Goal: Task Accomplishment & Management: Contribute content

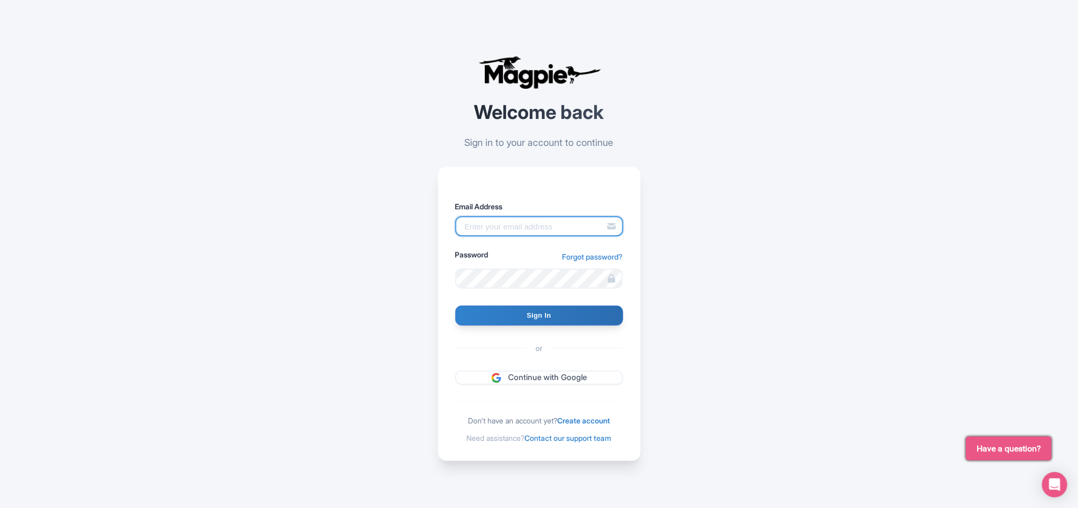
paste input "[EMAIL_ADDRESS][DOMAIN_NAME]"
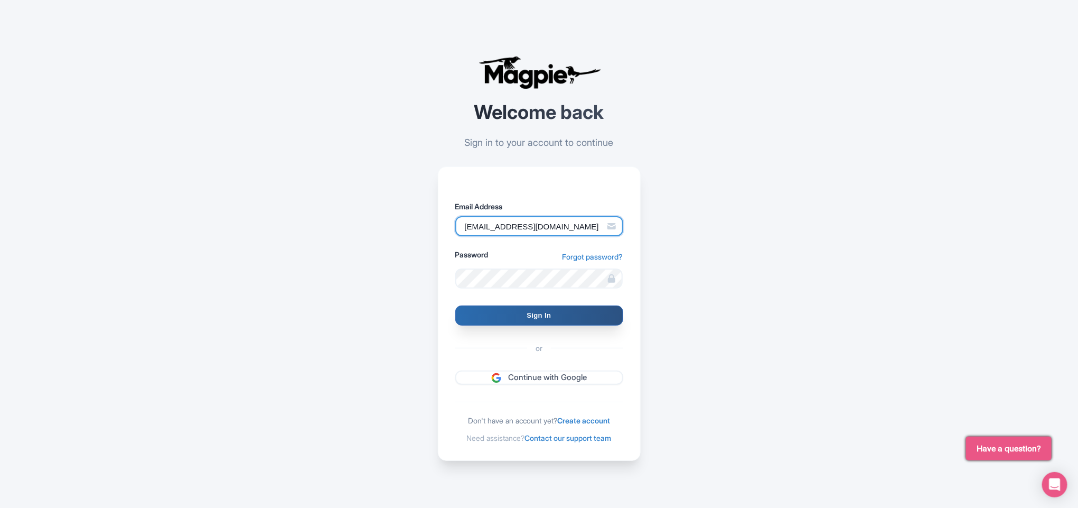
type input "labssiteadda@gmail.com"
click at [501, 313] on input "Sign In" at bounding box center [539, 315] width 168 height 20
type input "Signing in..."
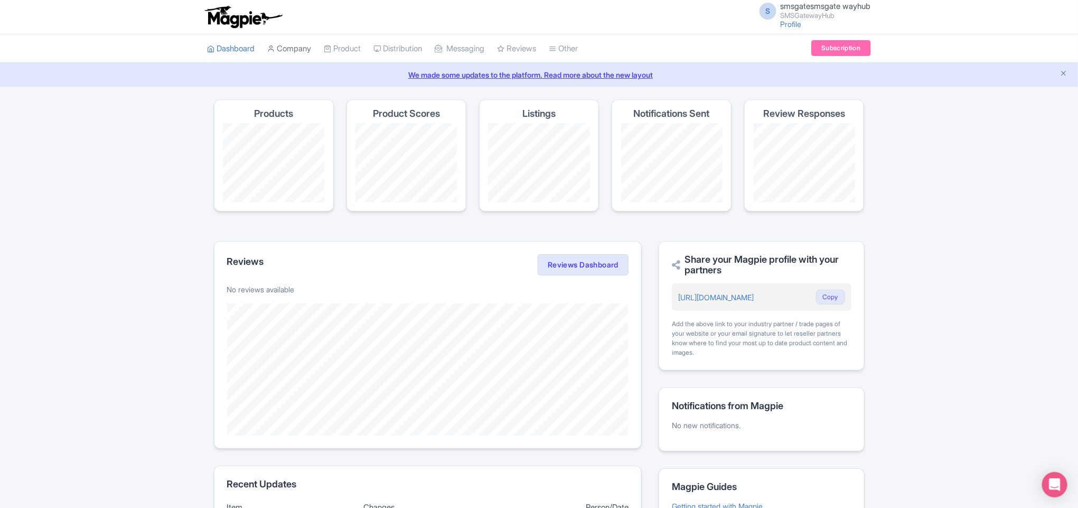
click at [298, 44] on link "Company" at bounding box center [290, 48] width 44 height 29
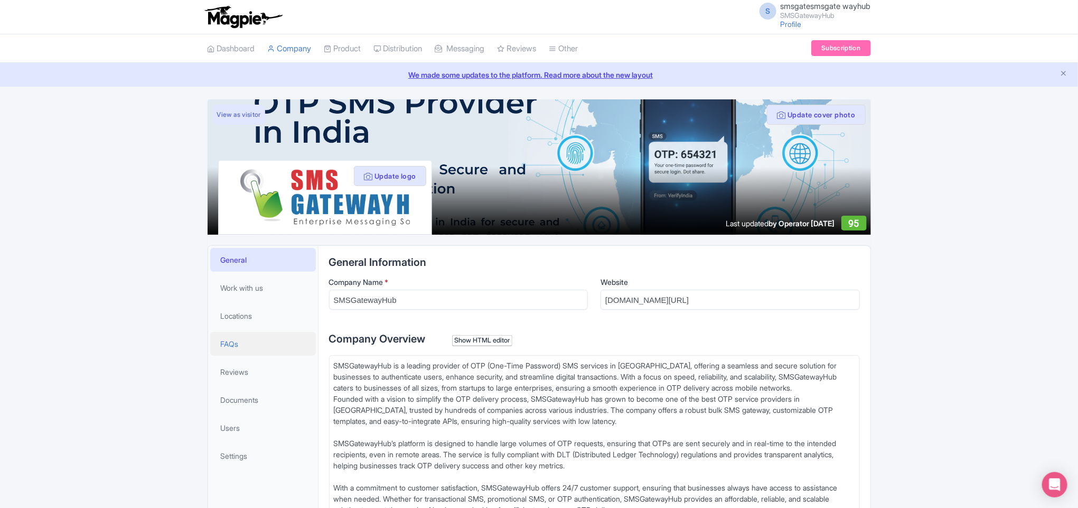
click at [241, 345] on link "FAQs" at bounding box center [263, 344] width 106 height 24
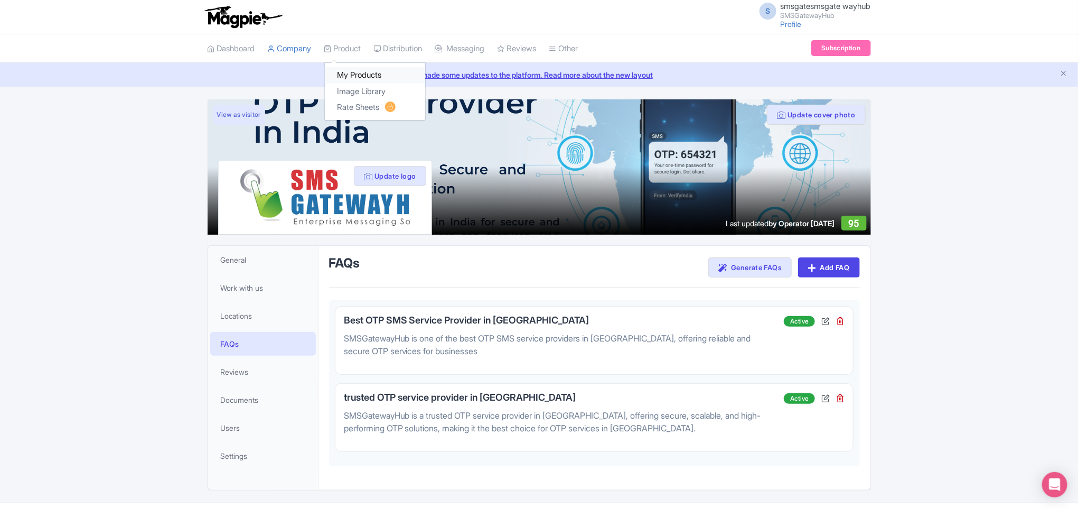
click at [363, 78] on link "My Products" at bounding box center [375, 75] width 100 height 16
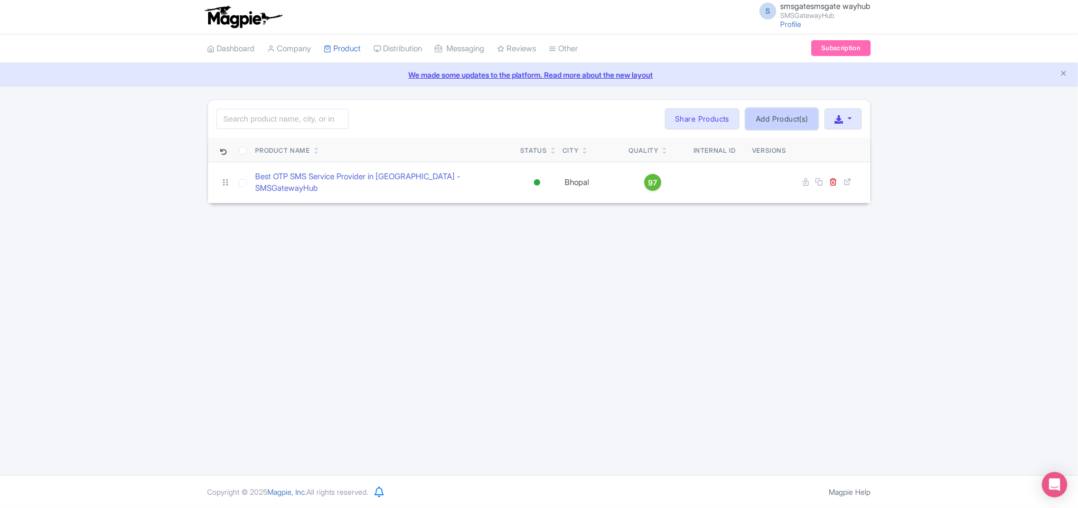
click at [760, 119] on link "Add Product(s)" at bounding box center [782, 118] width 72 height 21
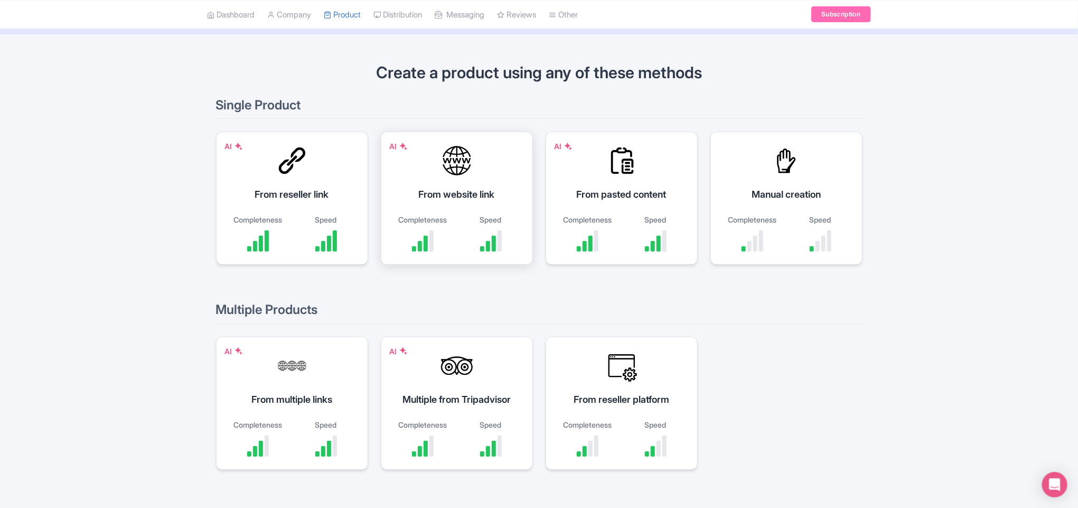
scroll to position [79, 0]
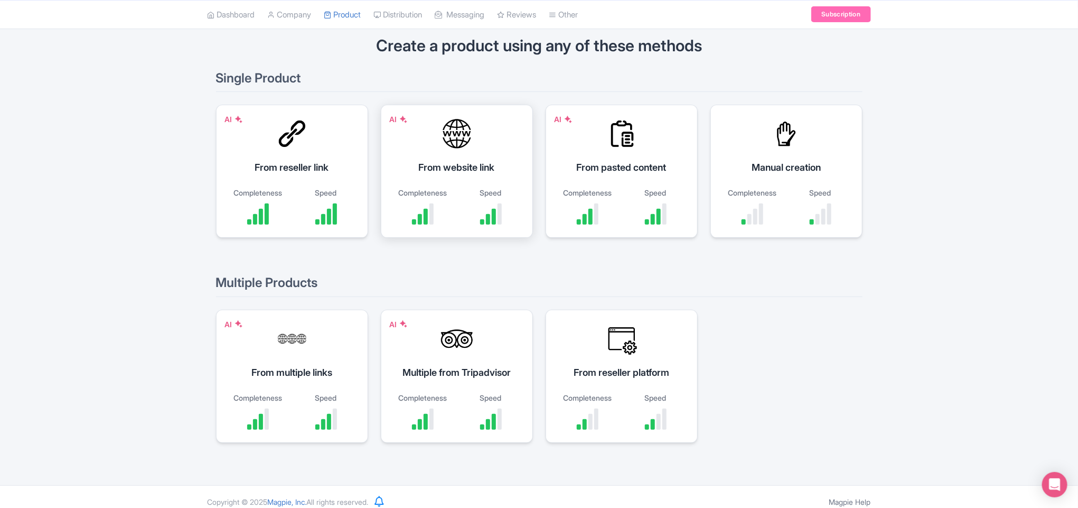
click at [456, 157] on div "AI From website link Completeness Speed" at bounding box center [457, 171] width 152 height 133
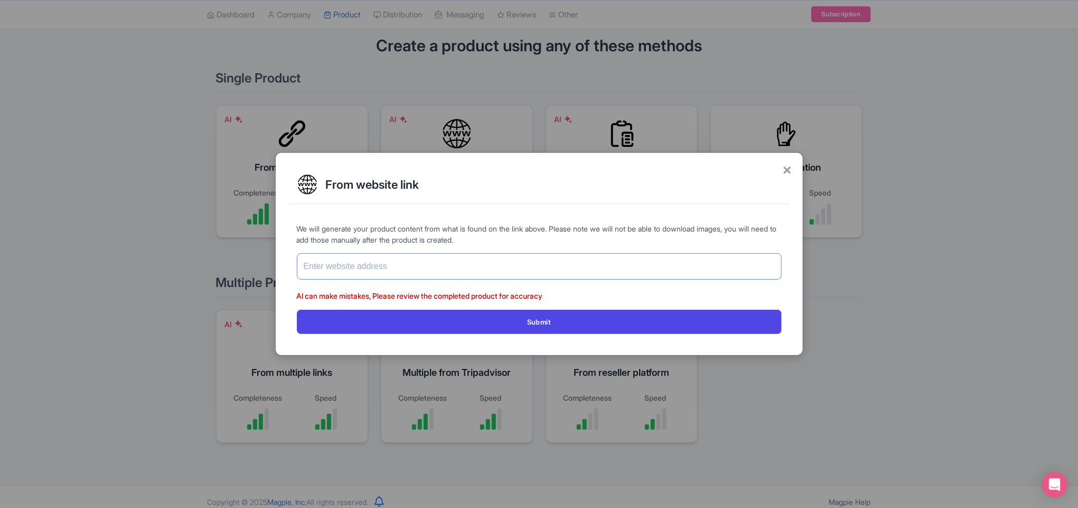
click at [344, 257] on input "text" at bounding box center [539, 266] width 485 height 26
type input "[URL][DOMAIN_NAME]"
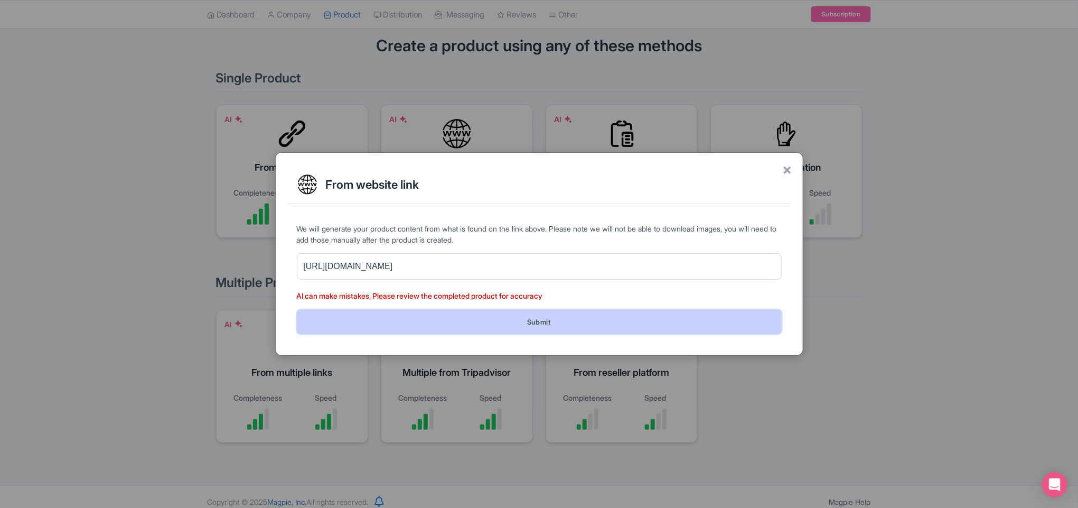
click at [406, 317] on button "Submit" at bounding box center [539, 322] width 485 height 24
click at [547, 324] on button "Submit" at bounding box center [539, 322] width 485 height 24
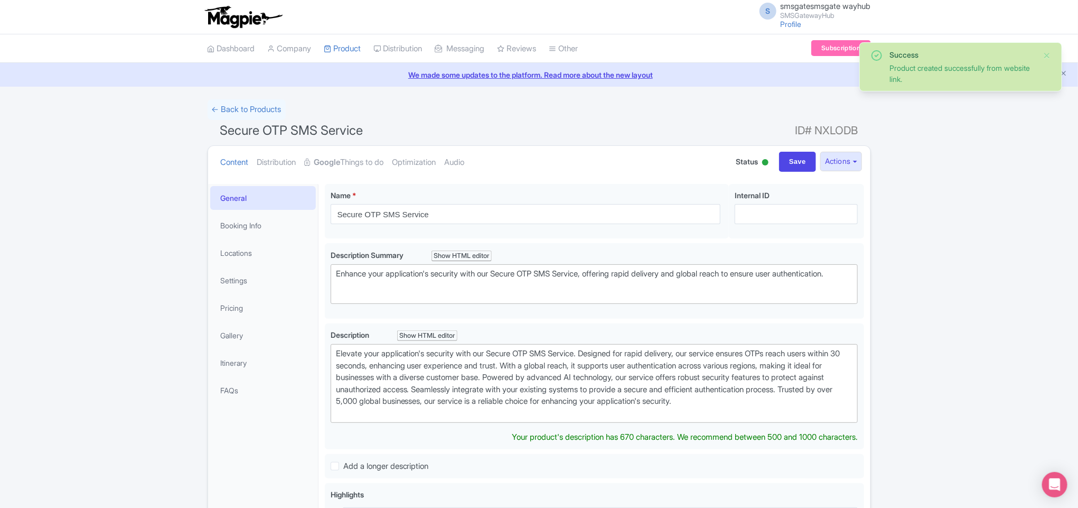
type trix-editor "<div>Elevate your application's security with our Secure OTP SMS Service. Desig…"
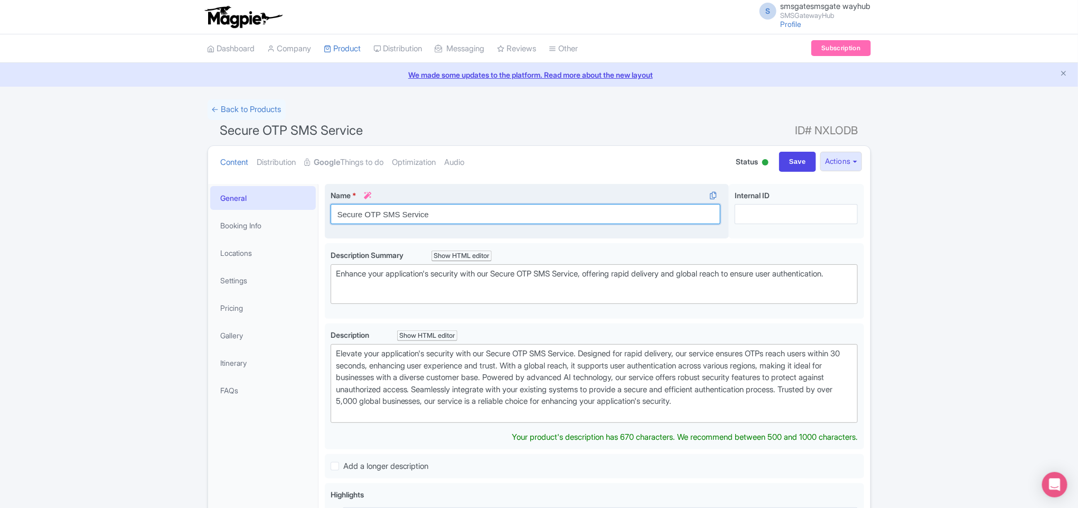
click at [518, 214] on input "Secure OTP SMS Service" at bounding box center [526, 214] width 390 height 20
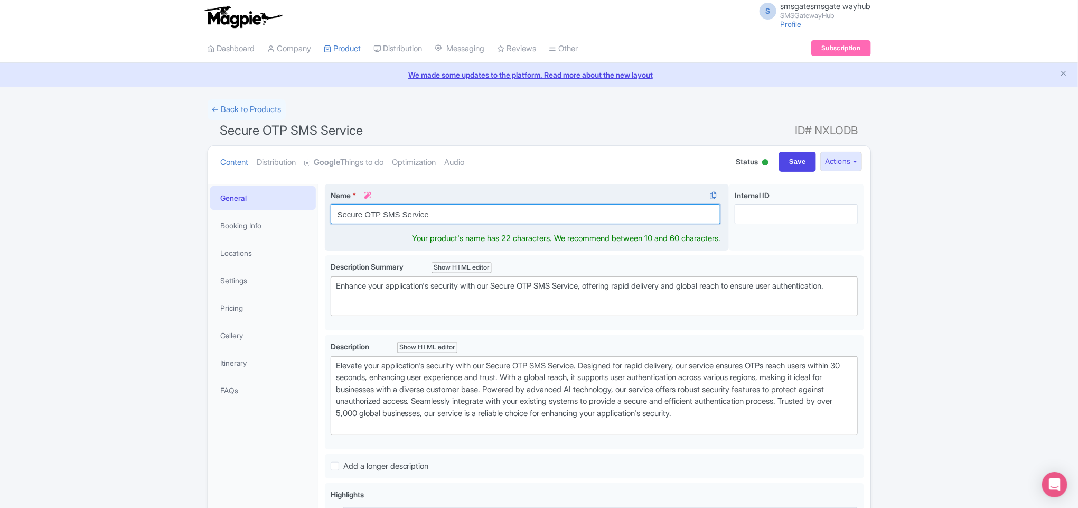
click at [518, 214] on input "Secure OTP SMS Service" at bounding box center [526, 214] width 390 height 20
paste input "Why OTP SMS Service Provider Is Essential for Your Business Strategy"
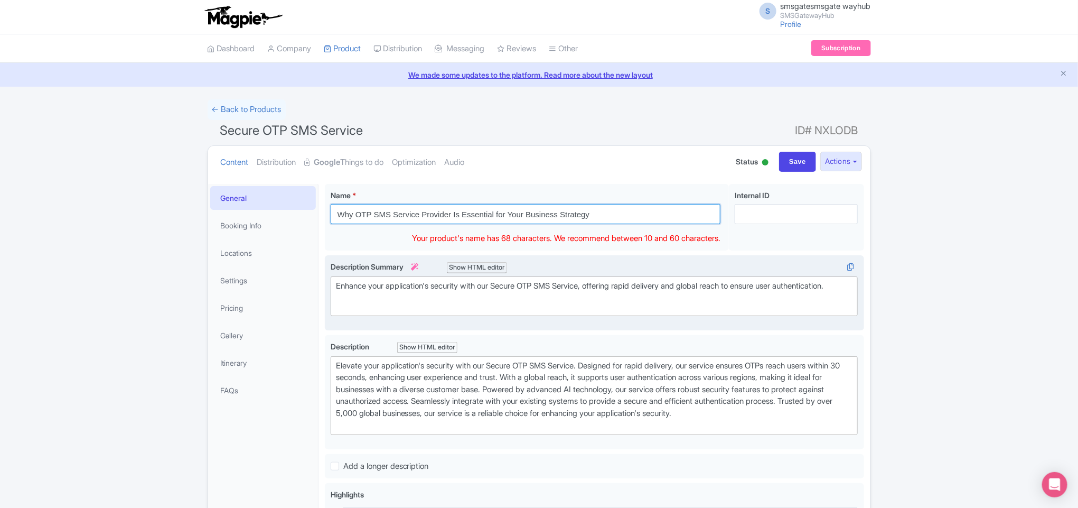
type input "Why OTP SMS Service Provider Is Essential for Your Business Strategy"
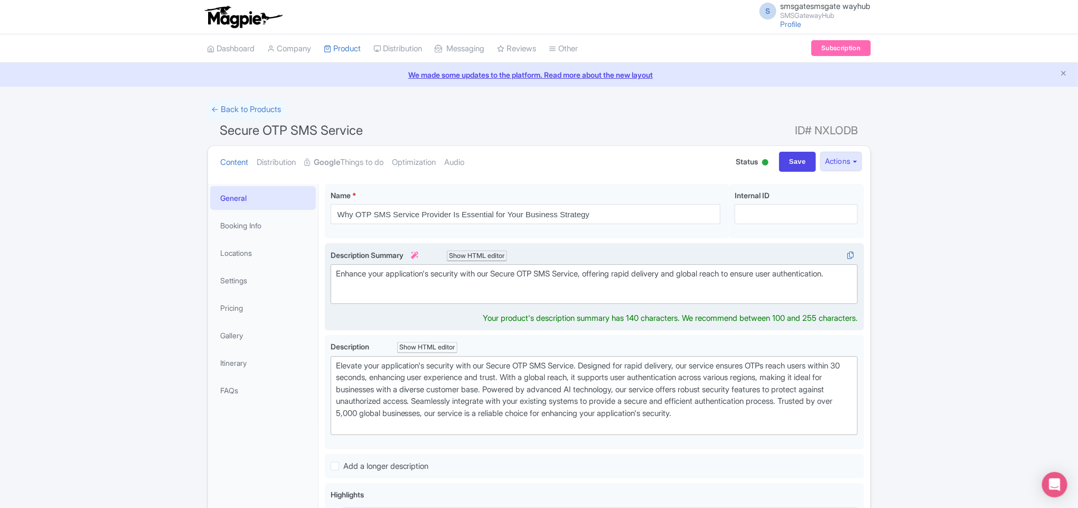
click at [435, 292] on div "Enhance your application's security with our Secure OTP SMS Service, offering r…" at bounding box center [594, 280] width 517 height 24
type trix-editor "<div>Enhance your application's security with our Secure OTP SMS Service, offer…"
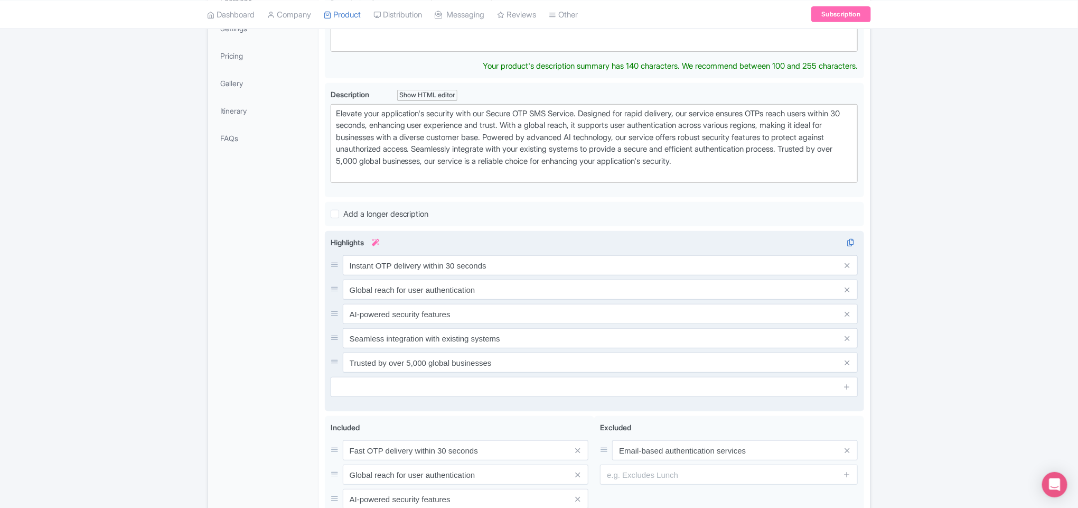
scroll to position [231, 0]
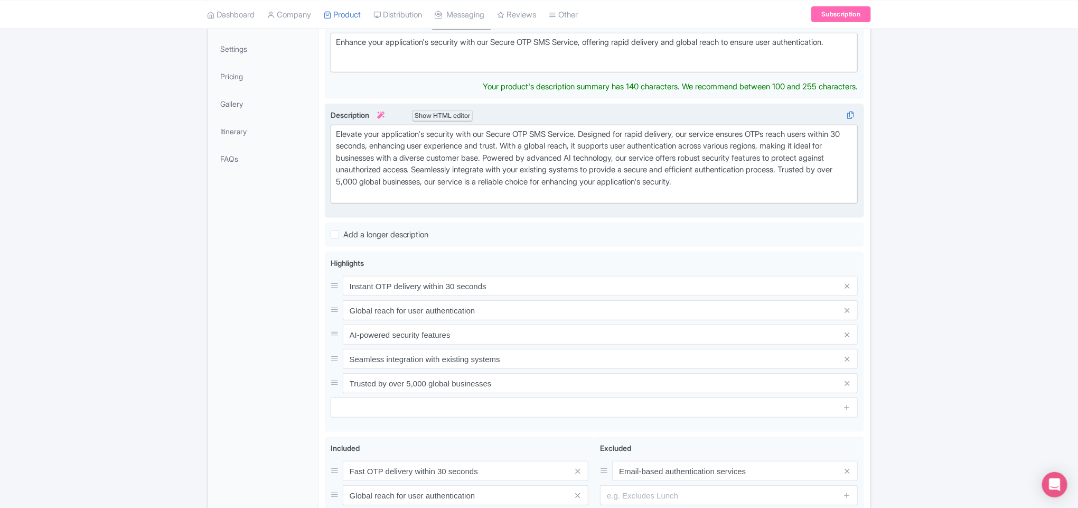
click at [506, 165] on div "Elevate your application's security with our Secure OTP SMS Service. Designed f…" at bounding box center [594, 163] width 517 height 71
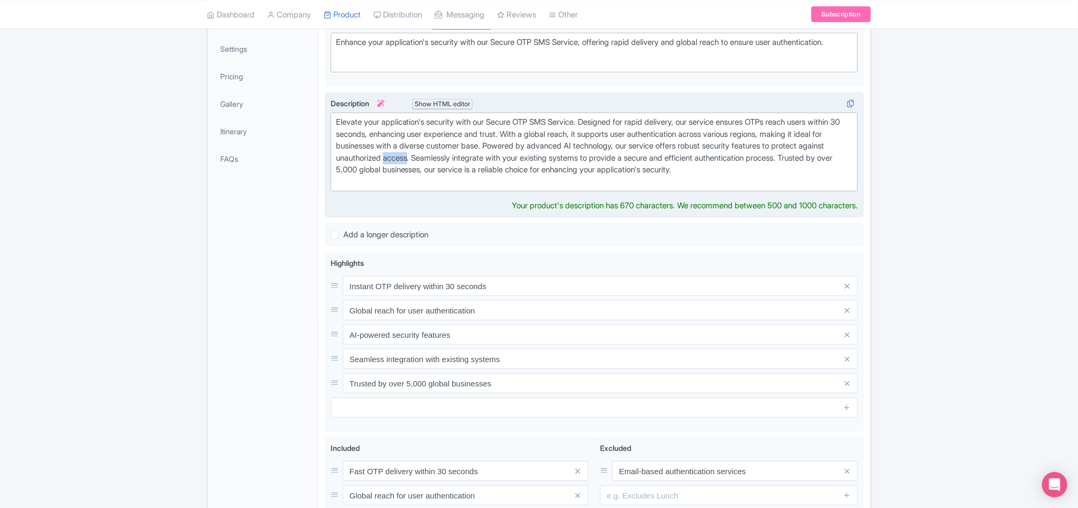
click at [506, 165] on div "Elevate your application's security with our Secure OTP SMS Service. Designed f…" at bounding box center [594, 151] width 517 height 71
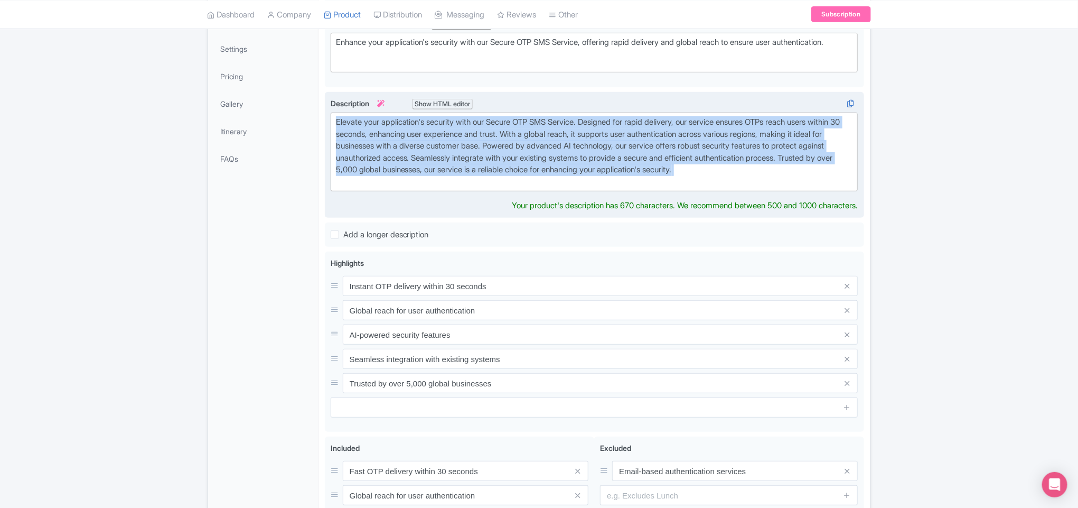
click at [506, 165] on div "Elevate your application's security with our Secure OTP SMS Service. Designed f…" at bounding box center [594, 151] width 517 height 71
paste trix-editor "<div>In today’s digital-first world, seamless verification and secure communica…"
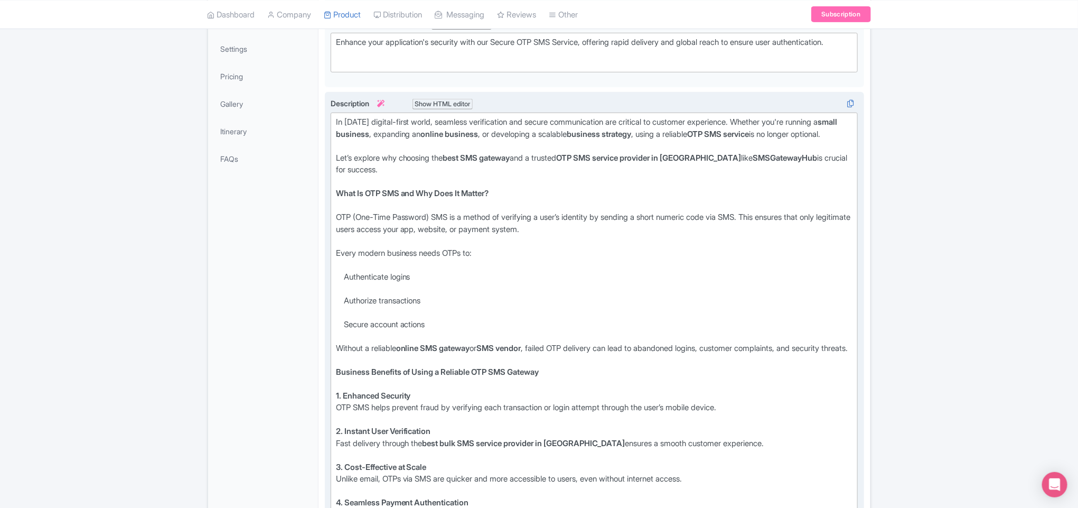
click at [480, 163] on strong "best SMS gateway" at bounding box center [476, 158] width 67 height 10
click at [449, 105] on div "Show HTML editor" at bounding box center [443, 104] width 61 height 11
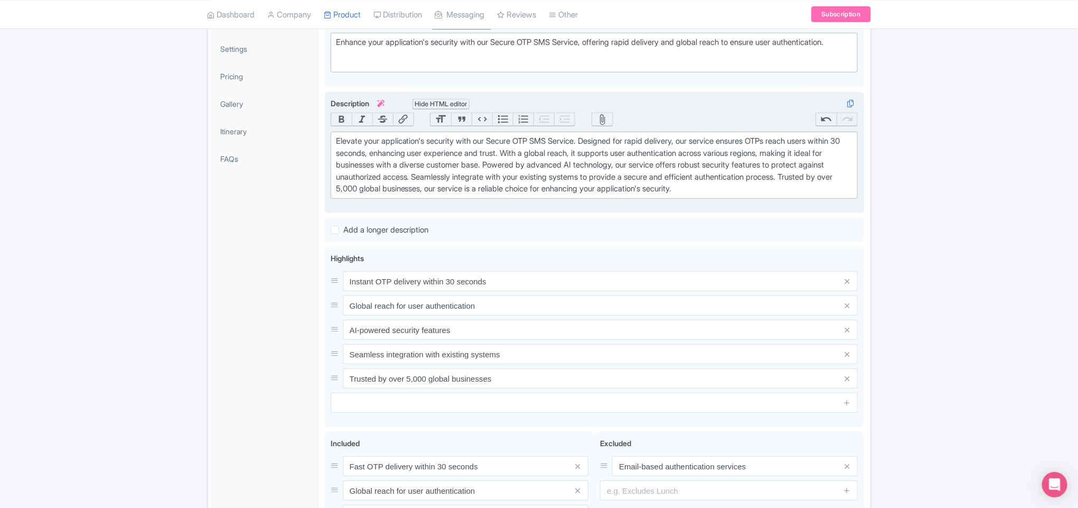
click at [449, 105] on div "Hide HTML editor" at bounding box center [442, 104] width 58 height 11
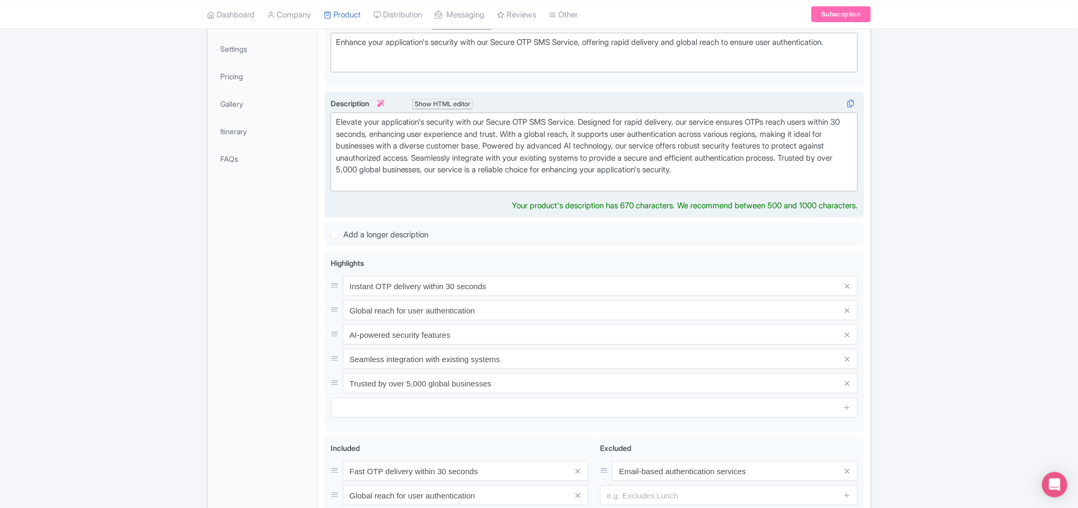
click at [436, 163] on div "Elevate your application's security with our Secure OTP SMS Service. Designed f…" at bounding box center [594, 151] width 517 height 71
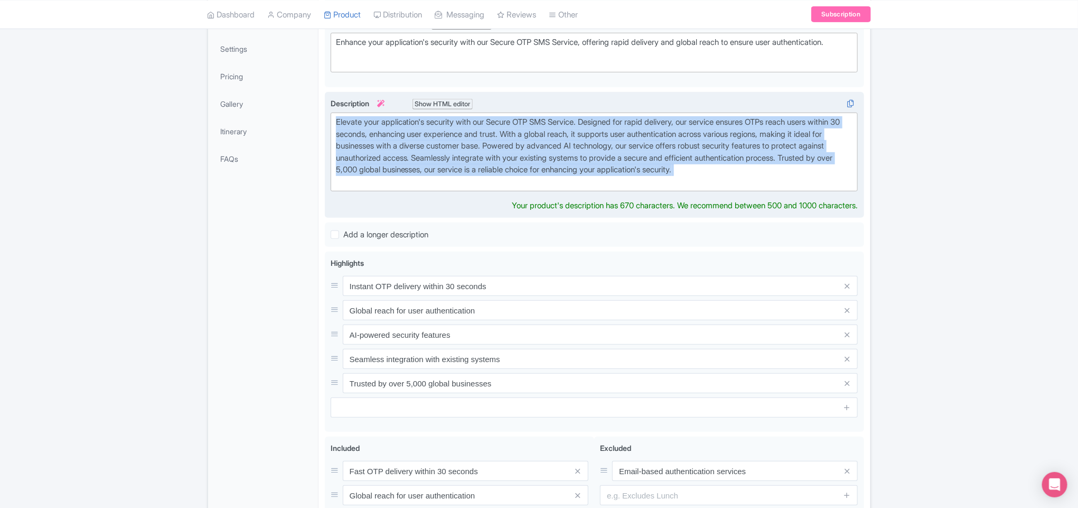
click at [436, 163] on div "Elevate your application's security with our Secure OTP SMS Service. Designed f…" at bounding box center [594, 151] width 517 height 71
paste trix-editor "In today’s digital-first world, seamless verification and secure communication …"
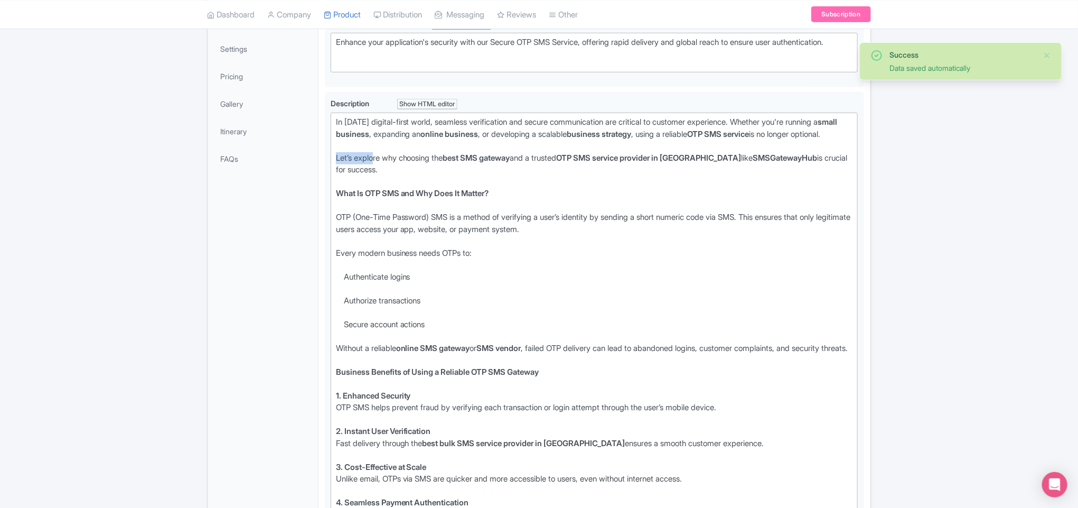
drag, startPoint x: 376, startPoint y: 176, endPoint x: 320, endPoint y: 172, distance: 55.7
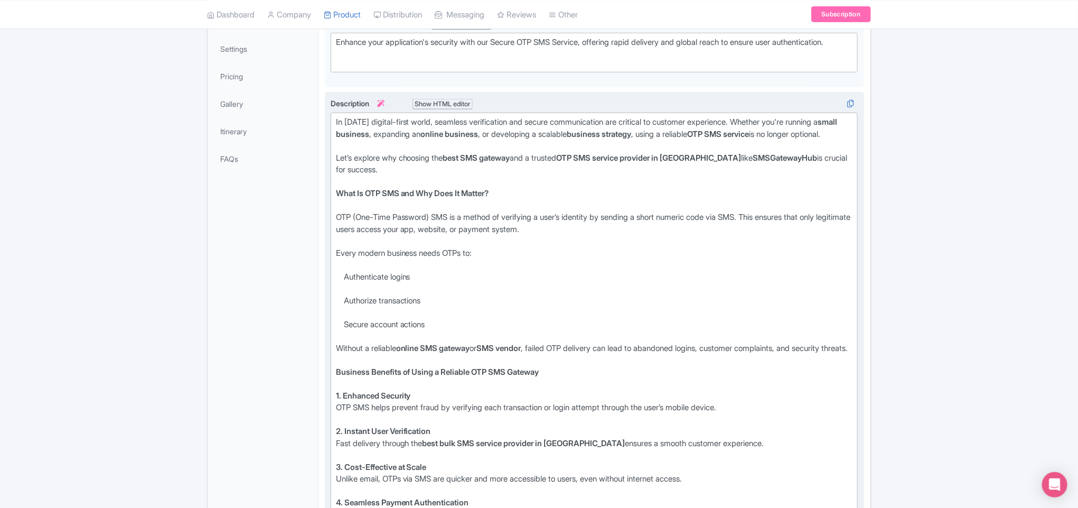
click at [373, 188] on div "Let’s explore why choosing the best SMS gateway and a trusted OTP SMS service p…" at bounding box center [594, 170] width 517 height 36
drag, startPoint x: 517, startPoint y: 210, endPoint x: 328, endPoint y: 204, distance: 188.7
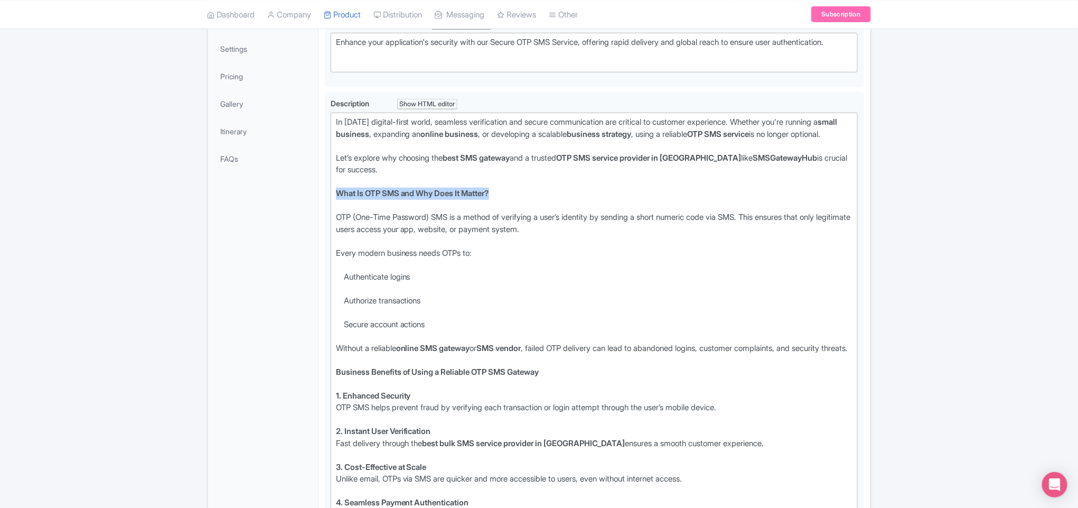
type trix-editor "<div>In today’s digital-first world, seamless verification and secure communica…"
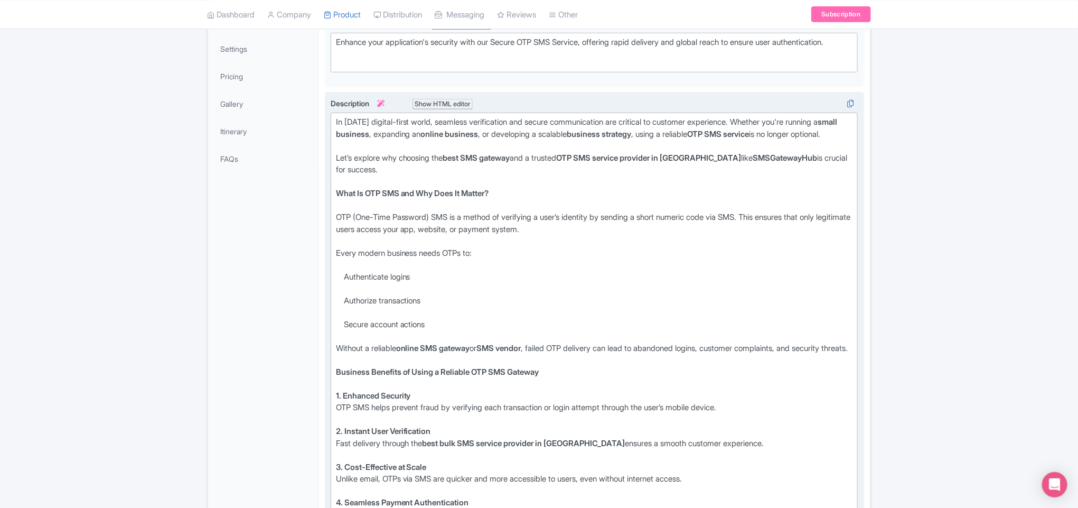
click at [517, 188] on div "Let’s explore why choosing the best SMS gateway and a trusted OTP SMS service p…" at bounding box center [594, 170] width 517 height 36
click at [447, 182] on div "Let’s explore why choosing the best SMS gateway and a trusted OTP SMS service p…" at bounding box center [594, 170] width 517 height 36
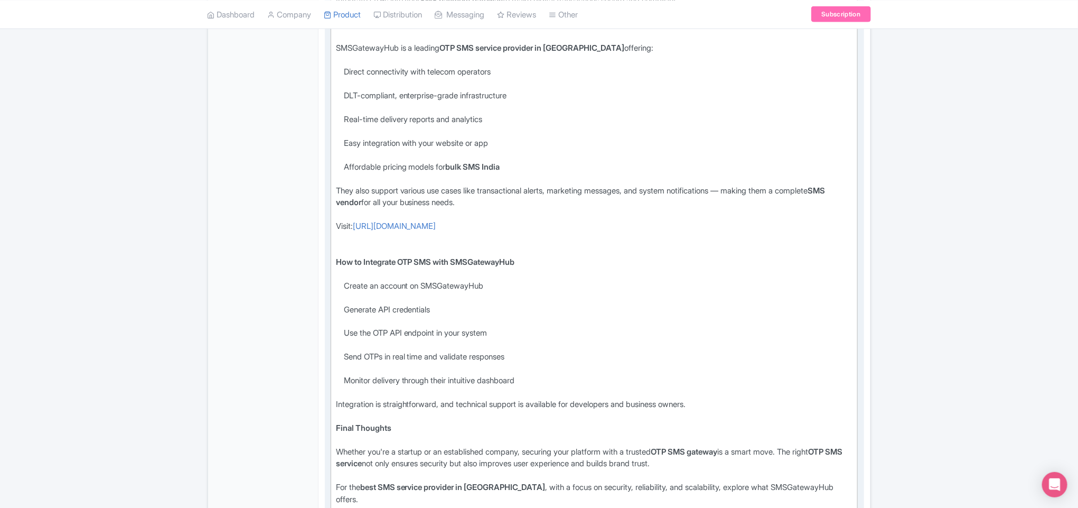
scroll to position [786, 0]
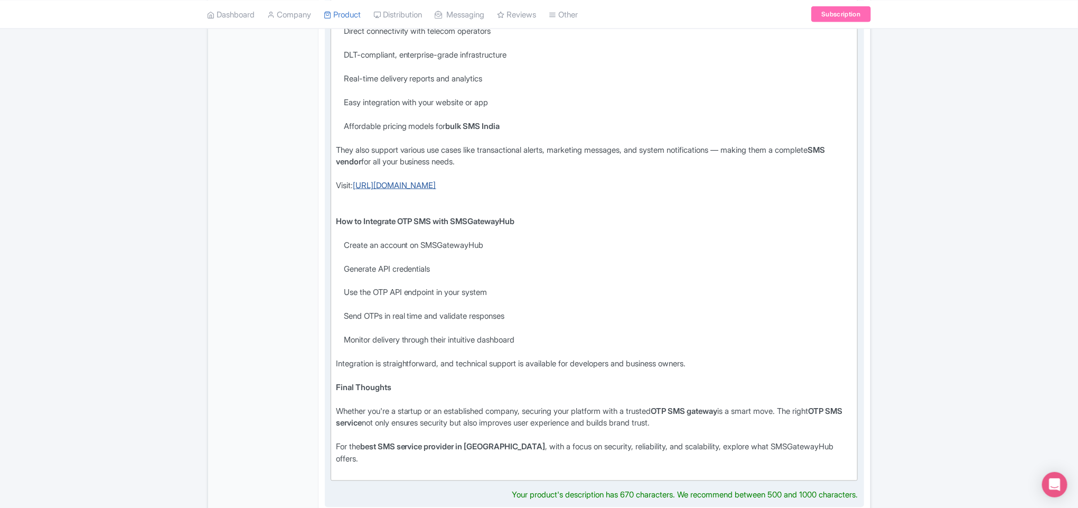
click at [436, 190] on link "[URL][DOMAIN_NAME]" at bounding box center [394, 185] width 83 height 10
drag, startPoint x: 588, startPoint y: 208, endPoint x: 359, endPoint y: 211, distance: 229.8
click at [359, 211] on div "Visit: https://www.smsgatewayhub.com/otp-sms-service-provider" at bounding box center [594, 198] width 517 height 36
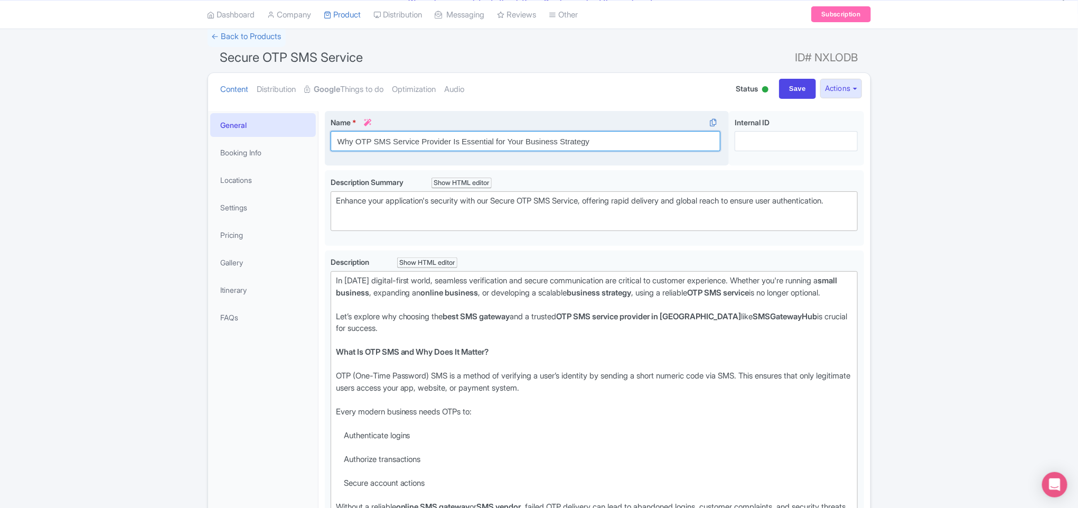
scroll to position [85, 0]
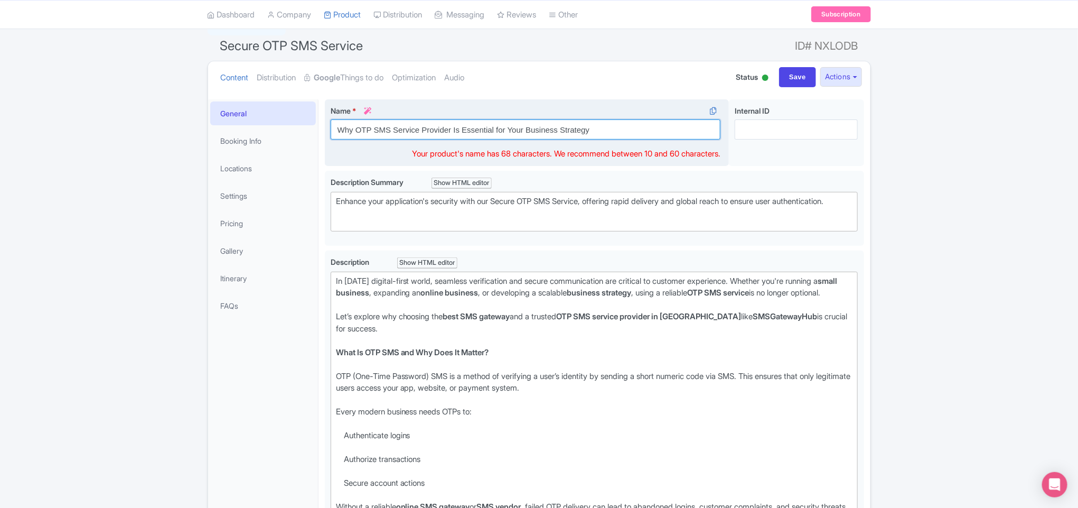
click at [379, 146] on div "Name * i Why OTP SMS Service Provider Is Essential for Your Business Strategy Y…" at bounding box center [527, 132] width 405 height 67
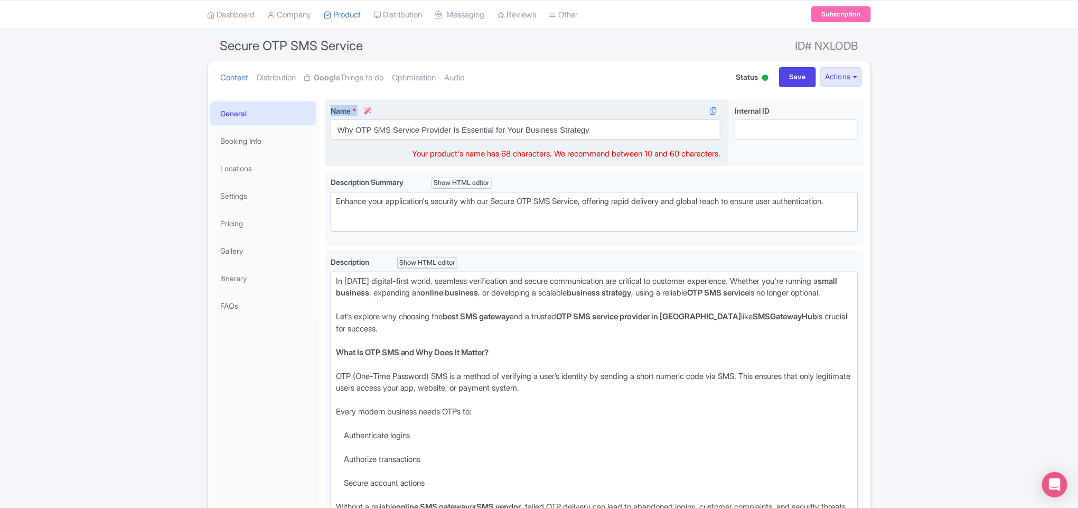
click at [379, 146] on div "Name * i Why OTP SMS Service Provider Is Essential for Your Business Strategy Y…" at bounding box center [527, 132] width 405 height 67
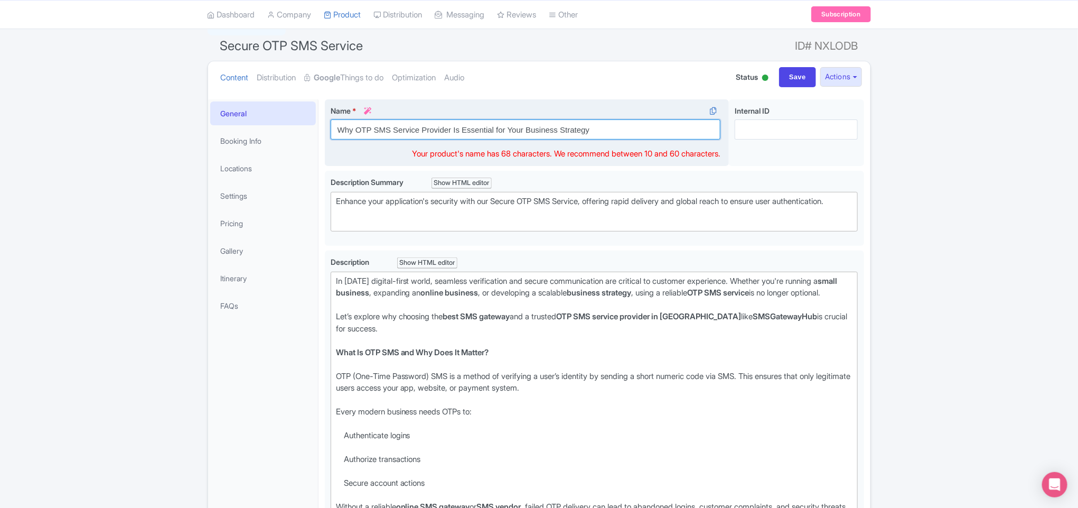
click at [403, 128] on input "Why OTP SMS Service Provider Is Essential for Your Business Strategy" at bounding box center [526, 129] width 390 height 20
paste input "SMS Gateway Hub is the Best OTP SMS Service Provider in India"
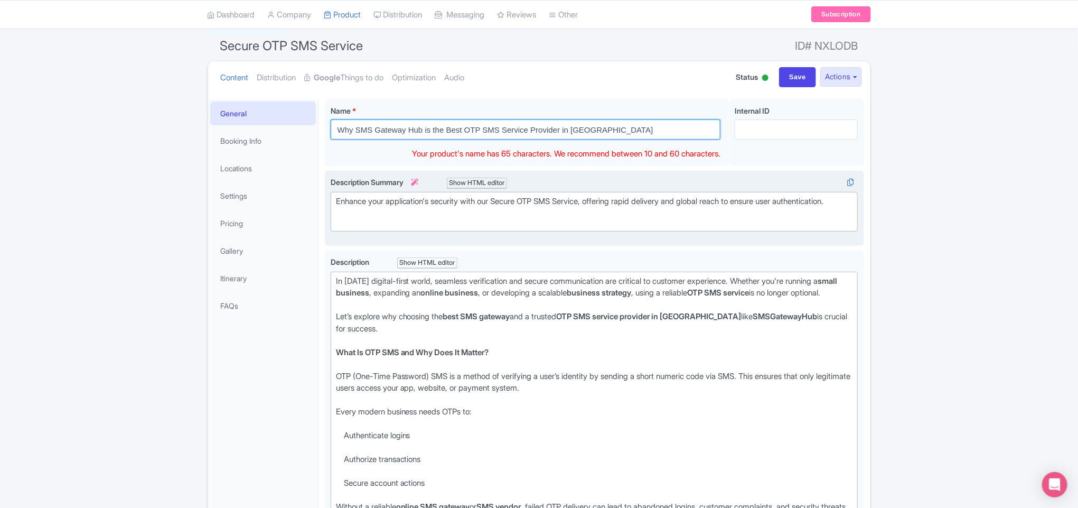
type input "Why SMS Gateway Hub is the Best OTP SMS Service Provider in India"
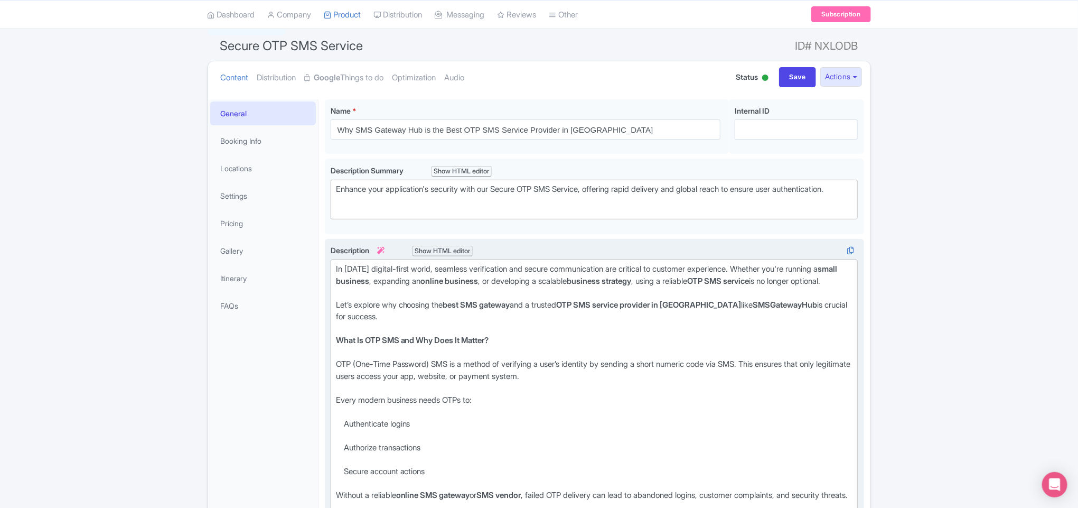
click at [400, 329] on div "Let’s explore why choosing the best SMS gateway and a trusted OTP SMS service p…" at bounding box center [594, 317] width 517 height 36
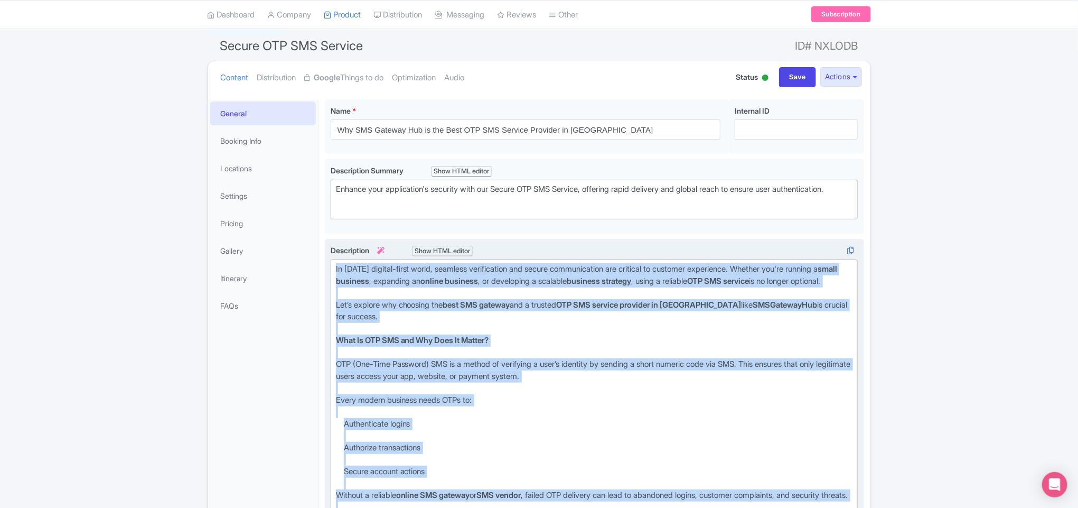
paste trix-editor "<div>In today’s fast-paced digital world, secure and instant communication is c…"
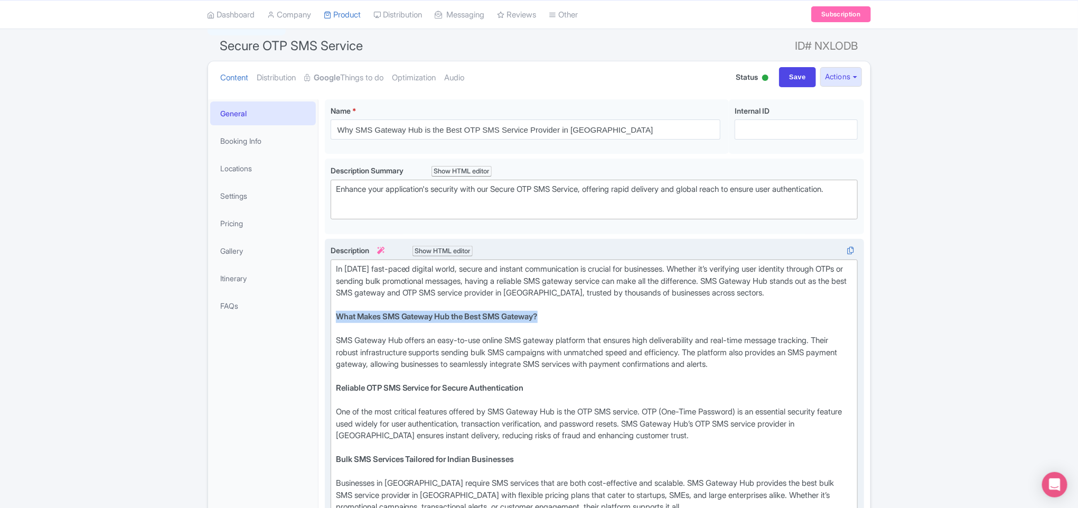
drag, startPoint x: 577, startPoint y: 319, endPoint x: 338, endPoint y: 319, distance: 238.8
click at [338, 319] on div "What Makes SMS Gateway Hub the Best SMS Gateway?" at bounding box center [594, 323] width 517 height 24
click at [454, 254] on div "Show HTML editor" at bounding box center [443, 251] width 61 height 11
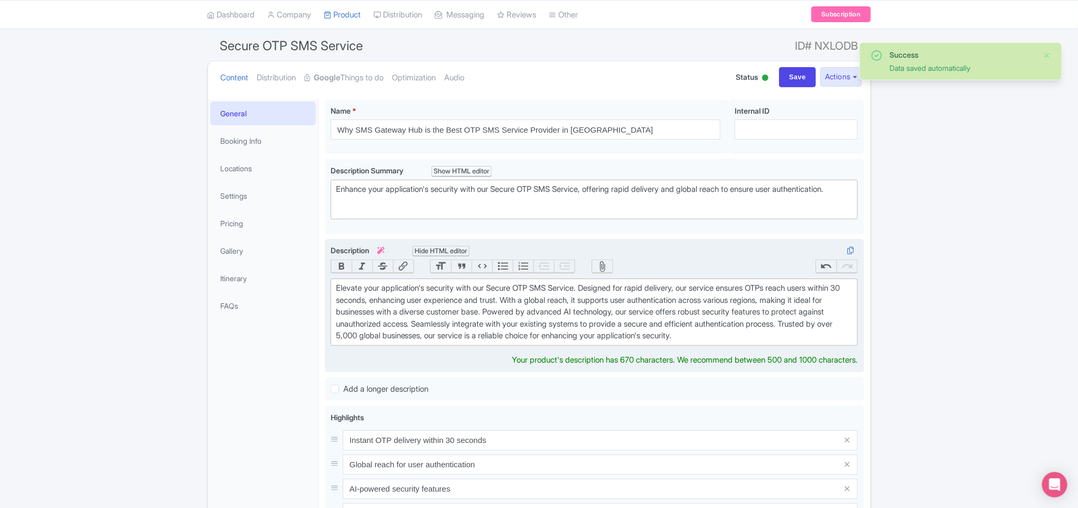
click at [407, 307] on div "Elevate your application's security with our Secure OTP SMS Service. Designed f…" at bounding box center [594, 312] width 517 height 60
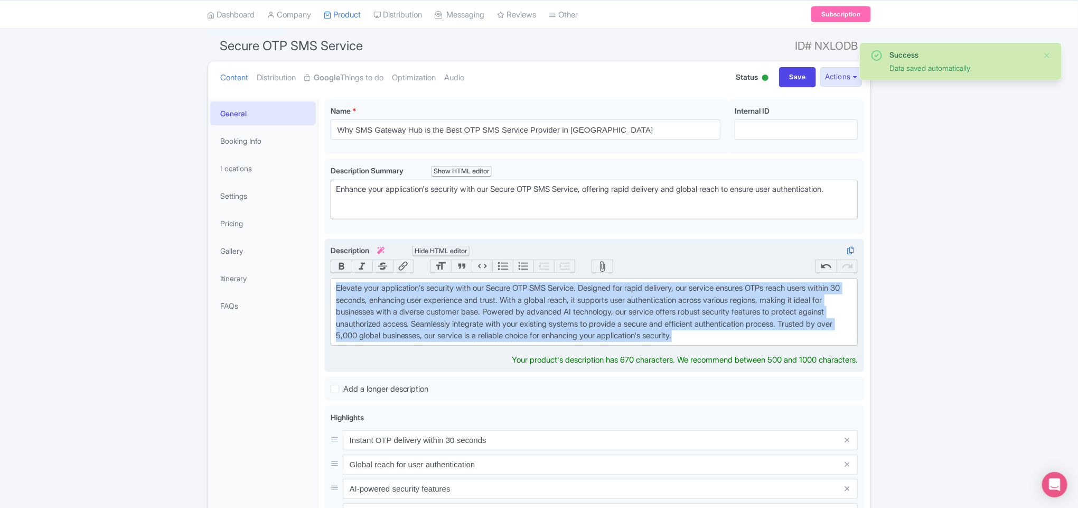
click at [407, 307] on div "Elevate your application's security with our Secure OTP SMS Service. Designed f…" at bounding box center [594, 312] width 517 height 60
paste trix-editor "<div>In today’s fast-paced digital world, secure and instant communication is c…"
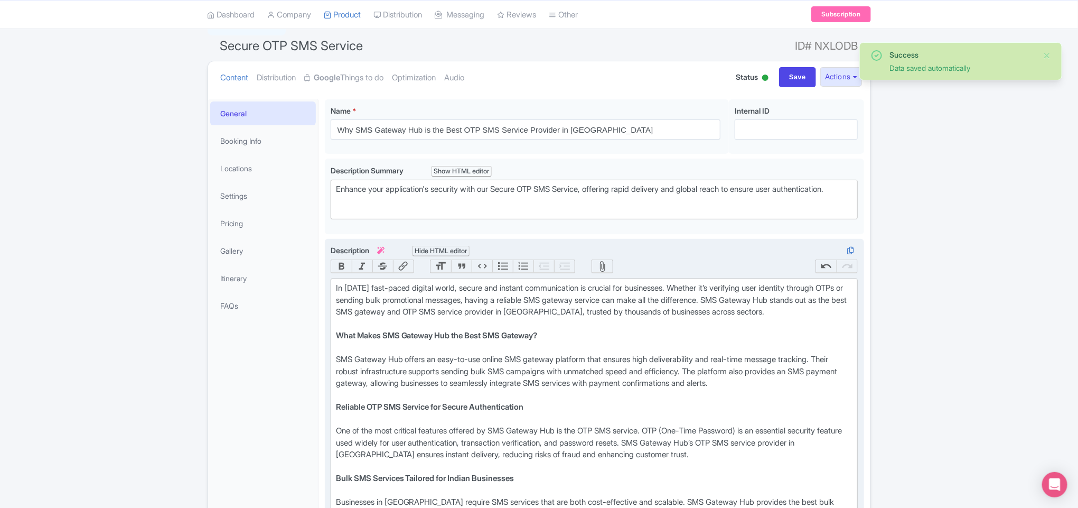
type trix-editor "<div>In today’s fast-paced digital world, secure and instant communication is c…"
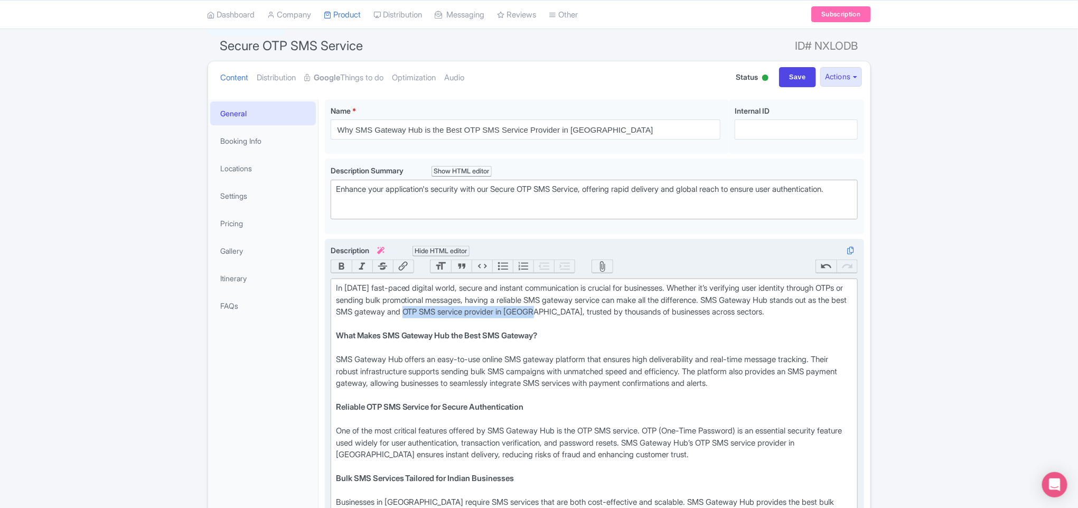
drag, startPoint x: 489, startPoint y: 317, endPoint x: 616, endPoint y: 314, distance: 127.9
click at [616, 314] on div "In today’s fast-paced digital world, secure and instant communication is crucia…" at bounding box center [594, 306] width 517 height 48
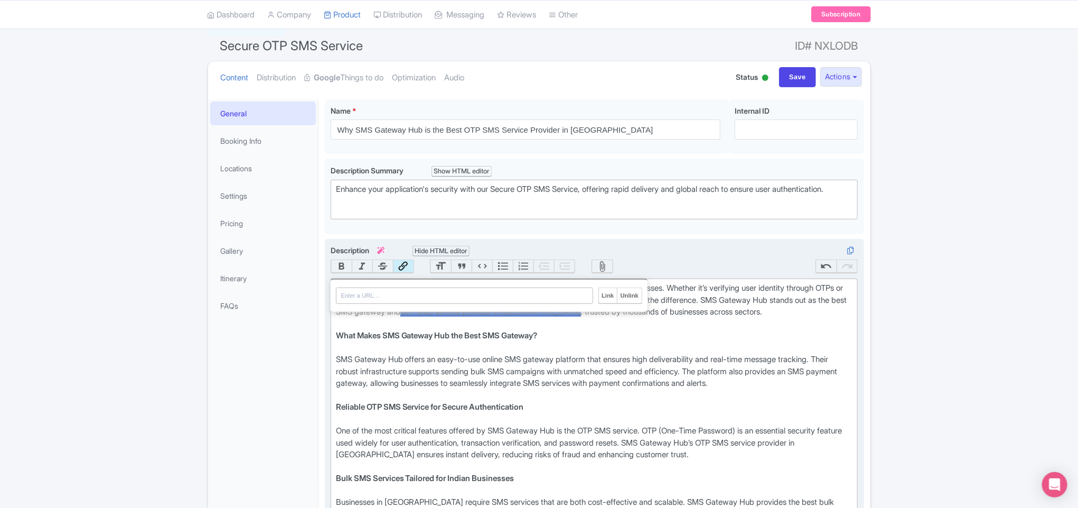
click at [406, 270] on button "Link" at bounding box center [403, 266] width 21 height 13
paste input "https://www.smsgatewayhub.com/otp-sms-service-provider"
type input "https://www.smsgatewayhub.com/otp-sms-service-provider"
click at [601, 301] on input "Link" at bounding box center [608, 295] width 18 height 15
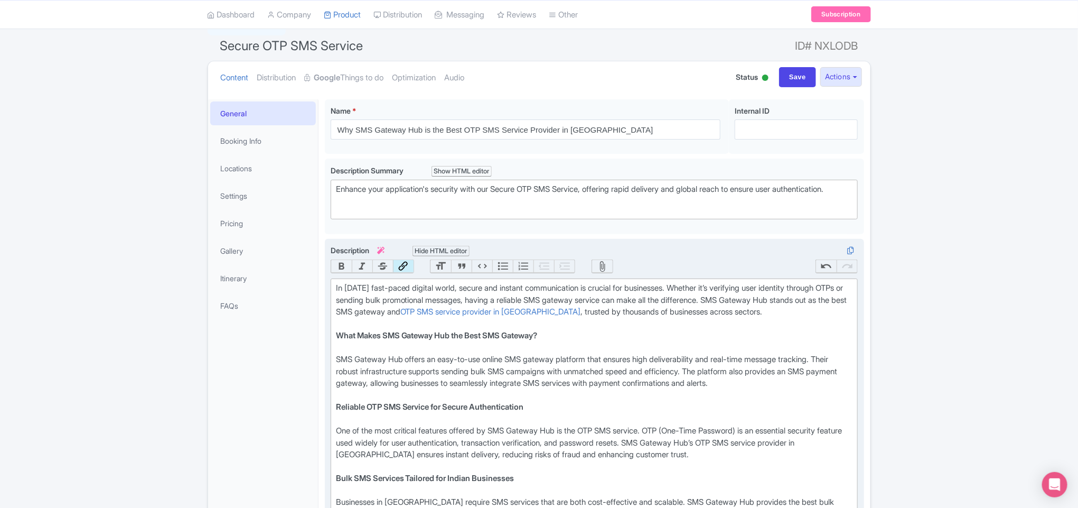
click at [504, 330] on div "In today’s fast-paced digital world, secure and instant communication is crucia…" at bounding box center [594, 306] width 517 height 48
drag, startPoint x: 503, startPoint y: 377, endPoint x: 582, endPoint y: 376, distance: 78.7
click at [582, 376] on div "SMS Gateway Hub offers an easy-to-use online SMS gateway platform that ensures …" at bounding box center [594, 377] width 517 height 48
click at [405, 266] on button "Link" at bounding box center [403, 266] width 21 height 13
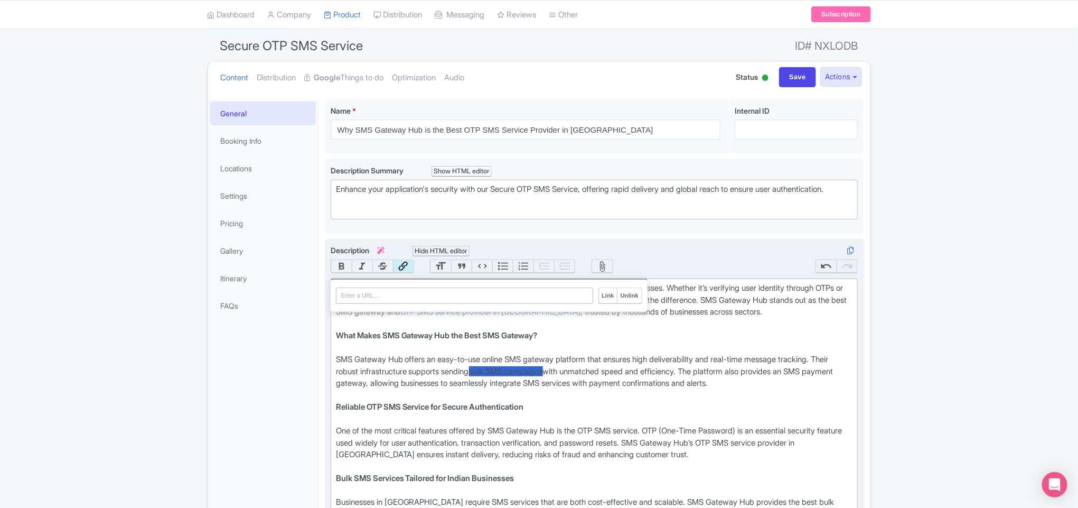
paste input "https://www.smsgatewayhub.com/otp-sms-service-provider"
type input "https://www.smsgatewayhub.com/otp-sms-service-provider"
click at [604, 301] on input "Link" at bounding box center [608, 295] width 18 height 15
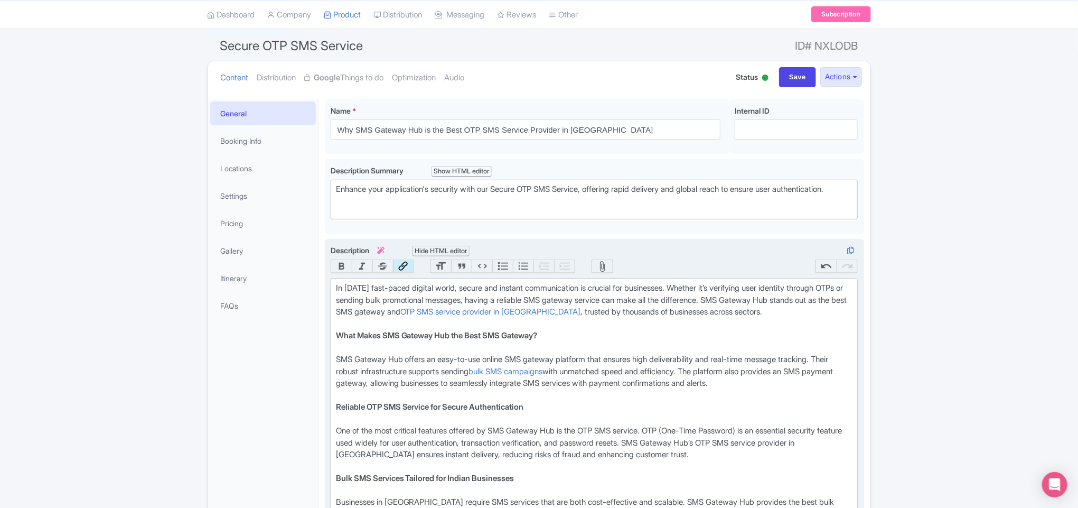
click at [490, 412] on strong "Reliable OTP SMS Service for Secure Authentication" at bounding box center [430, 406] width 188 height 10
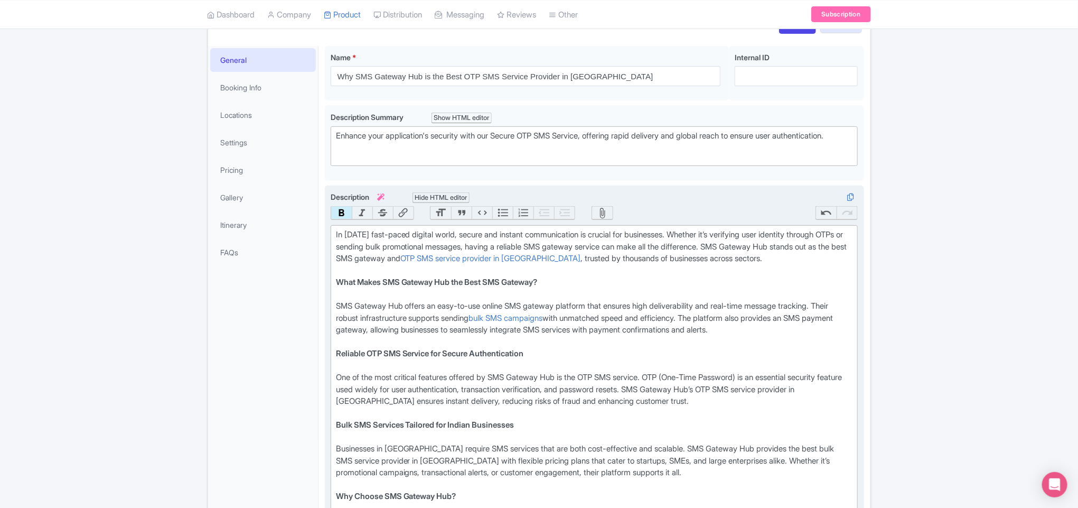
scroll to position [164, 0]
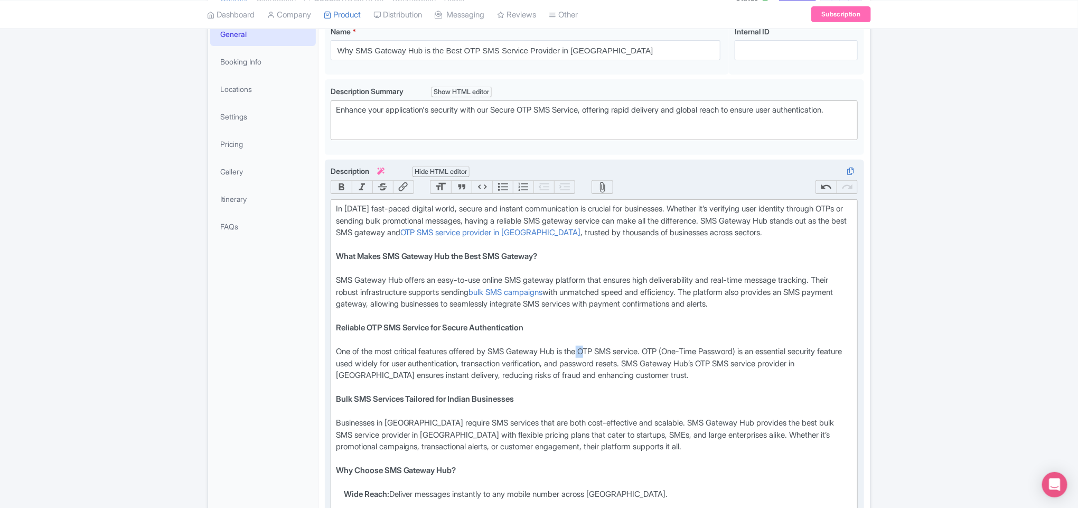
drag, startPoint x: 590, startPoint y: 352, endPoint x: 596, endPoint y: 352, distance: 6.9
click at [596, 352] on div "One of the most critical features offered by SMS Gateway Hub is the OTP SMS ser…" at bounding box center [594, 369] width 517 height 48
drag, startPoint x: 592, startPoint y: 353, endPoint x: 657, endPoint y: 353, distance: 65.0
click at [657, 353] on div "One of the most critical features offered by SMS Gateway Hub is the OTP SMS ser…" at bounding box center [594, 369] width 517 height 48
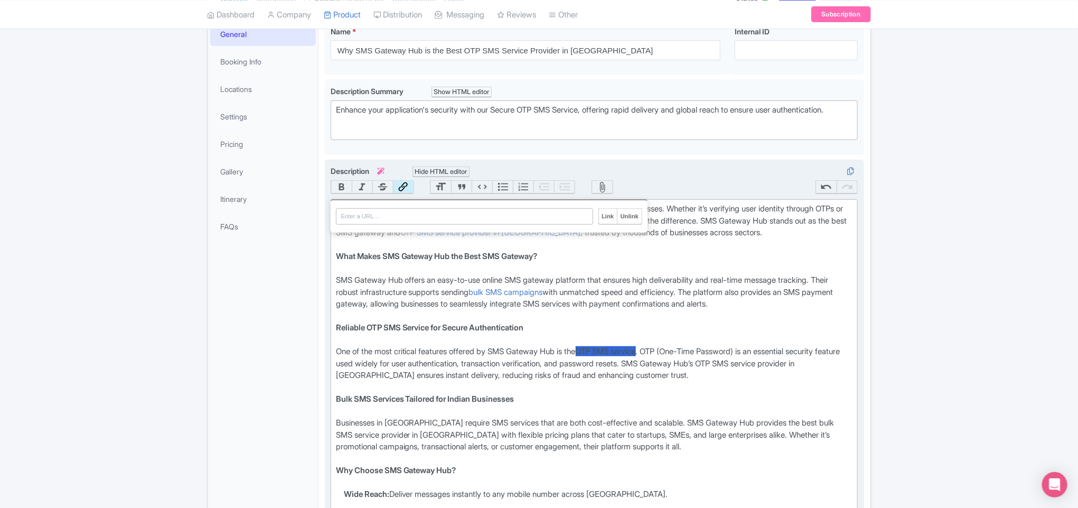
click at [395, 185] on button "Link" at bounding box center [403, 187] width 21 height 13
paste input "https://www.smsgatewayhub.com/otp-sms-service-provider"
type input "https://www.smsgatewayhub.com/otp-sms-service-provider"
click at [600, 219] on input "Link" at bounding box center [608, 216] width 18 height 15
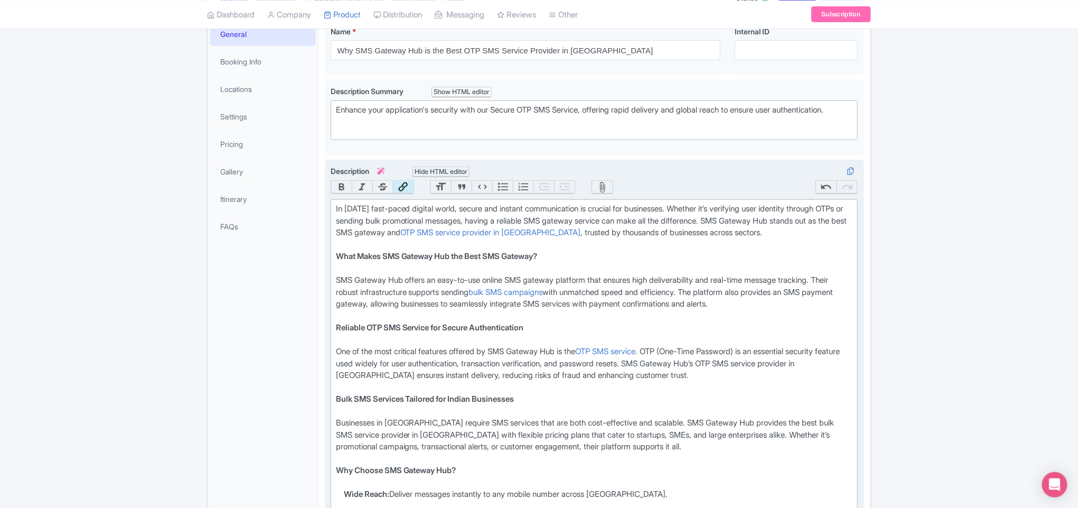
type trix-editor "<div>In today’s fast-paced digital world, secure and instant communication is c…"
click at [566, 412] on div "Bulk SMS Services Tailored for Indian Businesses" at bounding box center [594, 405] width 517 height 24
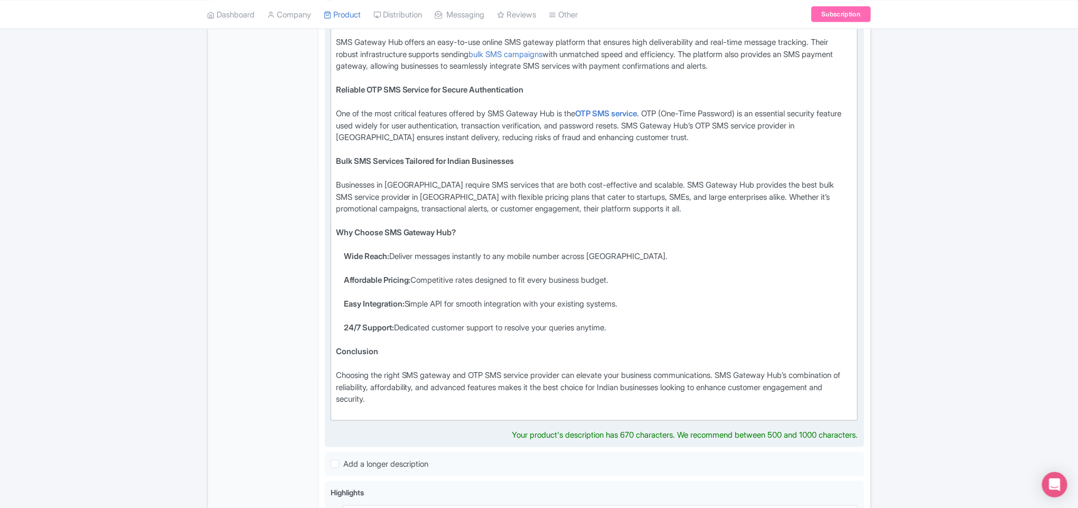
scroll to position [481, 0]
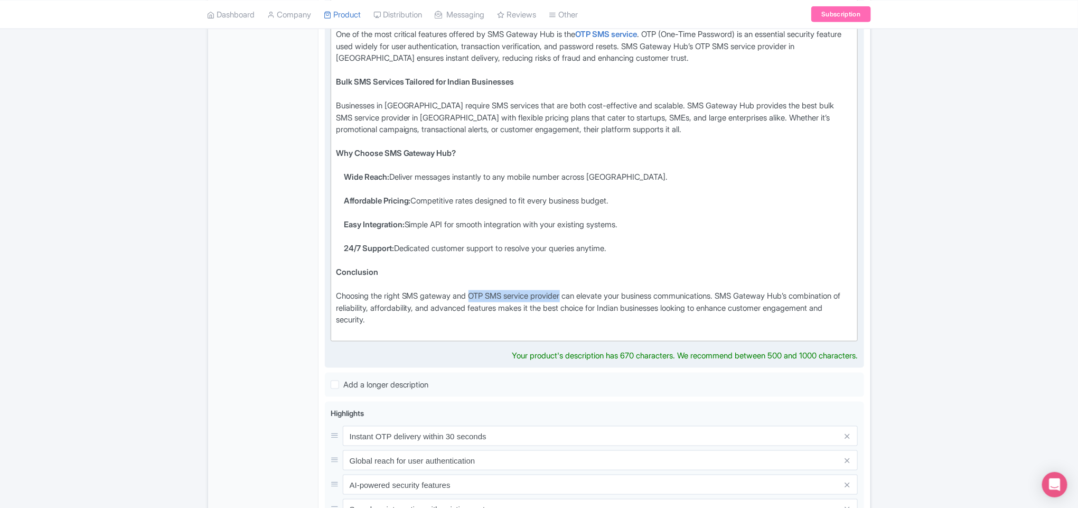
drag, startPoint x: 476, startPoint y: 295, endPoint x: 574, endPoint y: 295, distance: 98.3
click at [574, 295] on div "Choosing the right SMS gateway and OTP SMS service provider can elevate your bu…" at bounding box center [594, 314] width 517 height 48
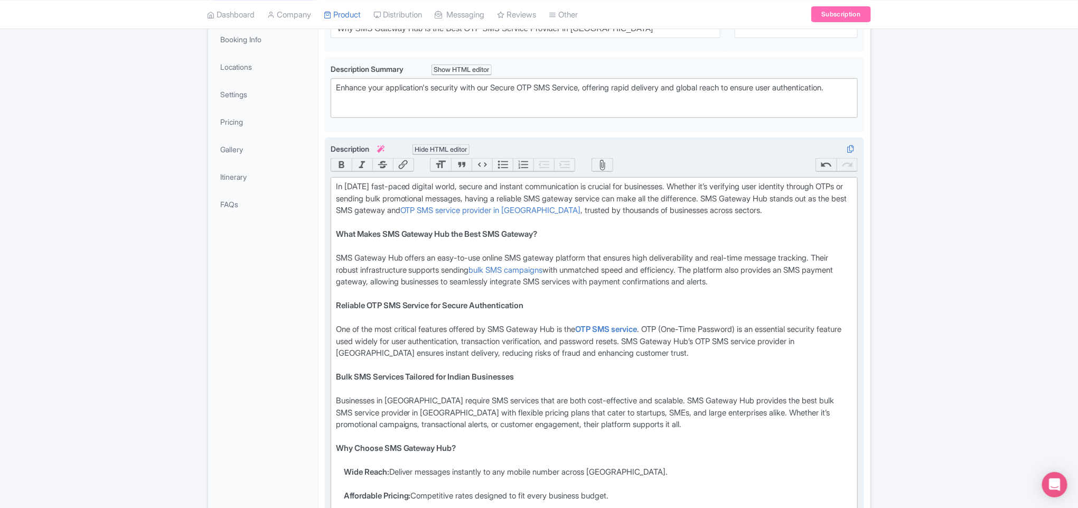
scroll to position [85, 0]
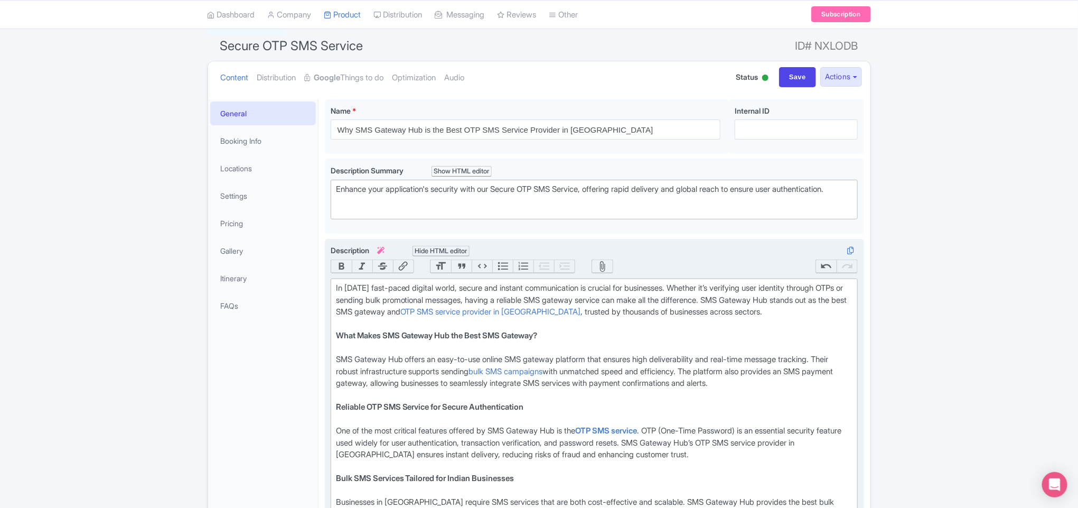
click at [401, 268] on button "Link" at bounding box center [403, 266] width 21 height 13
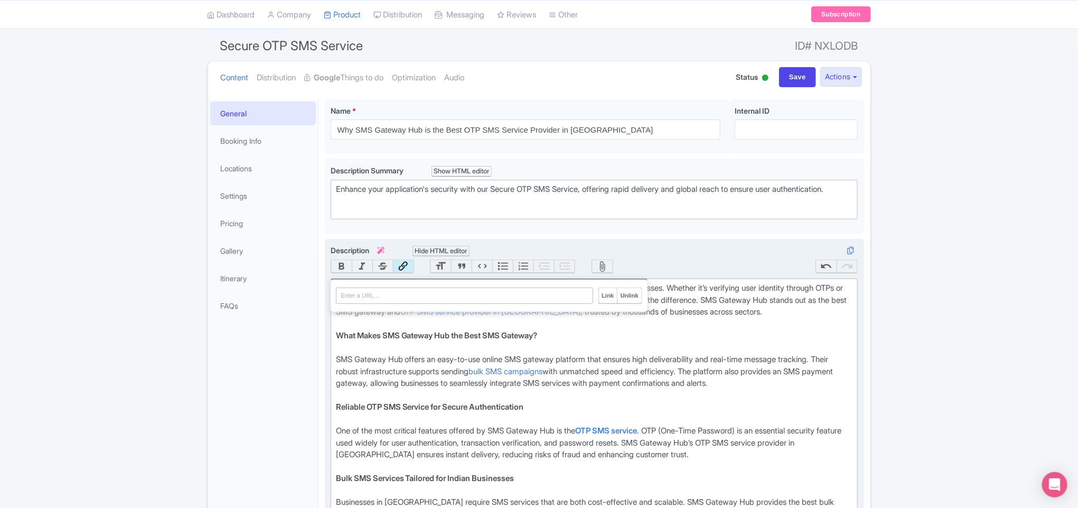
paste input "https://www.smsgatewayhub.com/otp-sms-service-provider"
type input "https://www.smsgatewayhub.com/otp-sms-service-provider"
click at [607, 298] on input "Link" at bounding box center [608, 295] width 18 height 15
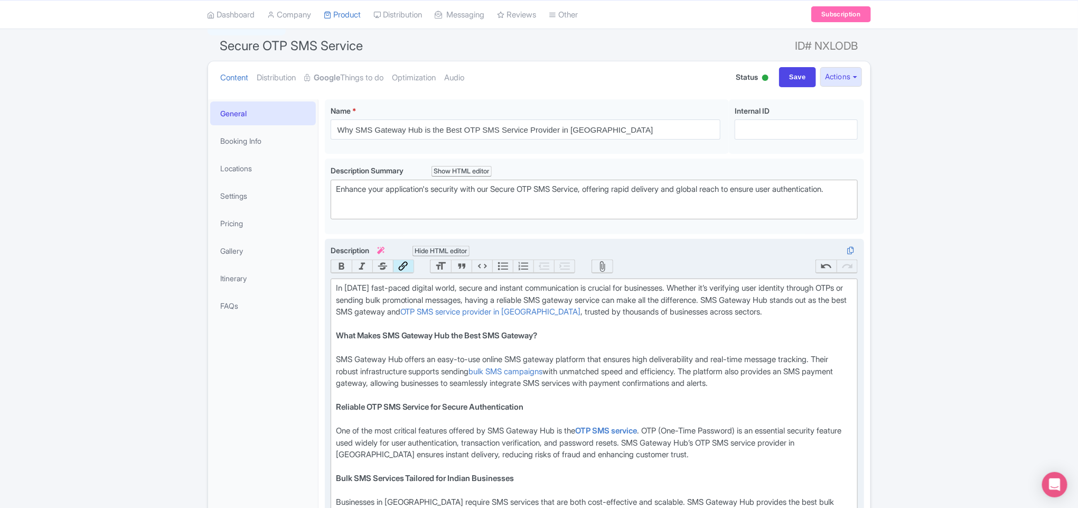
click at [432, 371] on div "SMS Gateway Hub offers an easy-to-use online SMS gateway platform that ensures …" at bounding box center [594, 377] width 517 height 48
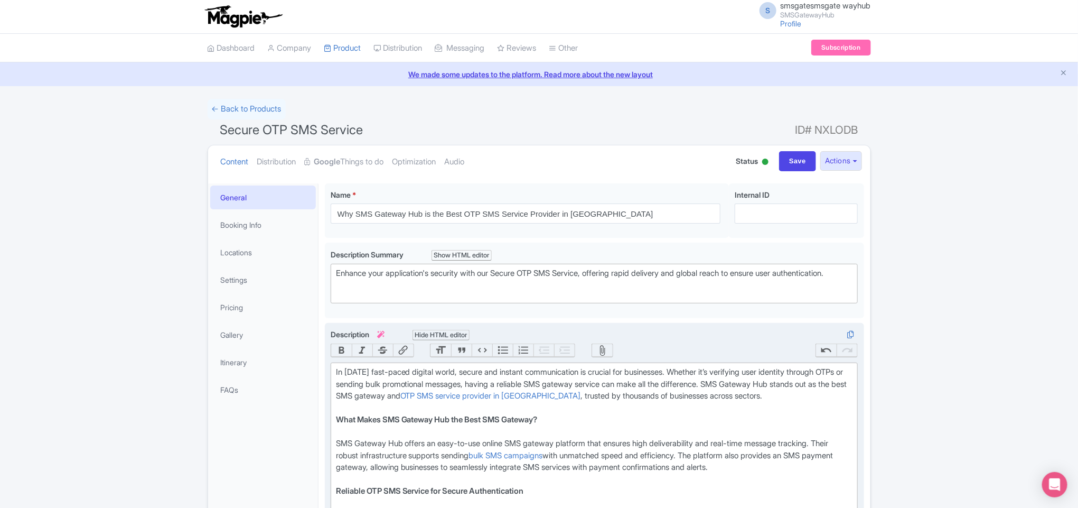
scroll to position [0, 0]
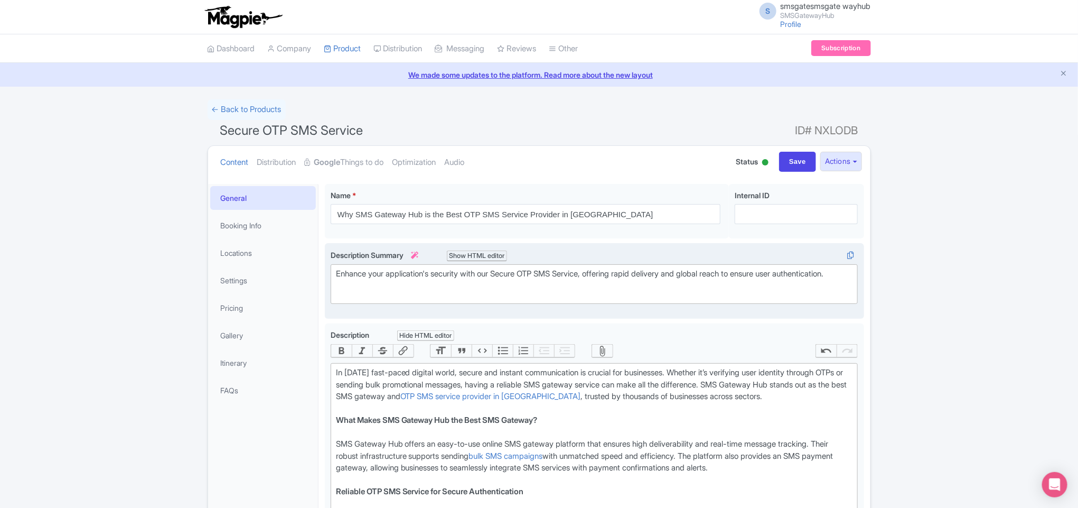
type trix-editor "<div>In today’s fast-paced digital world, secure and instant communication is c…"
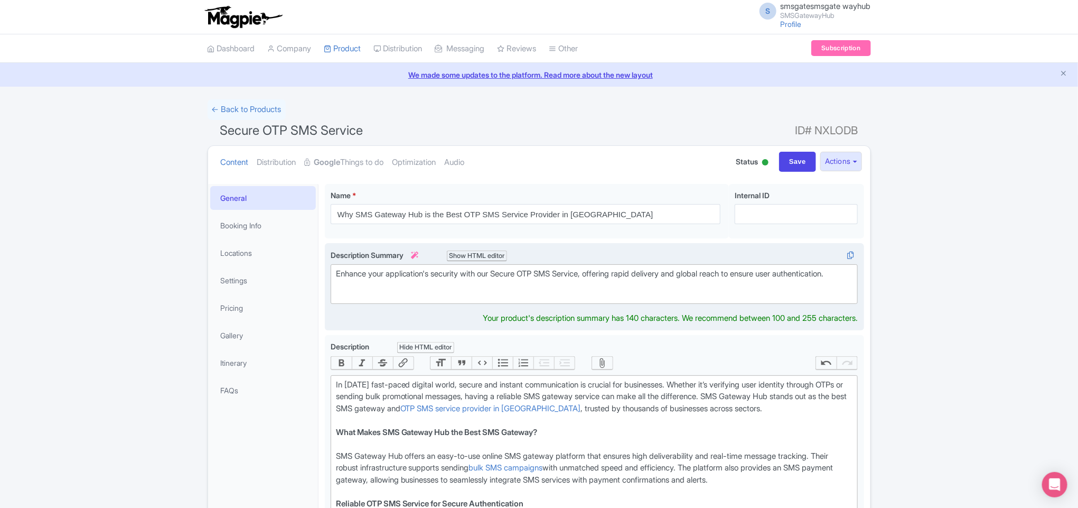
click at [475, 284] on div "Enhance your application's security with our Secure OTP SMS Service, offering r…" at bounding box center [594, 280] width 517 height 24
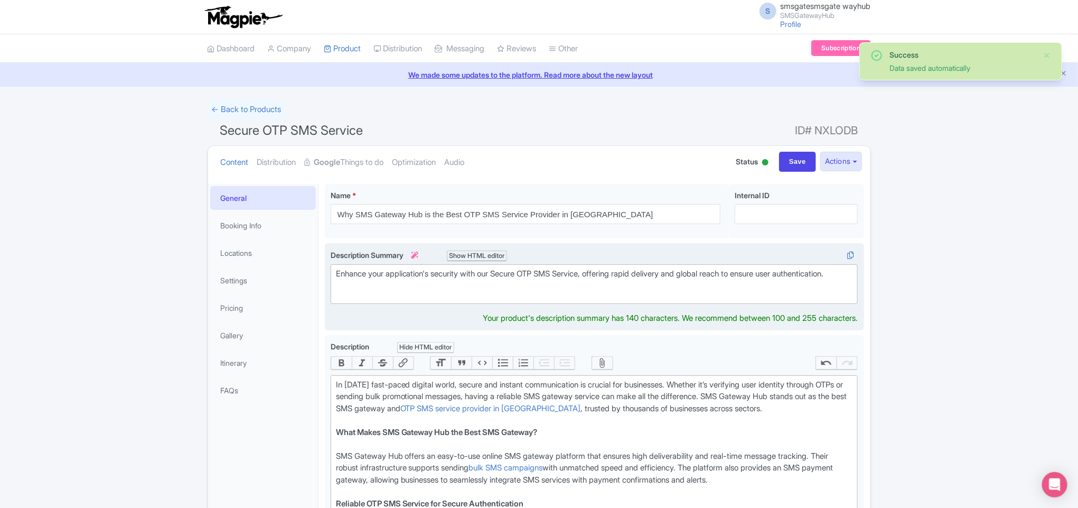
click at [480, 271] on div "Enhance your application's security with our Secure OTP SMS Service, offering r…" at bounding box center [594, 280] width 517 height 24
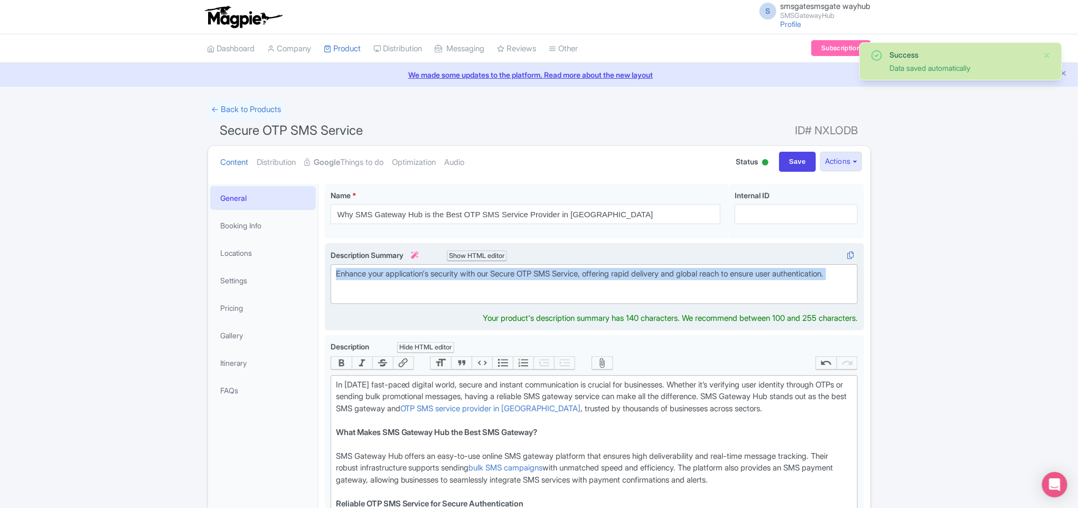
click at [480, 271] on div "Enhance your application's security with our Secure OTP SMS Service, offering r…" at bounding box center [594, 280] width 517 height 24
paste trix-editor "<div>&nbsp;</div><div>Looking for the best SMS gateway and OTP SMS service prov…"
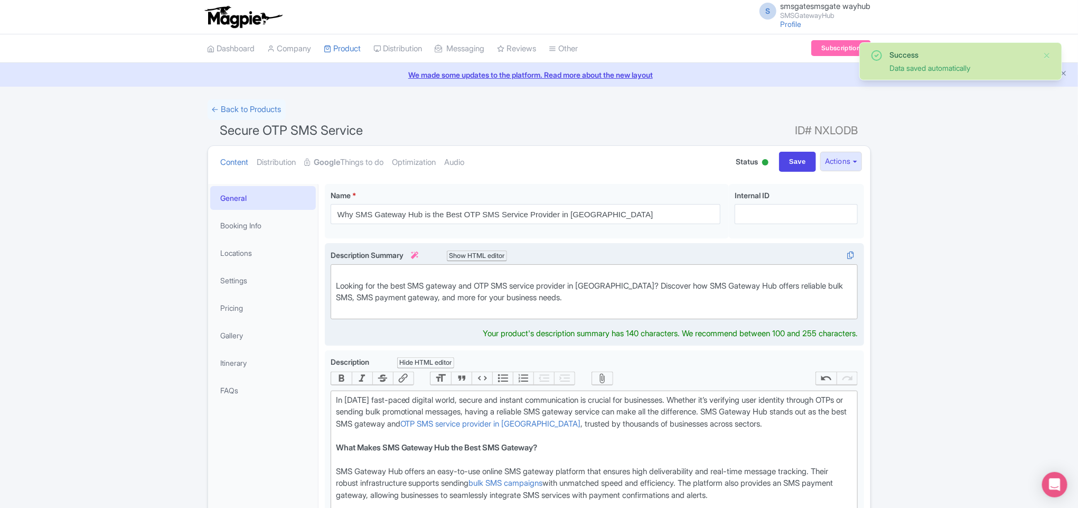
scroll to position [79, 0]
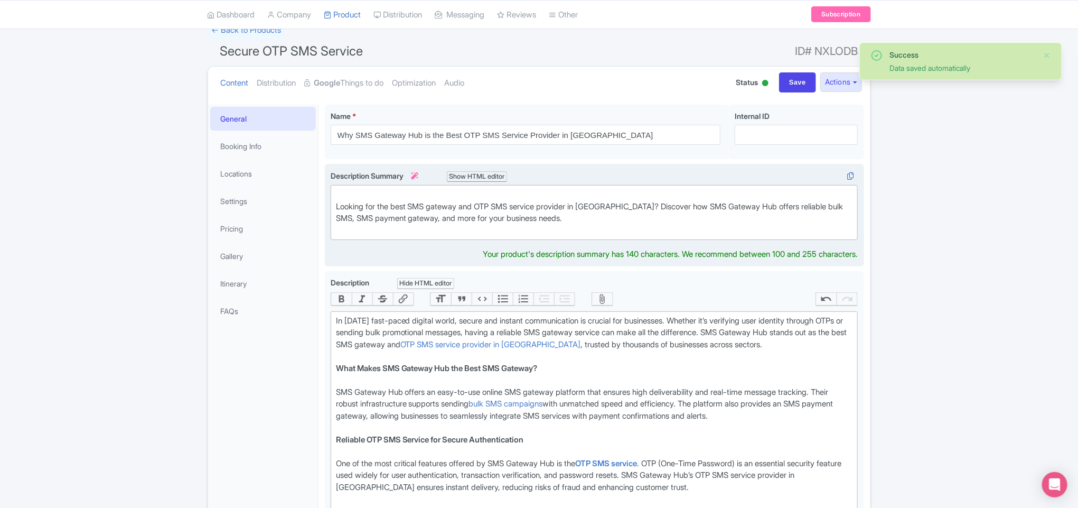
click at [338, 212] on div "Looking for the best SMS gateway and OTP SMS service provider in India? Discove…" at bounding box center [594, 219] width 517 height 36
type trix-editor "<div>&nbsp;Looking for the best SMS gateway and OTP SMS service provider in Ind…"
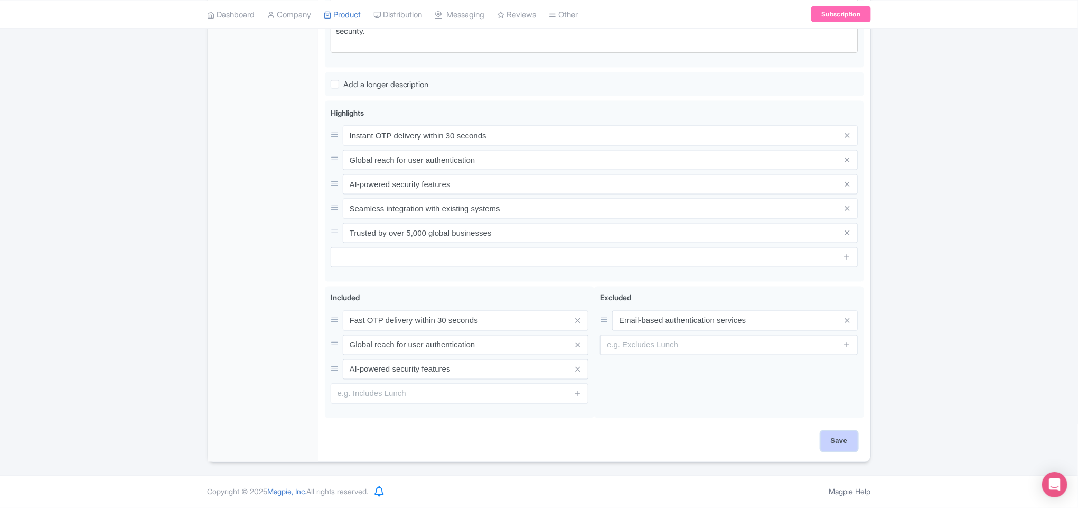
scroll to position [778, 0]
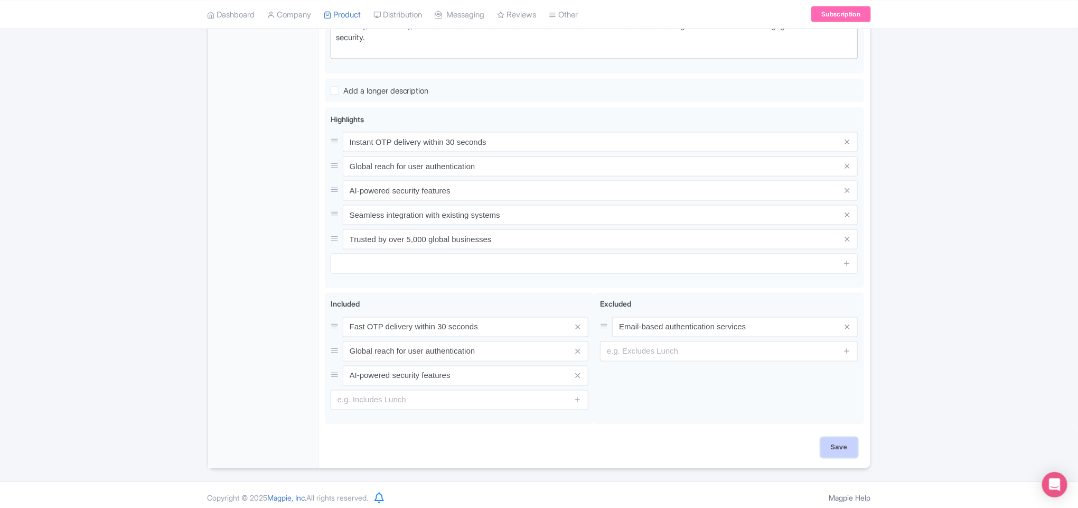
click at [832, 437] on input "Save" at bounding box center [839, 447] width 37 height 20
type input "Saving..."
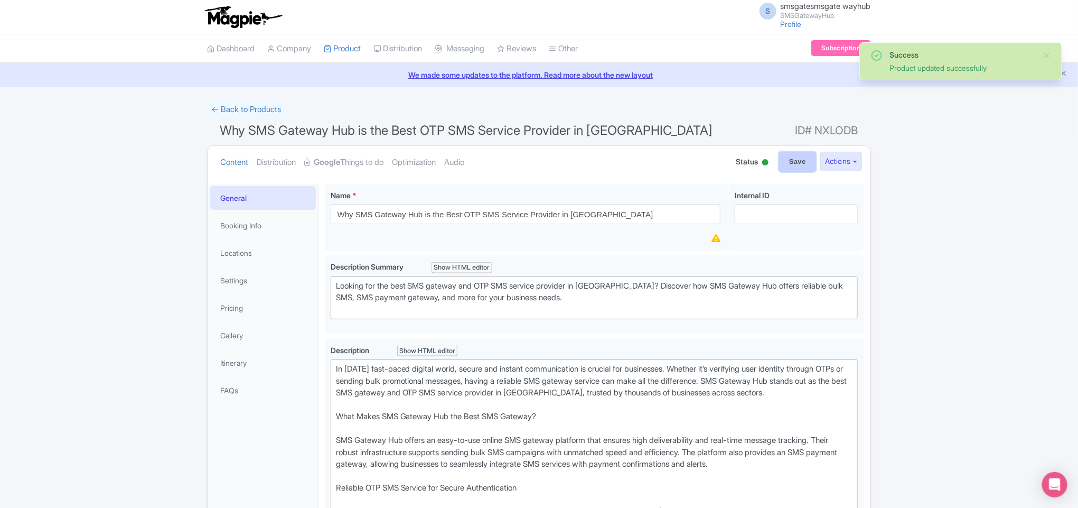
click at [791, 165] on input "Save" at bounding box center [797, 162] width 37 height 20
type input "Saving..."
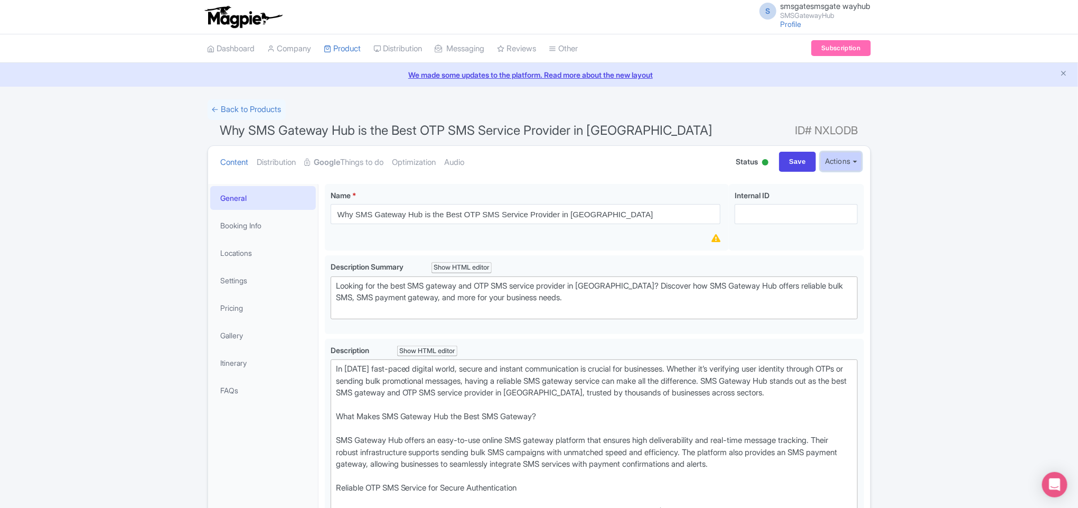
click at [848, 157] on button "Actions" at bounding box center [841, 162] width 42 height 20
click at [767, 219] on link "Share Products" at bounding box center [805, 218] width 109 height 16
click at [230, 227] on link "Booking Info" at bounding box center [263, 225] width 106 height 24
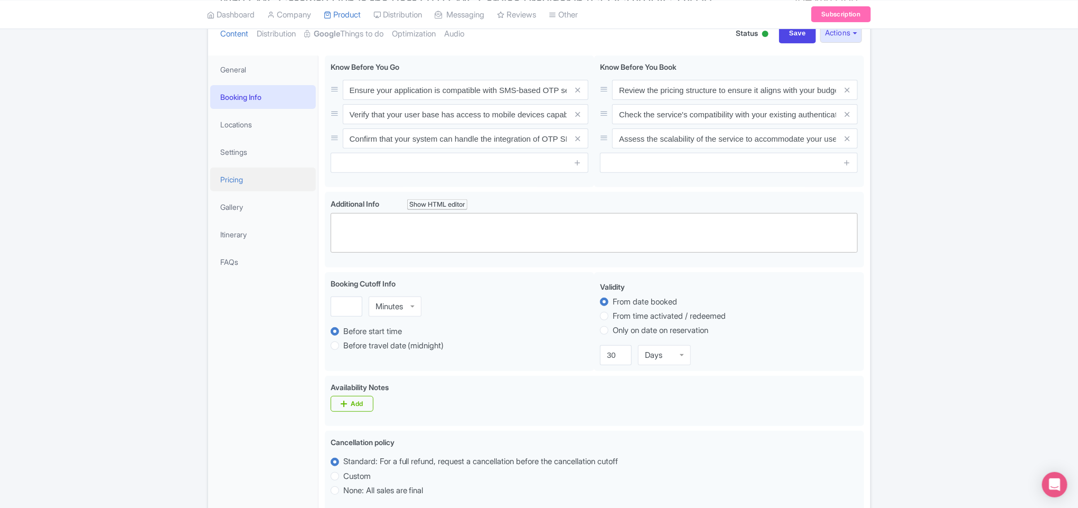
scroll to position [30, 0]
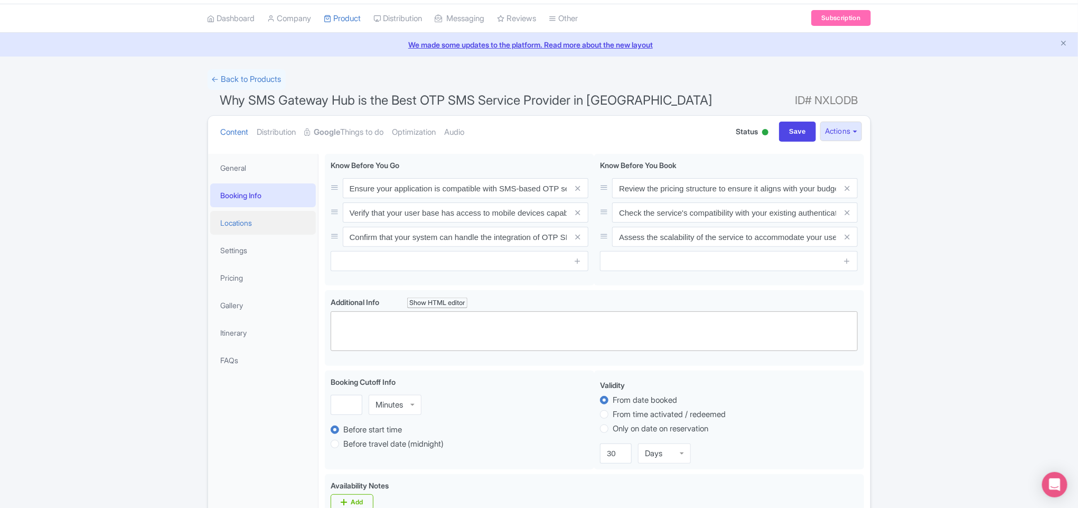
click at [252, 224] on link "Locations" at bounding box center [263, 223] width 106 height 24
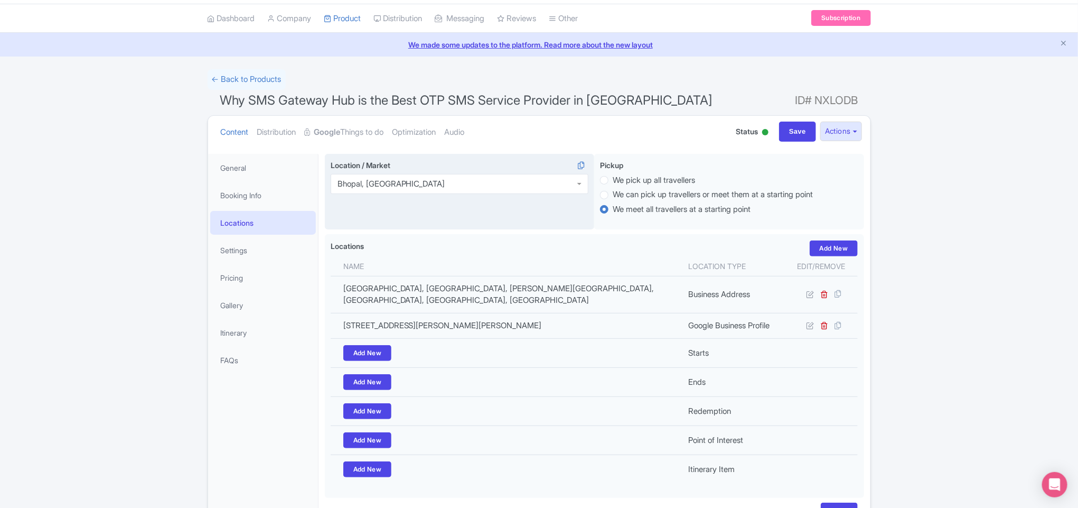
click at [504, 192] on div "Bhopal, India" at bounding box center [460, 184] width 258 height 20
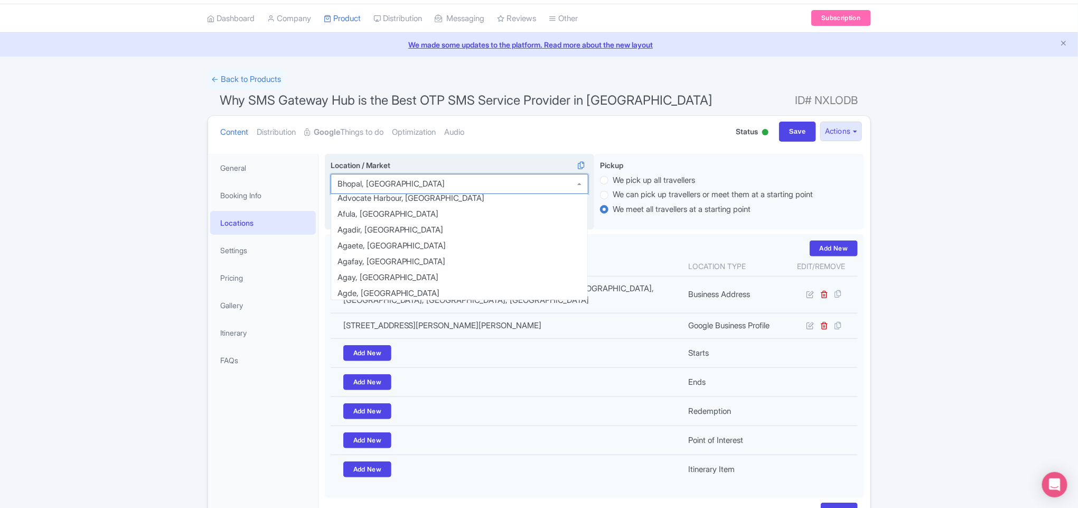
scroll to position [386, 0]
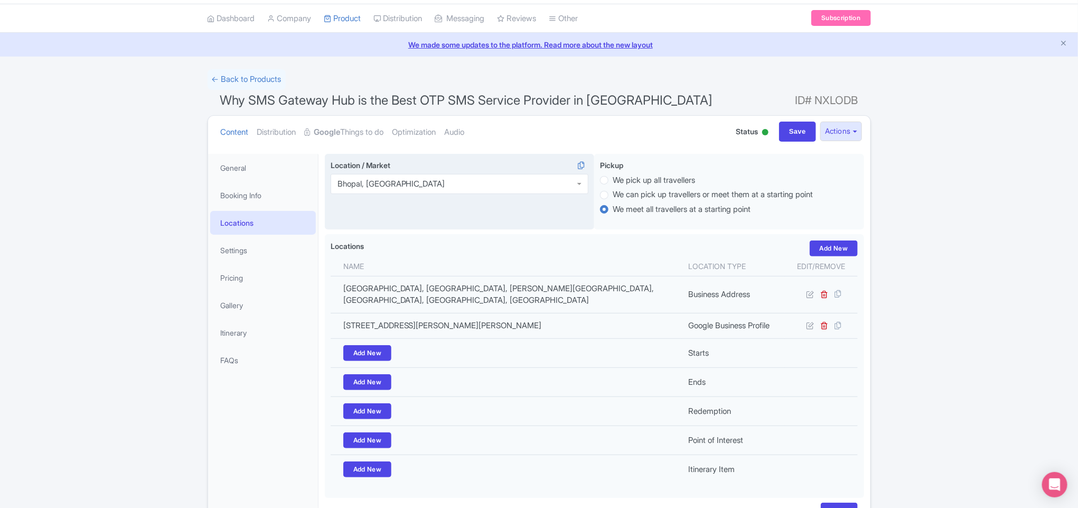
drag, startPoint x: 399, startPoint y: 184, endPoint x: 363, endPoint y: 182, distance: 36.5
click at [329, 188] on div "Location / Market i Bhopal, India Bhopal, India Aarhus, Denmark Abaco Islands, …" at bounding box center [460, 192] width 270 height 76
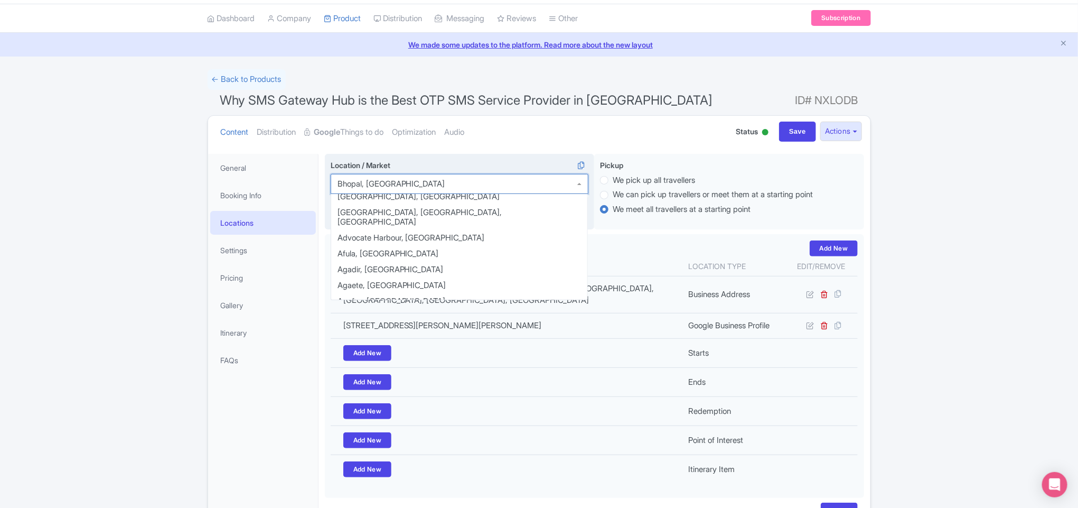
click at [363, 182] on div "Bhopal, India" at bounding box center [392, 184] width 108 height 10
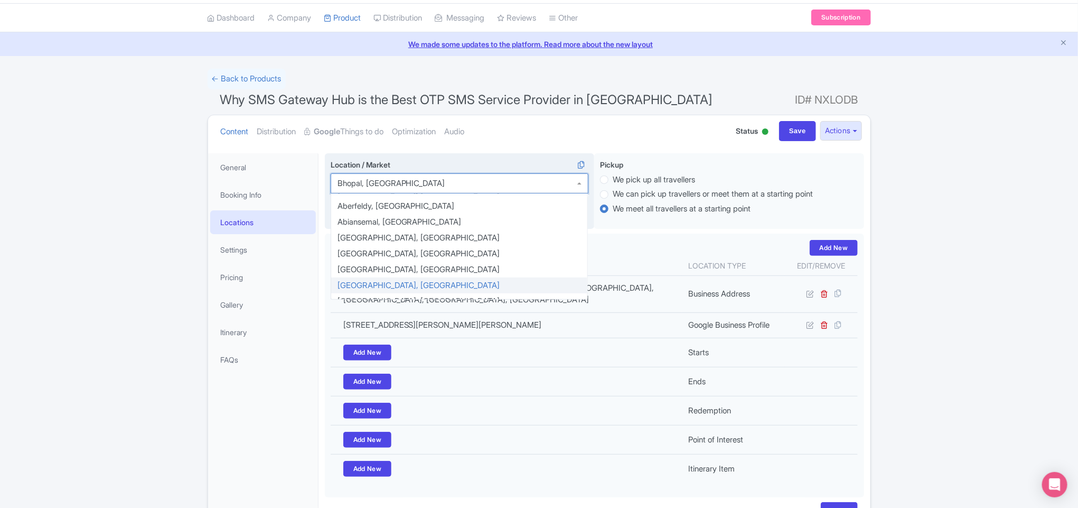
scroll to position [79, 0]
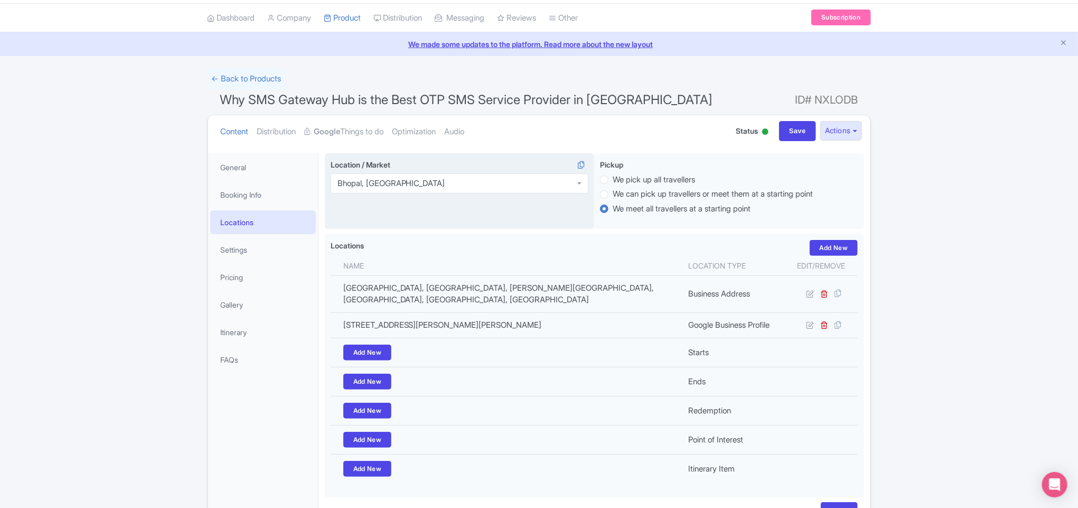
click at [370, 181] on div "Bhopal, India" at bounding box center [392, 184] width 108 height 10
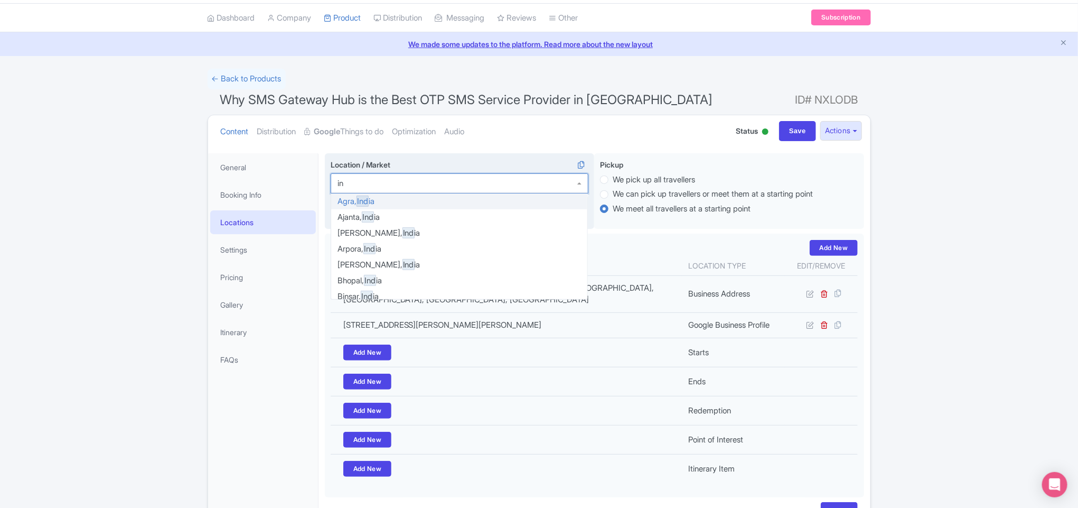
type input "i"
type input "mu"
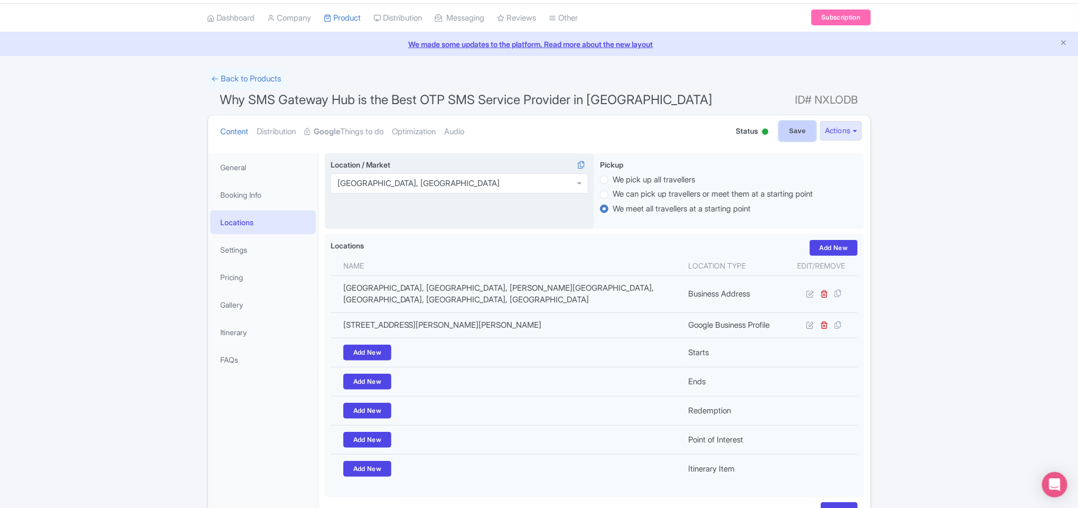
click at [801, 124] on input "Save" at bounding box center [797, 131] width 37 height 20
type input "Saving..."
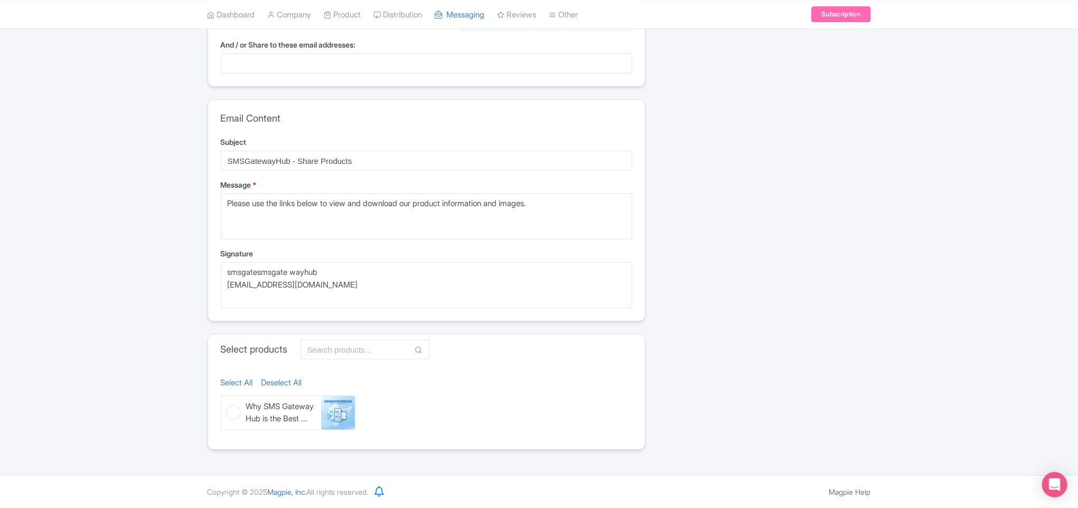
scroll to position [175, 0]
click at [263, 411] on span "Why SMS Gateway Hub is the Best ..." at bounding box center [281, 412] width 71 height 24
click at [228, 402] on input "Why SMS Gateway Hub is the Best ... Why SMS Gateway Hub is the Best OTP SMS Ser…" at bounding box center [224, 398] width 7 height 7
click at [263, 411] on span "Why SMS Gateway Hub is the Best ..." at bounding box center [281, 412] width 71 height 24
click at [228, 402] on input "Why SMS Gateway Hub is the Best ... Why SMS Gateway Hub is the Best OTP SMS Ser…" at bounding box center [224, 398] width 7 height 7
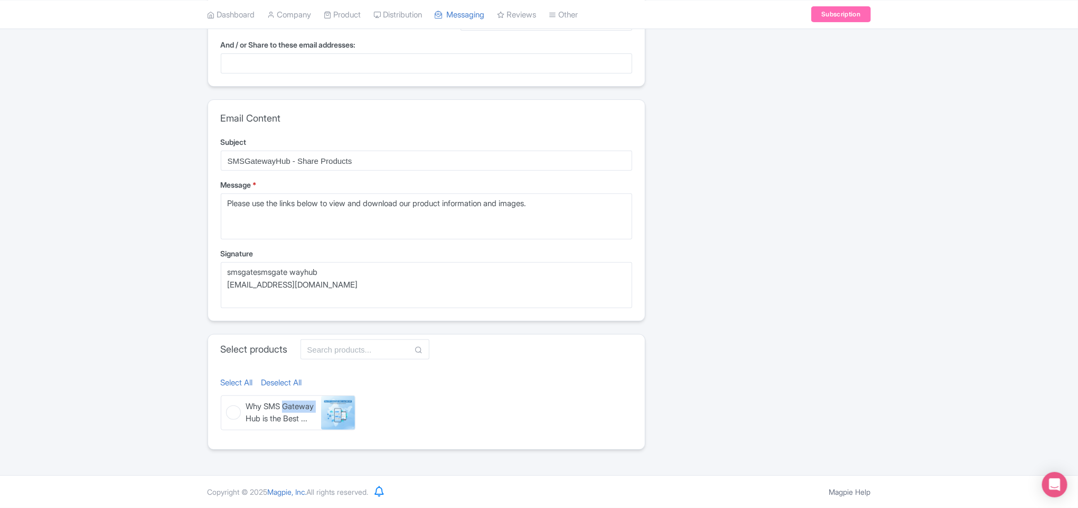
click at [263, 411] on span "Why SMS Gateway Hub is the Best ..." at bounding box center [281, 412] width 71 height 24
click at [228, 402] on input "Why SMS Gateway Hub is the Best ... Why SMS Gateway Hub is the Best OTP SMS Ser…" at bounding box center [224, 398] width 7 height 7
click at [330, 398] on img at bounding box center [338, 413] width 34 height 34
click at [228, 398] on input "Why SMS Gateway Hub is the Best ... Why SMS Gateway Hub is the Best OTP SMS Ser…" at bounding box center [224, 398] width 7 height 7
click at [330, 398] on img at bounding box center [338, 413] width 34 height 34
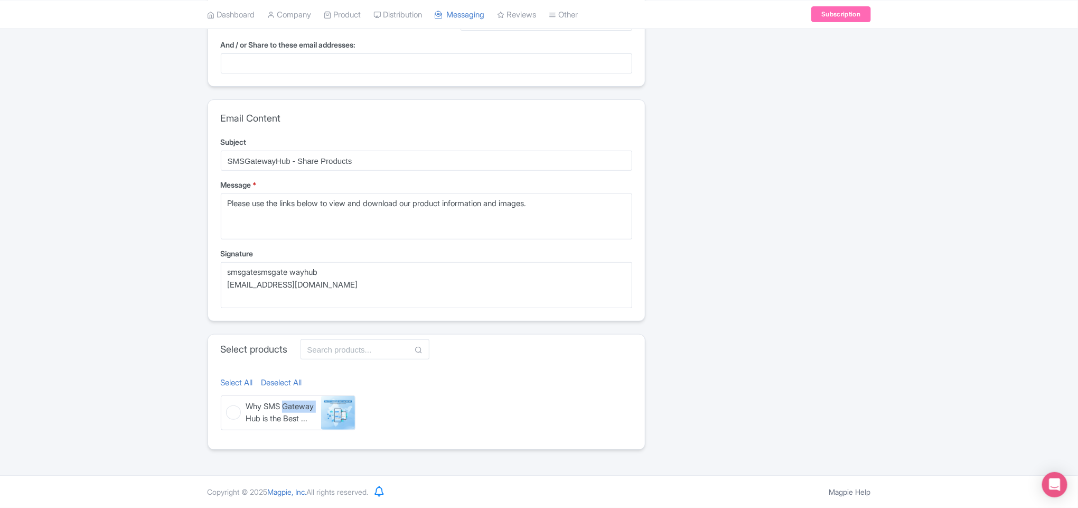
click at [228, 398] on input "Why SMS Gateway Hub is the Best ... Why SMS Gateway Hub is the Best OTP SMS Ser…" at bounding box center [224, 398] width 7 height 7
checkbox input "true"
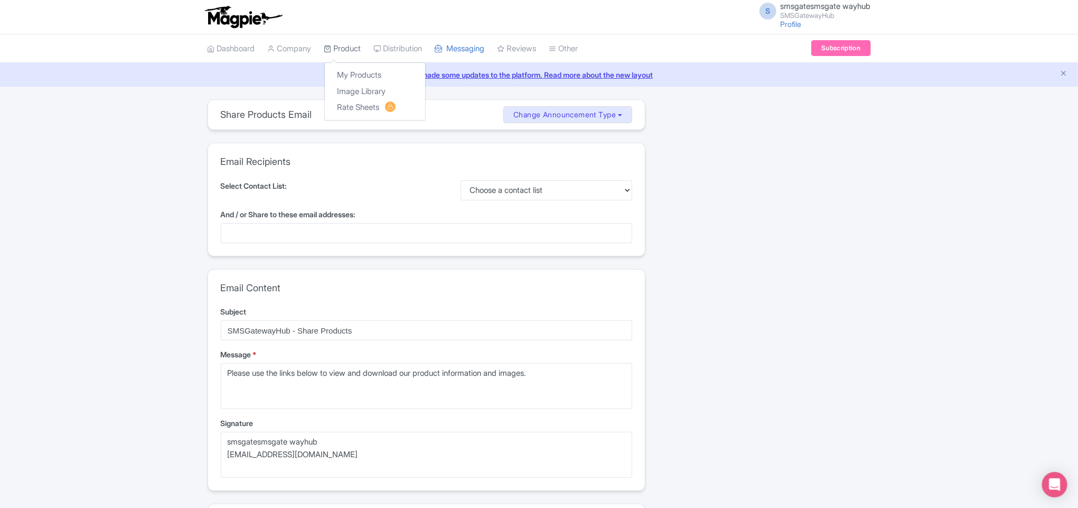
click at [336, 43] on link "Product" at bounding box center [342, 48] width 37 height 29
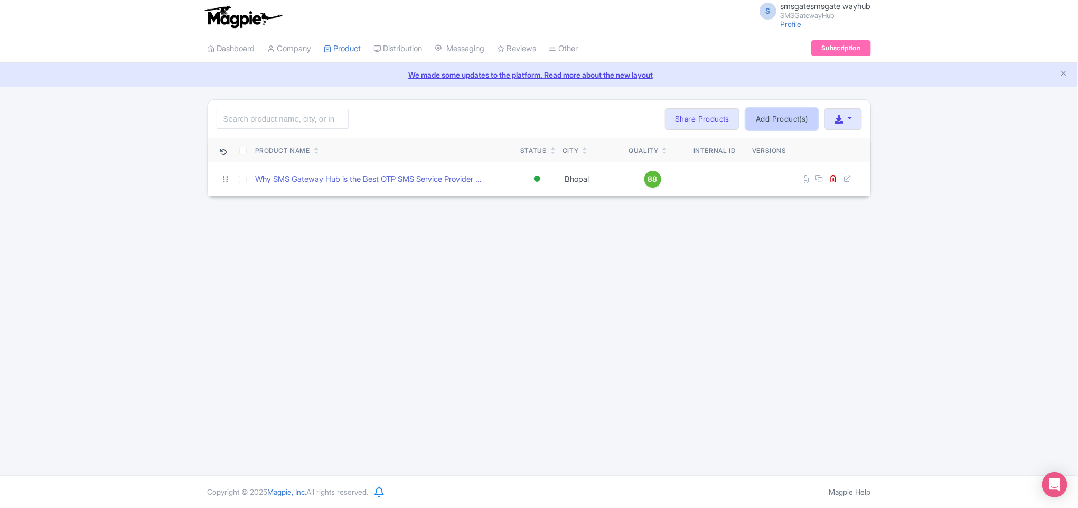
click at [779, 119] on link "Add Product(s)" at bounding box center [782, 118] width 72 height 21
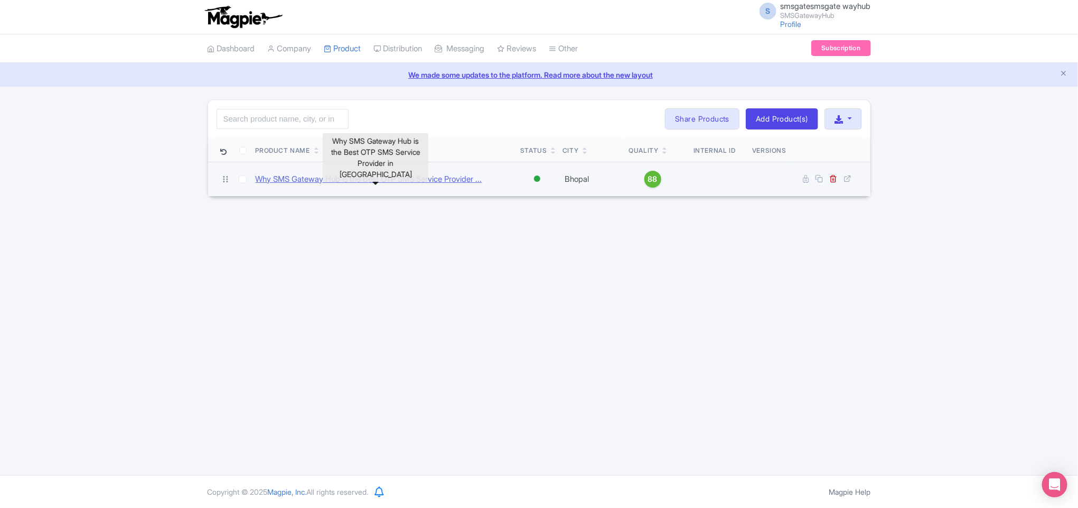
click at [444, 184] on link "Why SMS Gateway Hub is the Best OTP SMS Service Provider ..." at bounding box center [369, 179] width 227 height 12
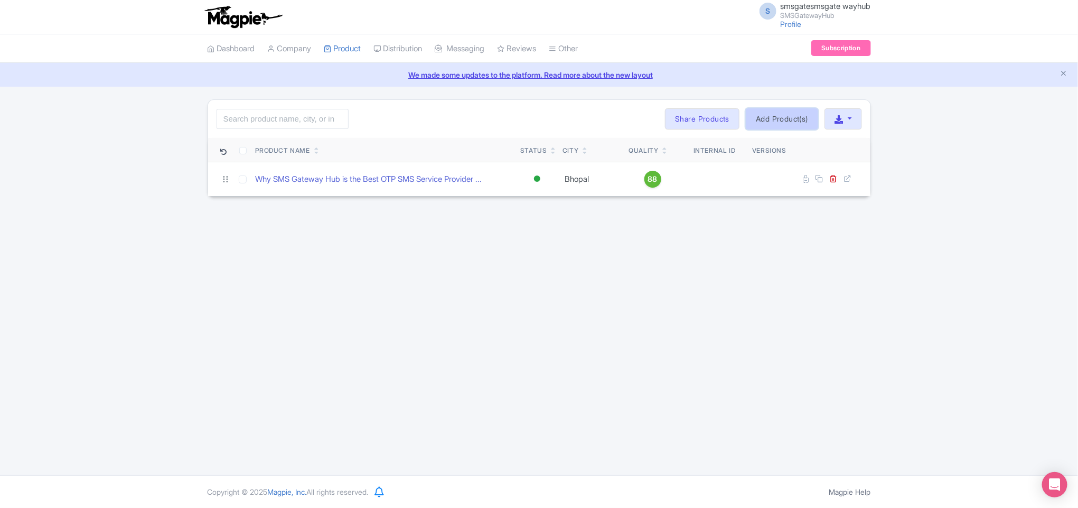
click at [797, 121] on link "Add Product(s)" at bounding box center [782, 118] width 72 height 21
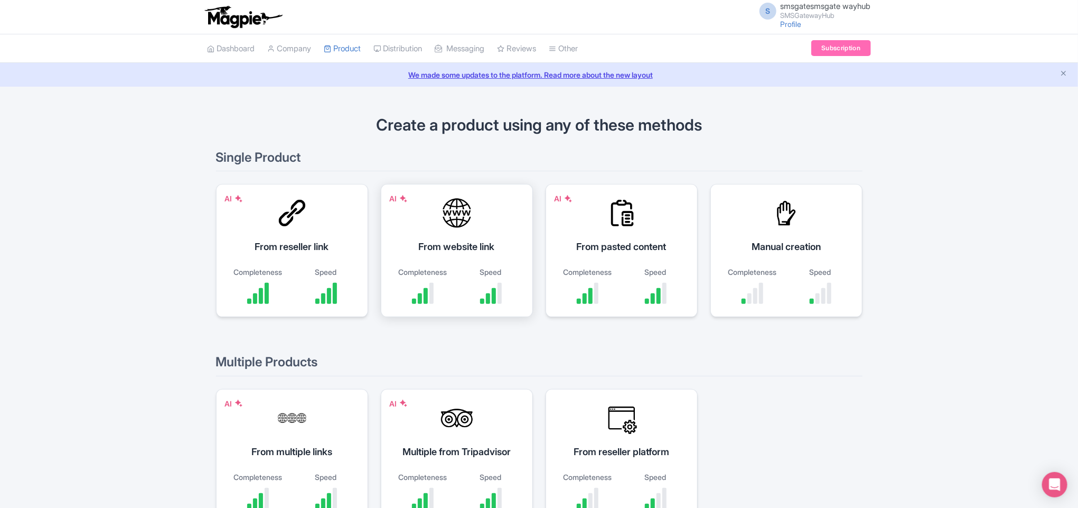
click at [463, 240] on div "From website link" at bounding box center [457, 246] width 126 height 14
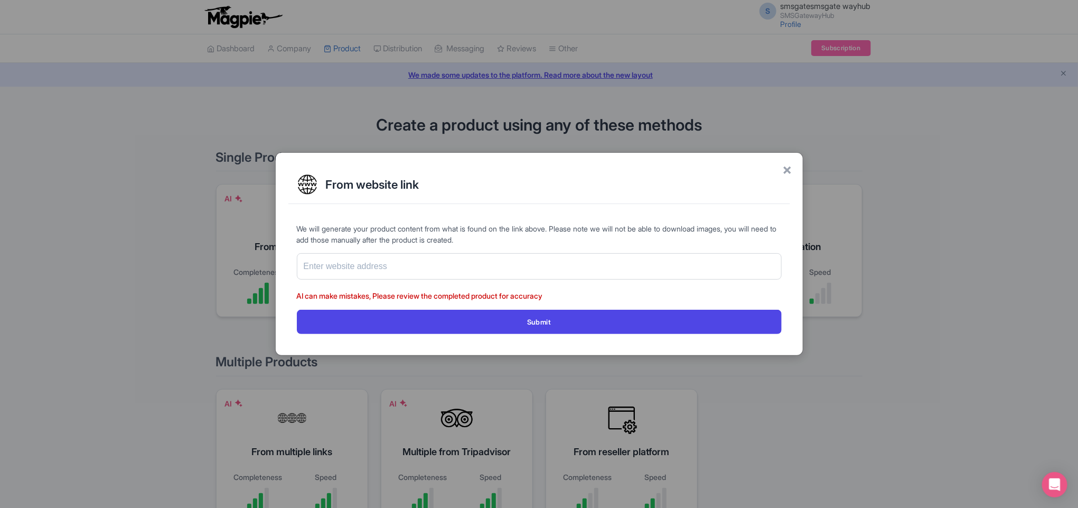
click at [455, 246] on form "We will generate your product content from what is found on the link above. Ple…" at bounding box center [539, 278] width 485 height 110
click at [451, 259] on input "text" at bounding box center [539, 266] width 485 height 26
type input "[URL][DOMAIN_NAME]"
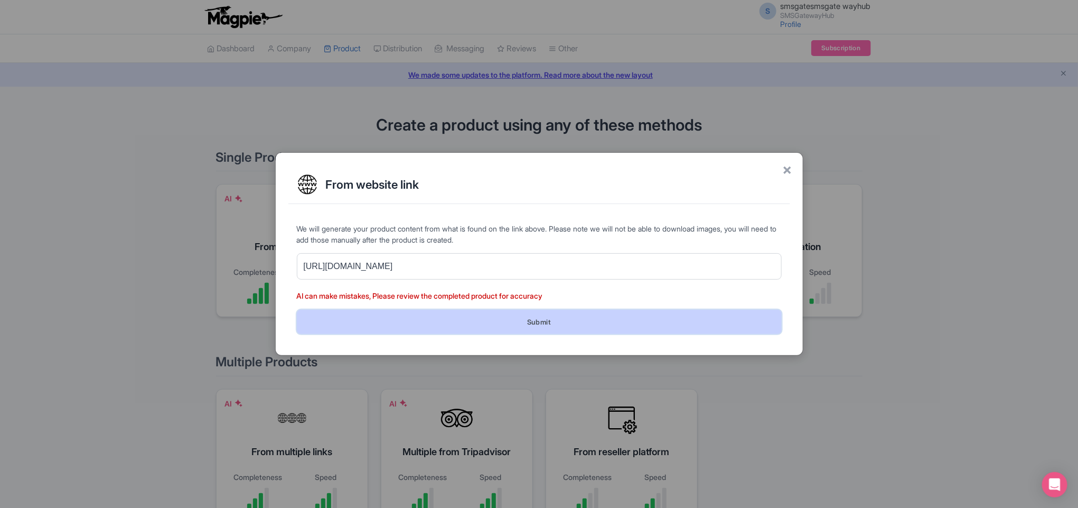
click at [441, 326] on button "Submit" at bounding box center [539, 322] width 485 height 24
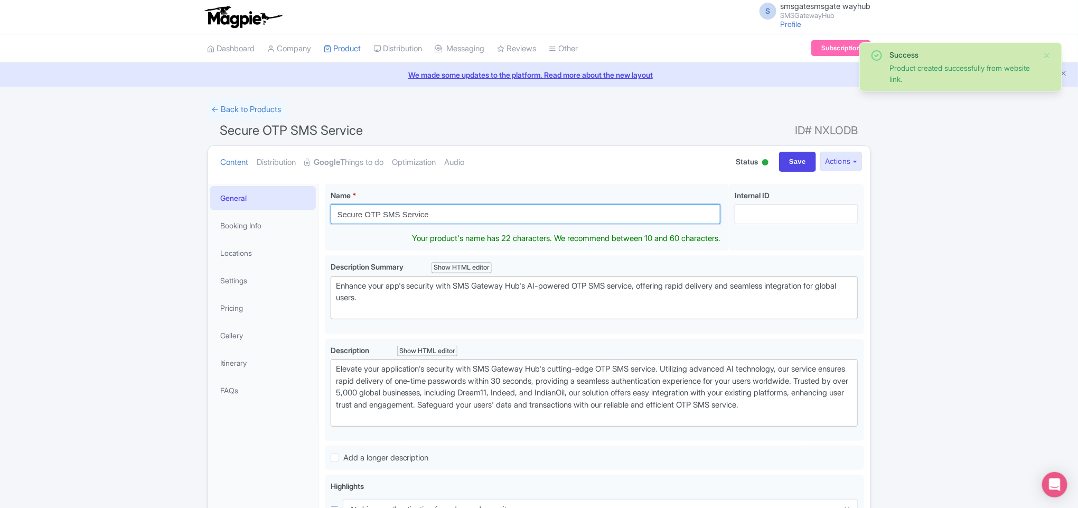
drag, startPoint x: 451, startPoint y: 213, endPoint x: 319, endPoint y: 222, distance: 132.4
click at [319, 222] on div "Secure OTP SMS Service Name * i Secure OTP SMS Service Your product's name has …" at bounding box center [595, 506] width 552 height 658
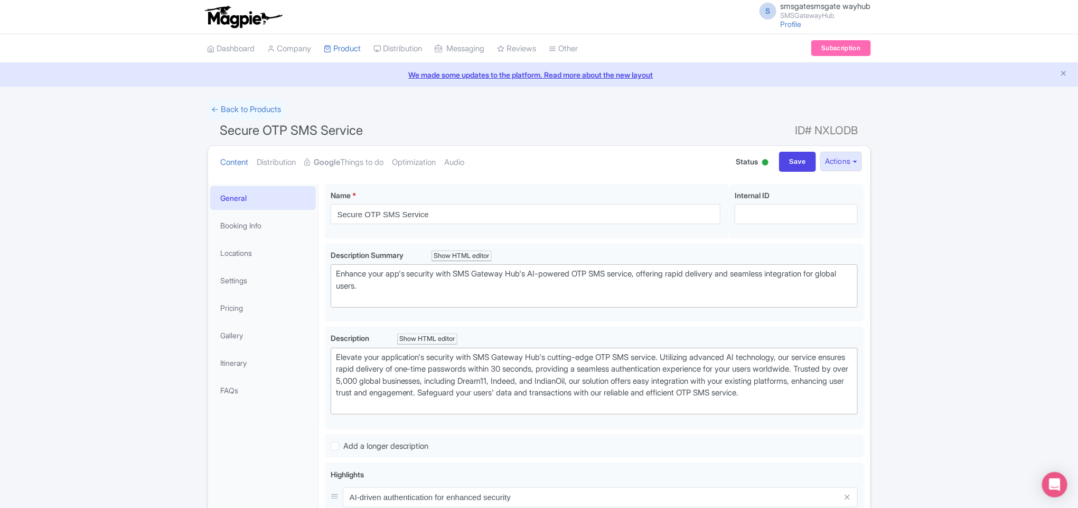
drag, startPoint x: 783, startPoint y: 125, endPoint x: 880, endPoint y: 140, distance: 97.8
click at [880, 140] on div "Success Product created successfully from website link. ← Back to Products Secu…" at bounding box center [539, 461] width 1078 height 724
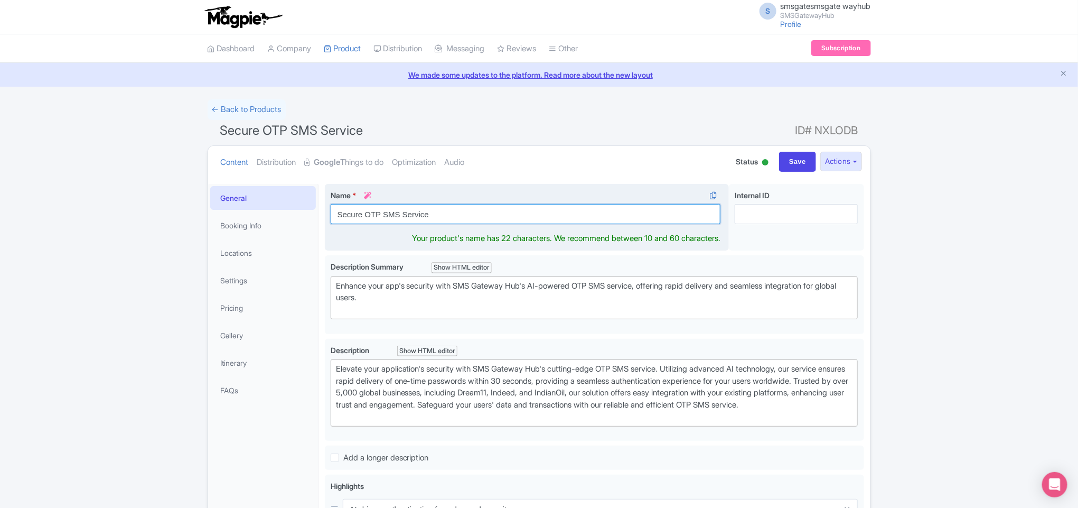
click at [436, 211] on input "Secure OTP SMS Service" at bounding box center [526, 214] width 390 height 20
click at [433, 213] on input "Secure OTP SMS Service" at bounding box center [526, 214] width 390 height 20
paste input "Why SMS Gateway Hub is the Best OTP SMS Service Provider in [GEOGRAPHIC_DATA]"
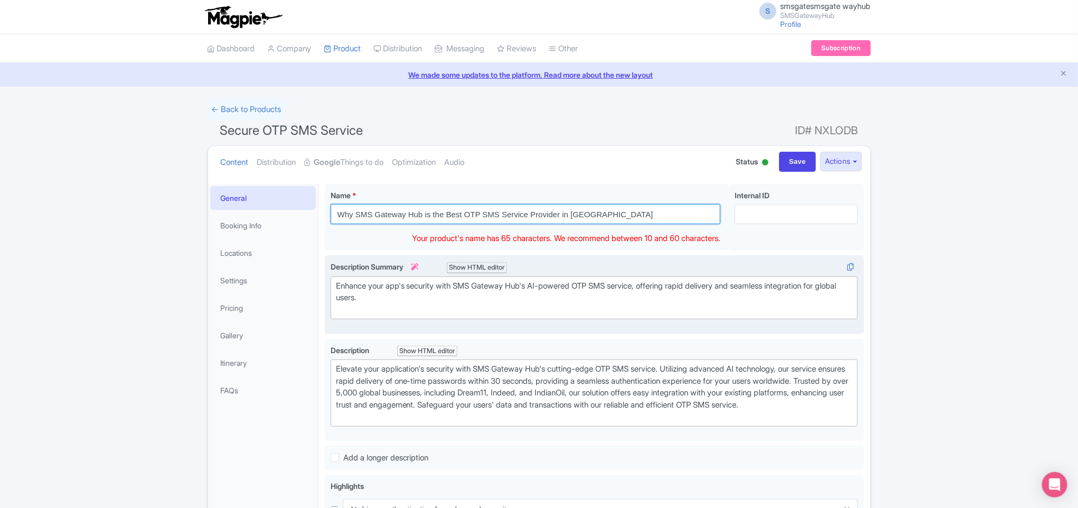
type input "Why SMS Gateway Hub is the Best OTP SMS Service Provider in [GEOGRAPHIC_DATA]"
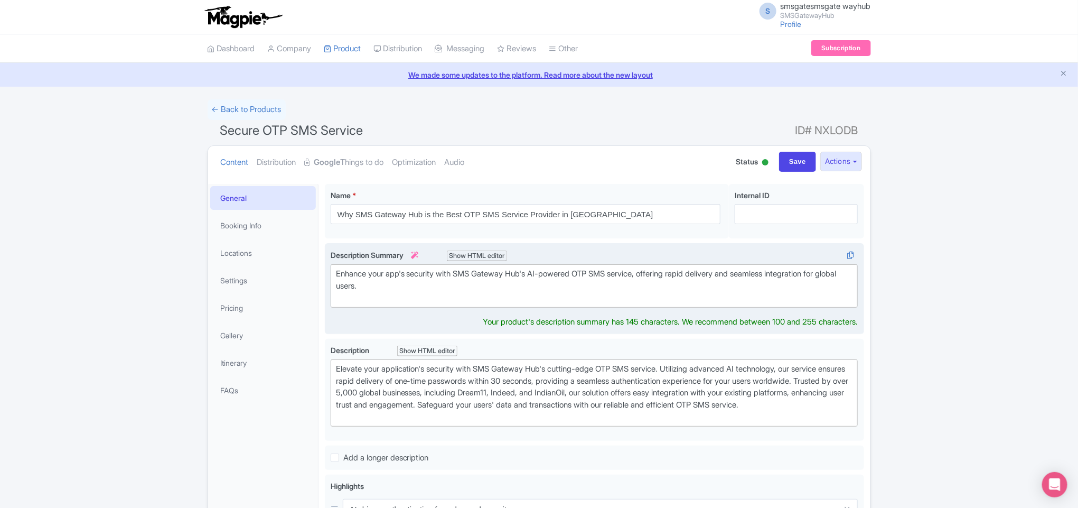
click at [416, 290] on div "Enhance your app's security with SMS Gateway Hub's AI-powered OTP SMS service, …" at bounding box center [594, 286] width 517 height 36
click at [432, 288] on div "Enhance your app's security with SMS Gateway Hub's AI-powered OTP SMS service, …" at bounding box center [594, 286] width 517 height 36
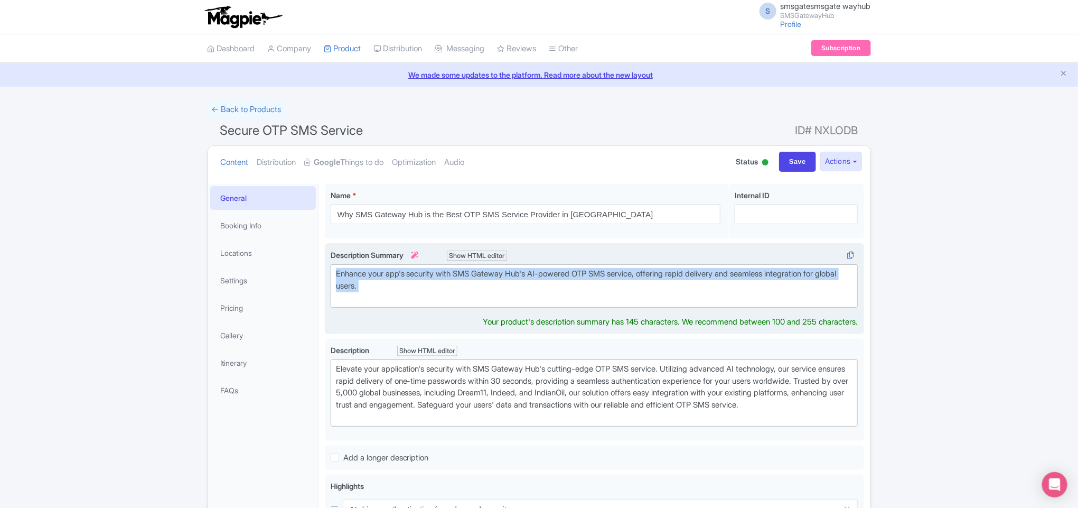
click at [432, 288] on div "Enhance your app's security with SMS Gateway Hub's AI-powered OTP SMS service, …" at bounding box center [594, 286] width 517 height 36
paste trix-editor "<div>&nbsp;Looking for the best SMS gateway and OTP SMS service provider in Ind…"
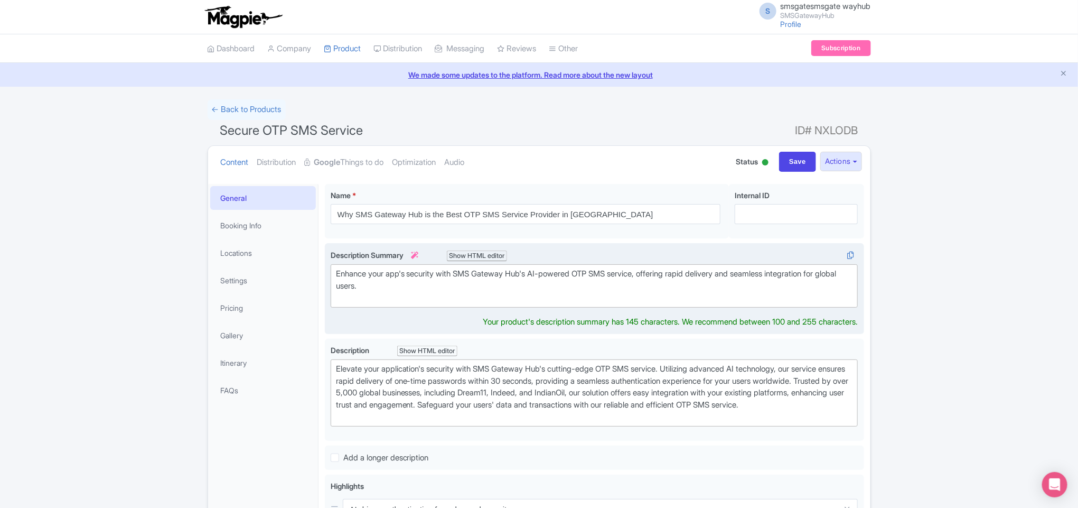
type trix-editor "<div>&nbsp;Looking for the best SMS gateway and OTP SMS service provider in Ind…"
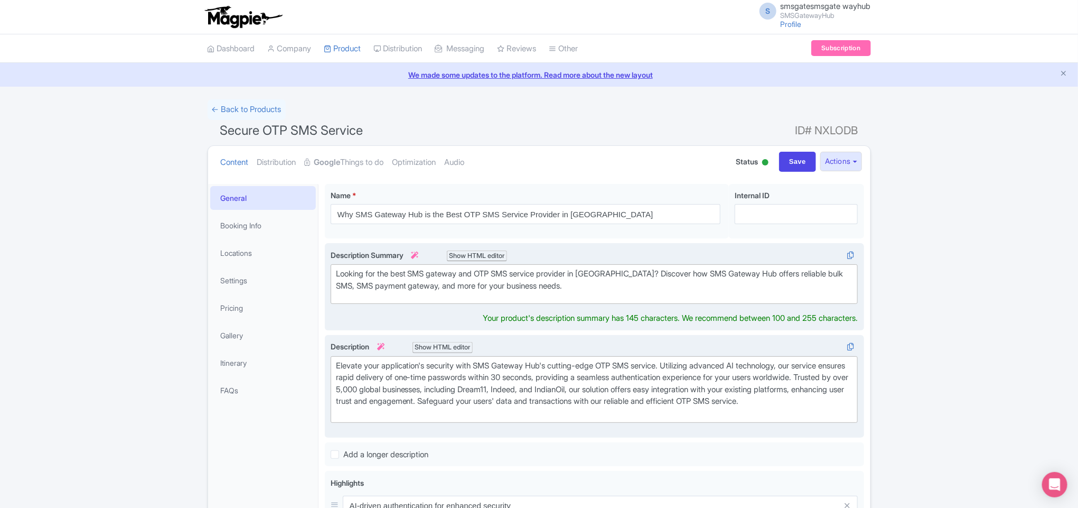
click at [381, 382] on div "Elevate your application's security with SMS Gateway Hub's cutting-edge OTP SMS…" at bounding box center [594, 390] width 517 height 60
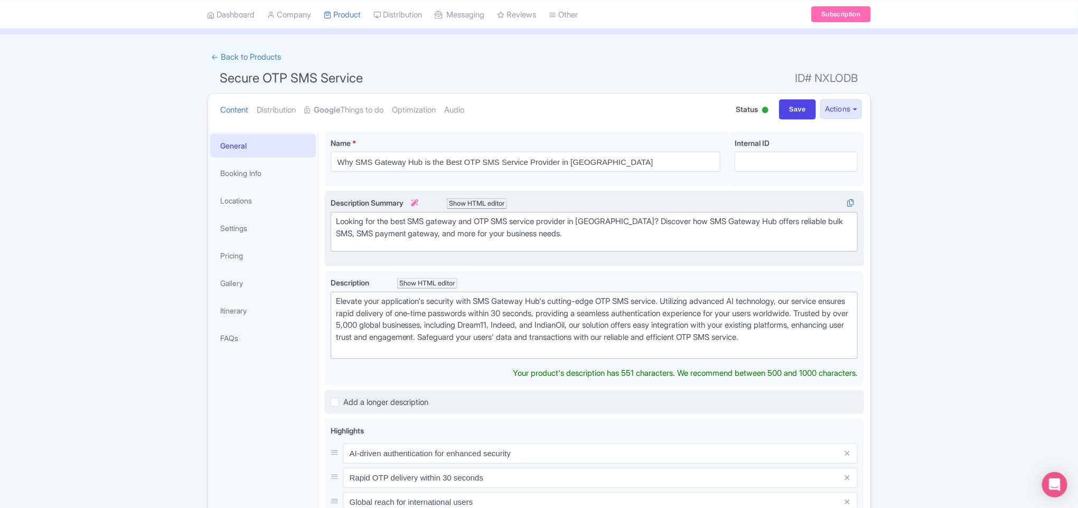
scroll to position [79, 0]
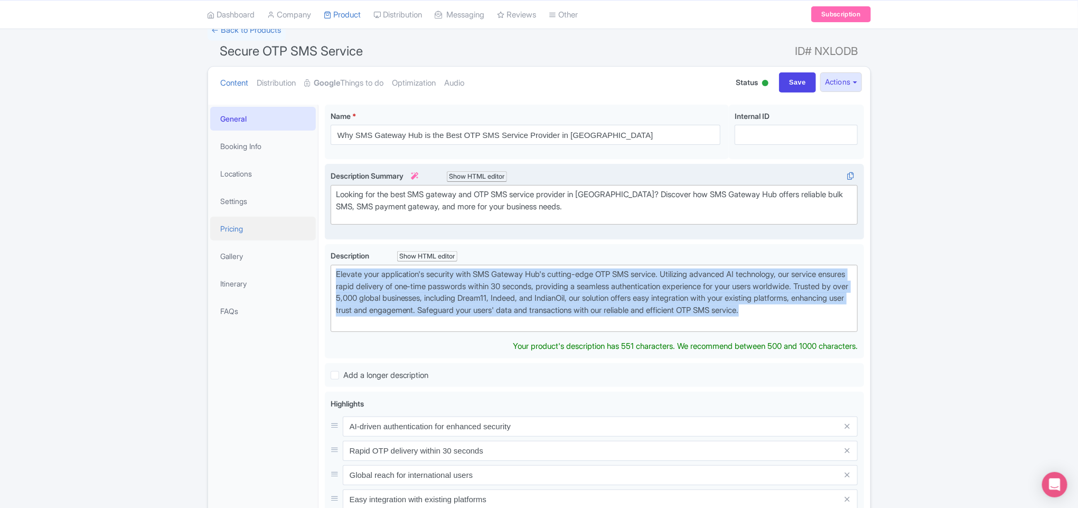
drag, startPoint x: 408, startPoint y: 324, endPoint x: 265, endPoint y: 232, distance: 170.1
click at [265, 232] on div "General Booking Info Locations Settings Pricing Gallery Itinerary FAQs Secure O…" at bounding box center [539, 425] width 662 height 654
paste trix-editor "<div>In today’s fast-paced digital world, secure and instant communication is c…"
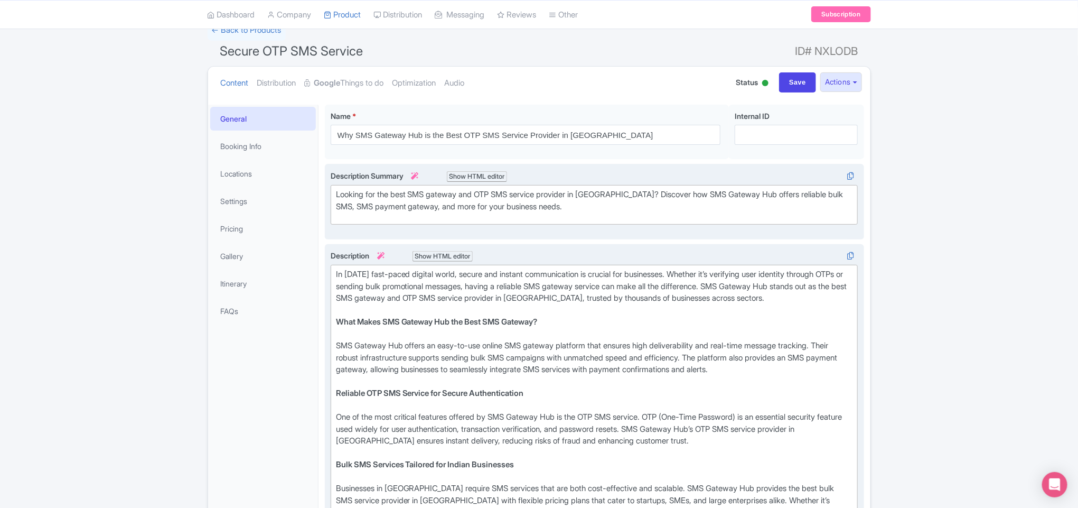
click at [456, 249] on div "Elevate your application's security with SMS Gateway Hub's cutting-edge OTP SMS…" at bounding box center [594, 503] width 539 height 519
click at [456, 253] on div "Show HTML editor" at bounding box center [443, 256] width 61 height 11
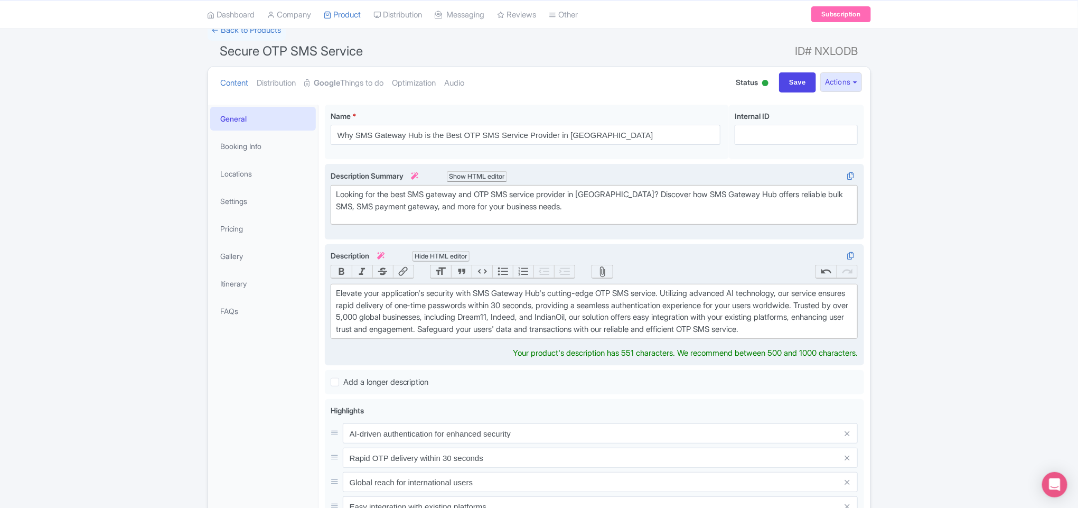
click at [520, 328] on div "Elevate your application's security with SMS Gateway Hub's cutting-edge OTP SMS…" at bounding box center [594, 311] width 517 height 48
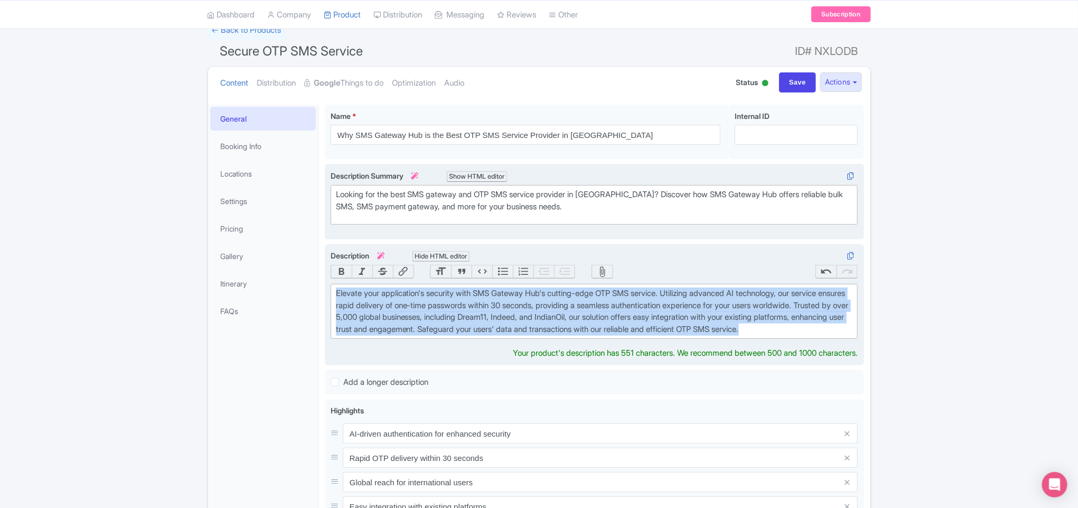
click at [520, 328] on div "Elevate your application's security with SMS Gateway Hub's cutting-edge OTP SMS…" at bounding box center [594, 311] width 517 height 48
paste trix-editor "In today’s fast-paced digital world, secure and instant communication is crucia…"
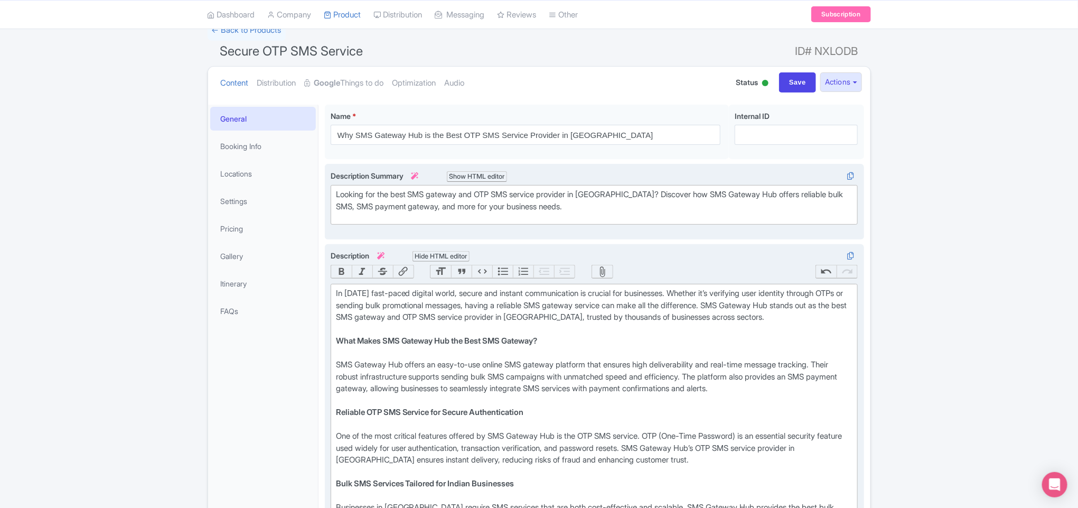
type trix-editor "<div>In today’s fast-paced digital world, secure and instant communication is c…"
drag, startPoint x: 490, startPoint y: 319, endPoint x: 588, endPoint y: 319, distance: 98.3
click at [588, 319] on div "In today’s fast-paced digital world, secure and instant communication is crucia…" at bounding box center [594, 311] width 517 height 48
click at [407, 271] on button "Link" at bounding box center [403, 271] width 21 height 13
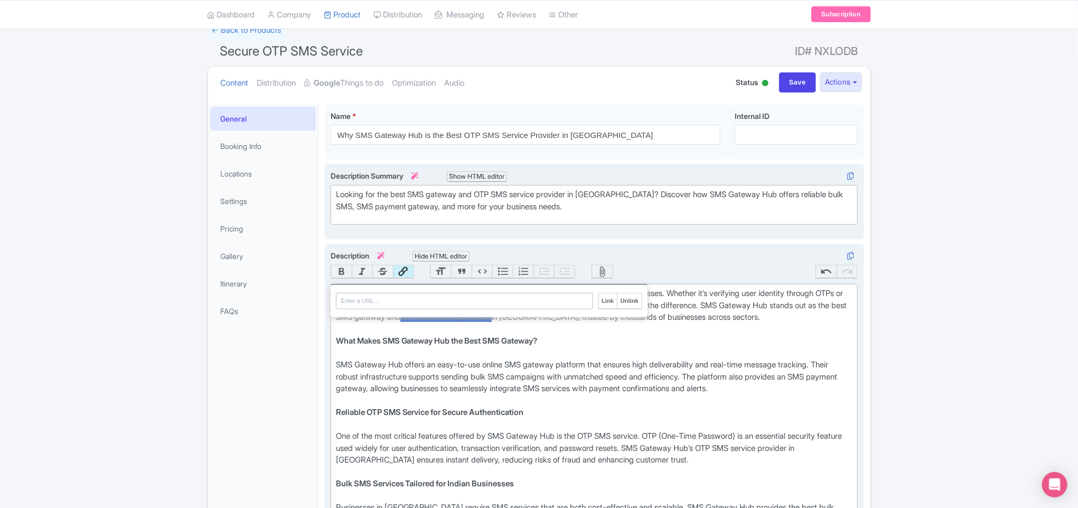
paste input "https://www.smsgatewayhub.com/otp-sms-service-provider"
type input "https://www.smsgatewayhub.com/otp-sms-service-provider"
click at [606, 300] on input "Link" at bounding box center [608, 300] width 18 height 15
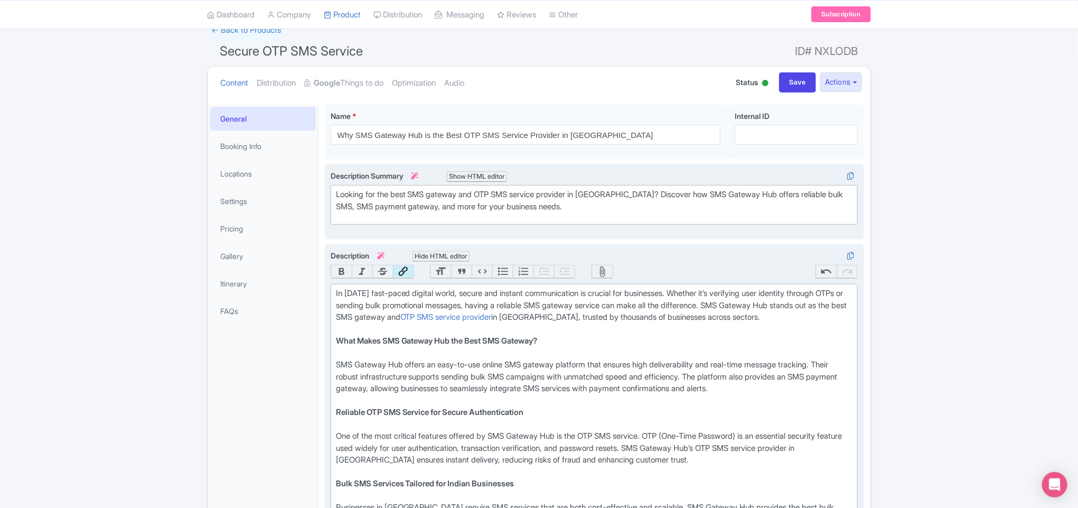
click at [509, 382] on div "SMS Gateway Hub offers an easy-to-use online SMS gateway platform that ensures …" at bounding box center [594, 383] width 517 height 48
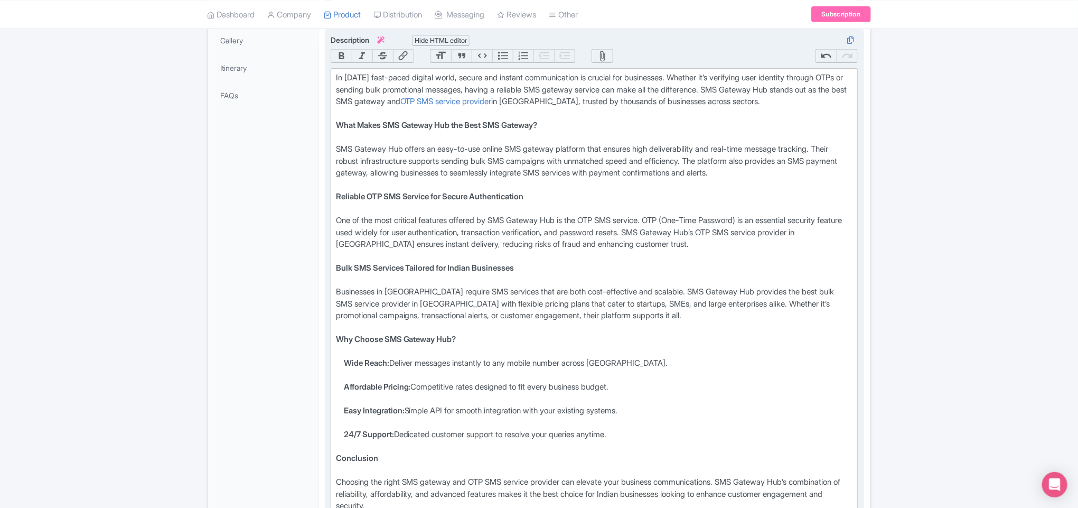
scroll to position [317, 0]
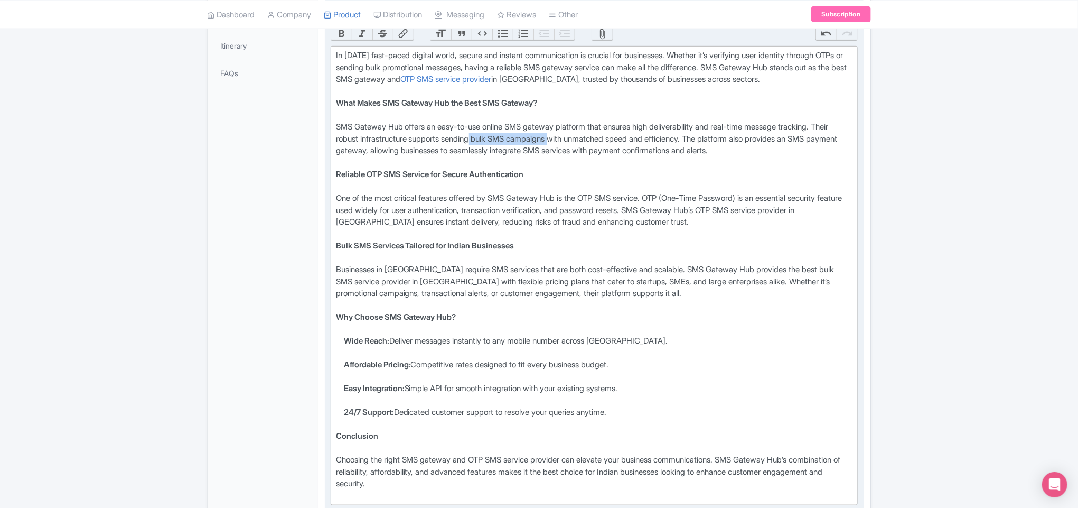
drag, startPoint x: 502, startPoint y: 140, endPoint x: 585, endPoint y: 138, distance: 82.4
click at [585, 138] on div "SMS Gateway Hub offers an easy-to-use online SMS gateway platform that ensures …" at bounding box center [594, 145] width 517 height 48
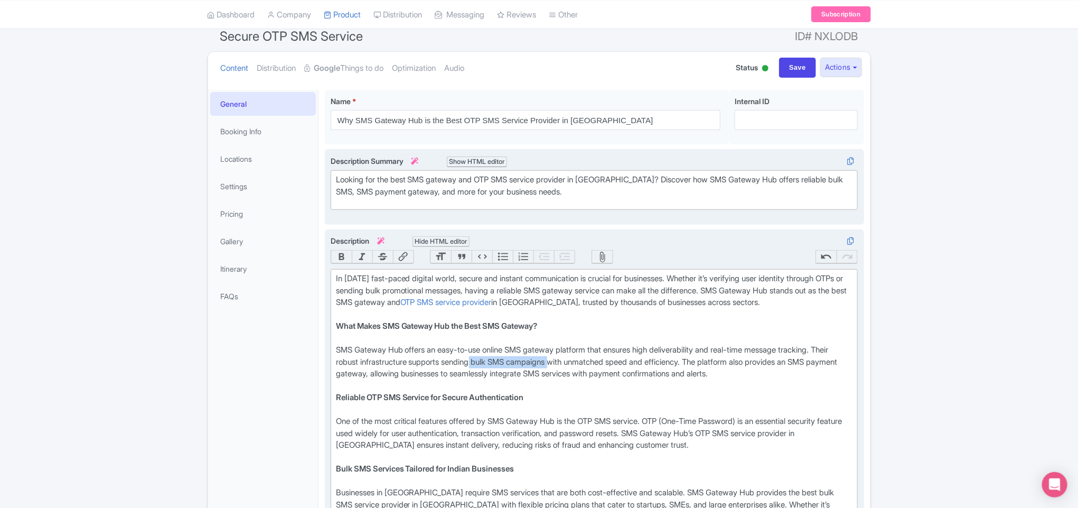
scroll to position [79, 0]
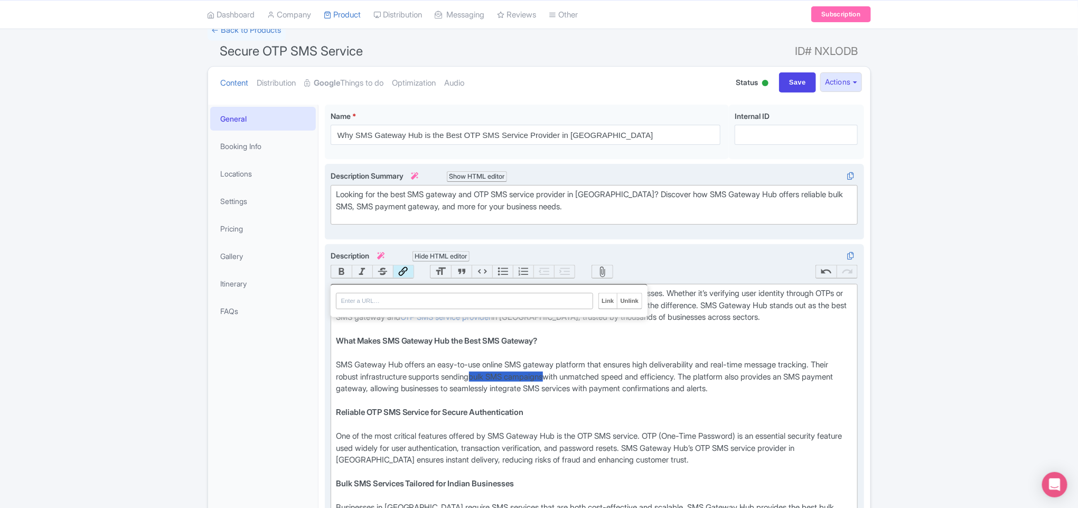
click at [403, 268] on button "Link" at bounding box center [403, 271] width 21 height 13
paste input "https://www.smsgatewayhub.com/otp-sms-service-provider"
type input "https://www.smsgatewayhub.com/otp-sms-service-provider"
click at [606, 303] on input "Link" at bounding box center [608, 300] width 18 height 15
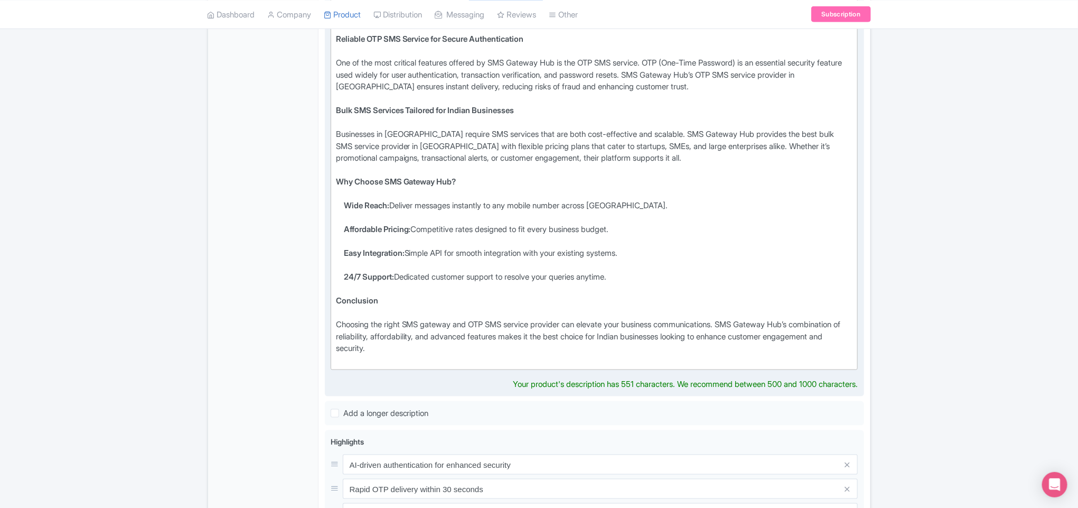
scroll to position [475, 0]
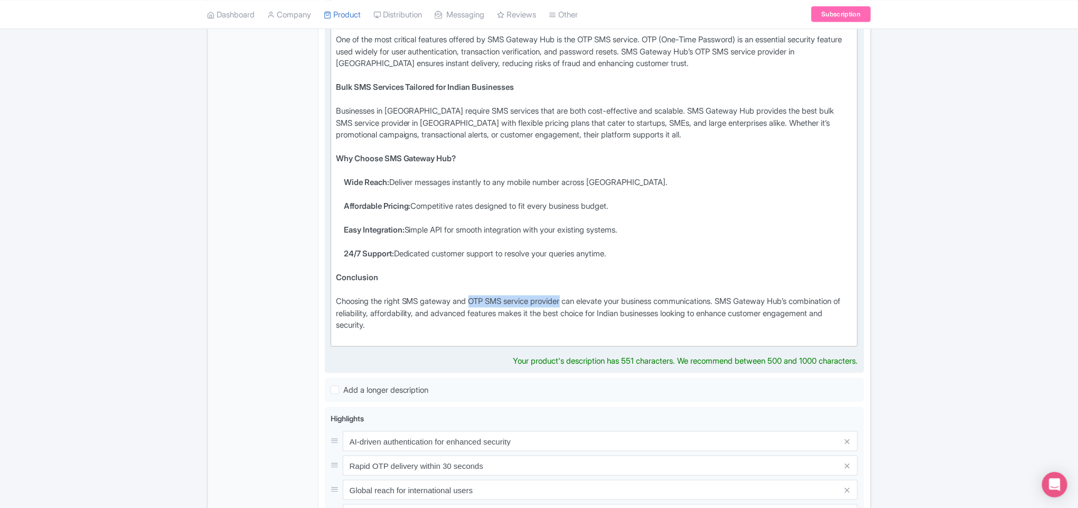
drag, startPoint x: 478, startPoint y: 302, endPoint x: 575, endPoint y: 302, distance: 97.7
click at [575, 302] on div "Choosing the right SMS gateway and OTP SMS service provider can elevate your bu…" at bounding box center [594, 319] width 517 height 48
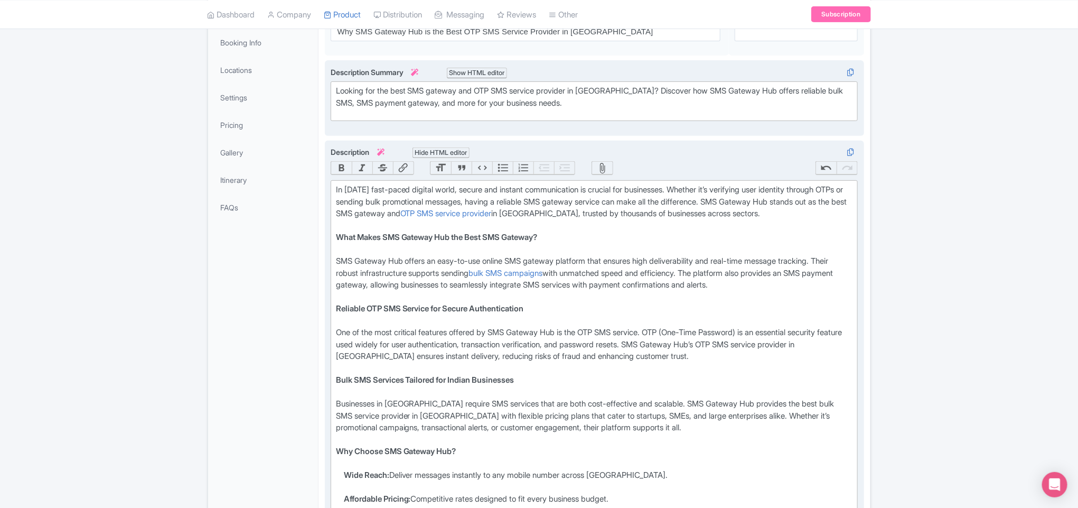
scroll to position [158, 0]
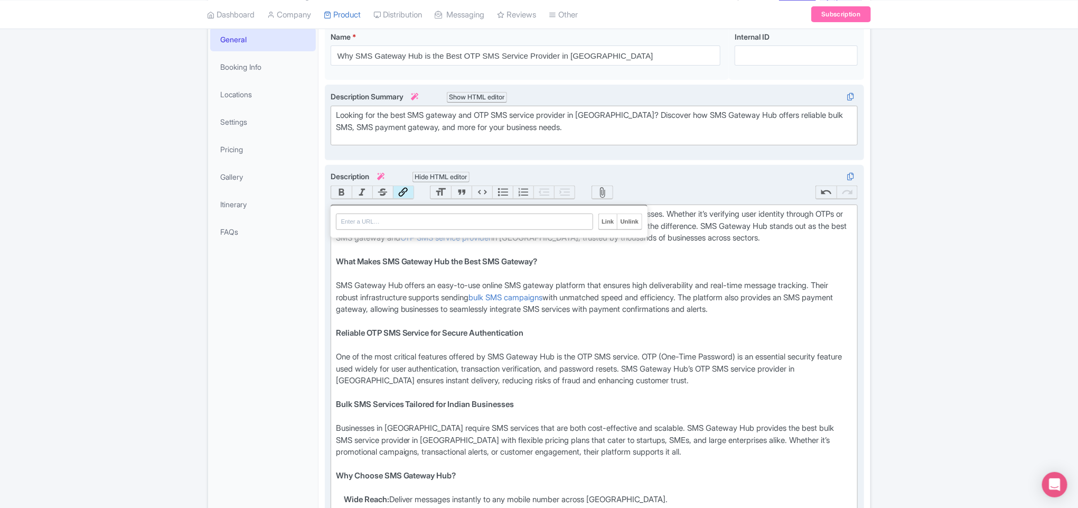
click at [403, 193] on button "Link" at bounding box center [403, 192] width 21 height 13
paste input "https://www.smsgatewayhub.com/otp-sms-service-provider"
type input "https://www.smsgatewayhub.com/otp-sms-service-provider"
click at [604, 222] on input "Link" at bounding box center [608, 221] width 18 height 15
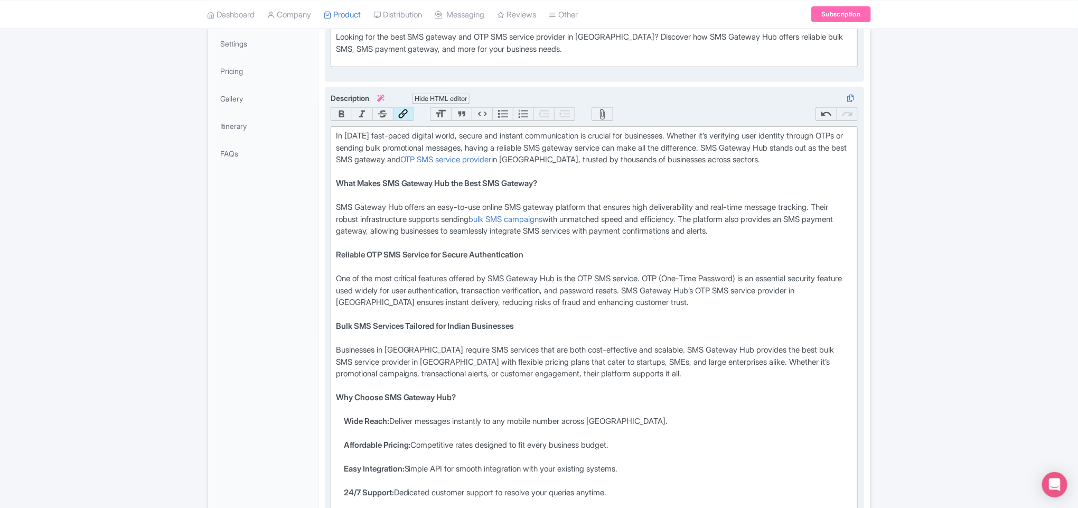
scroll to position [396, 0]
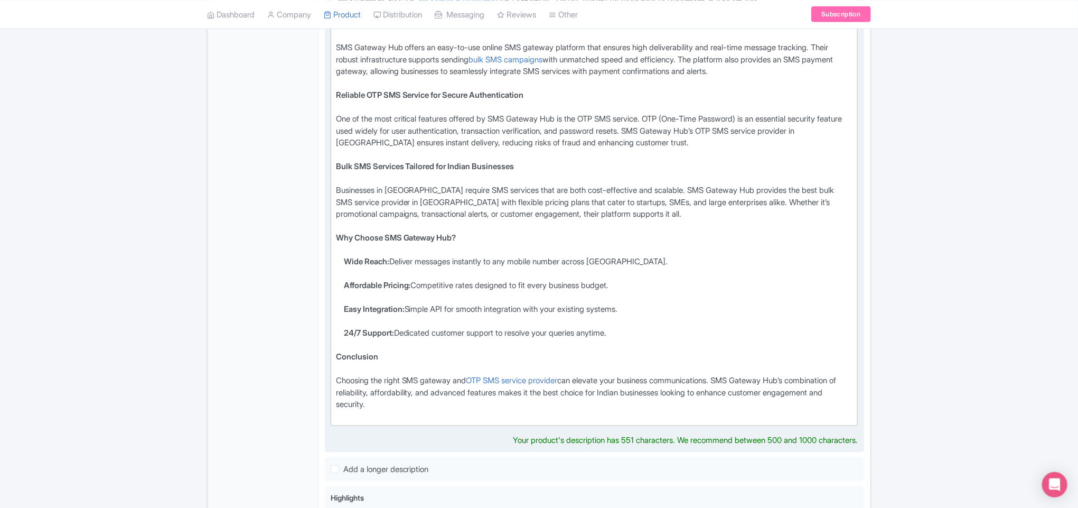
click at [515, 340] on li "24/7 Support: Dedicated customer support to resolve your queries anytime." at bounding box center [598, 339] width 509 height 24
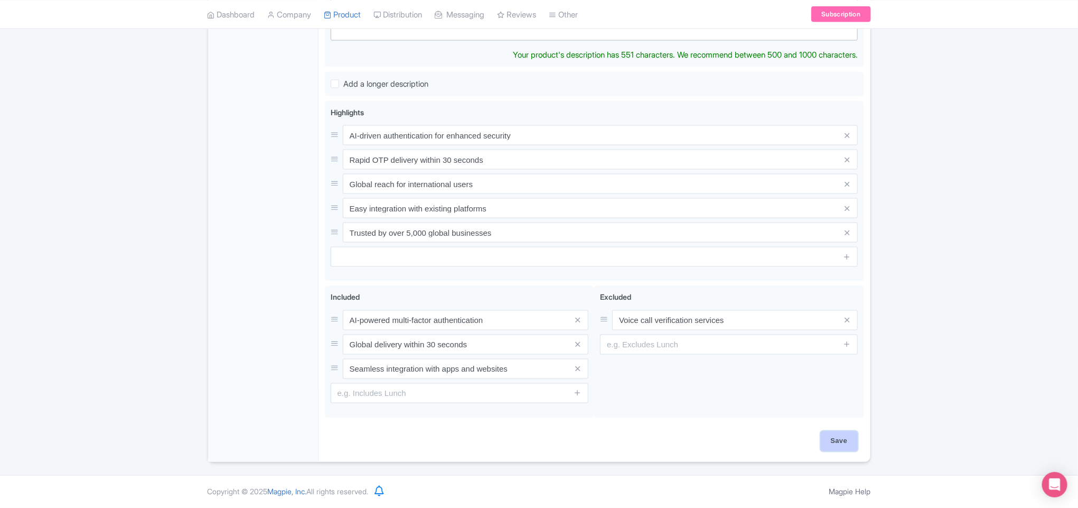
scroll to position [774, 0]
click at [840, 437] on input "Save" at bounding box center [839, 441] width 37 height 20
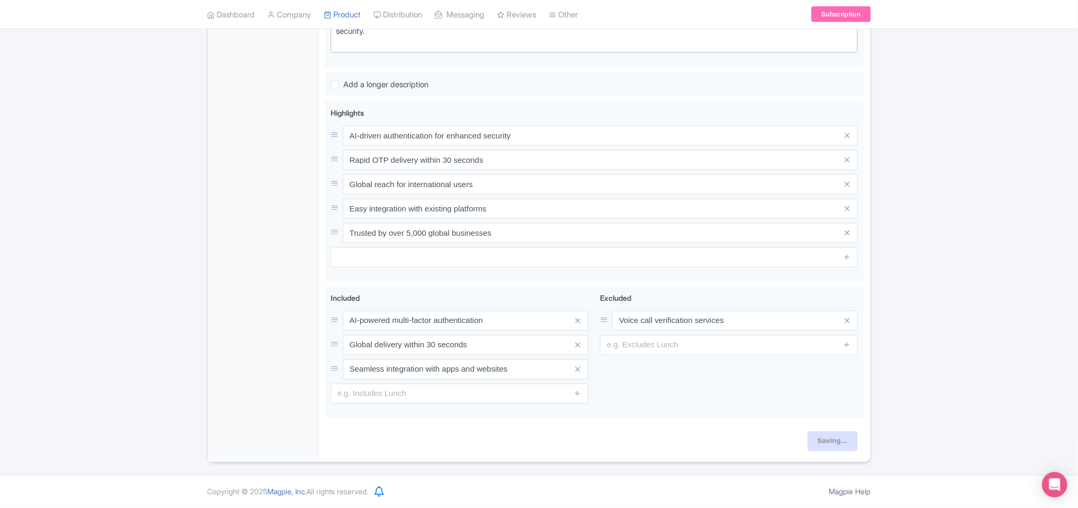
type input "Saving..."
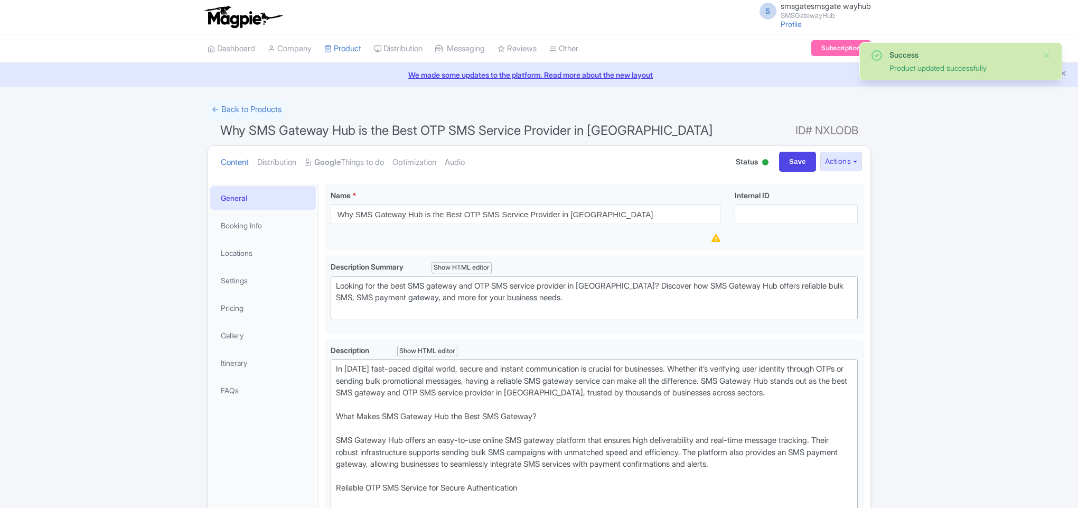
scroll to position [184, 0]
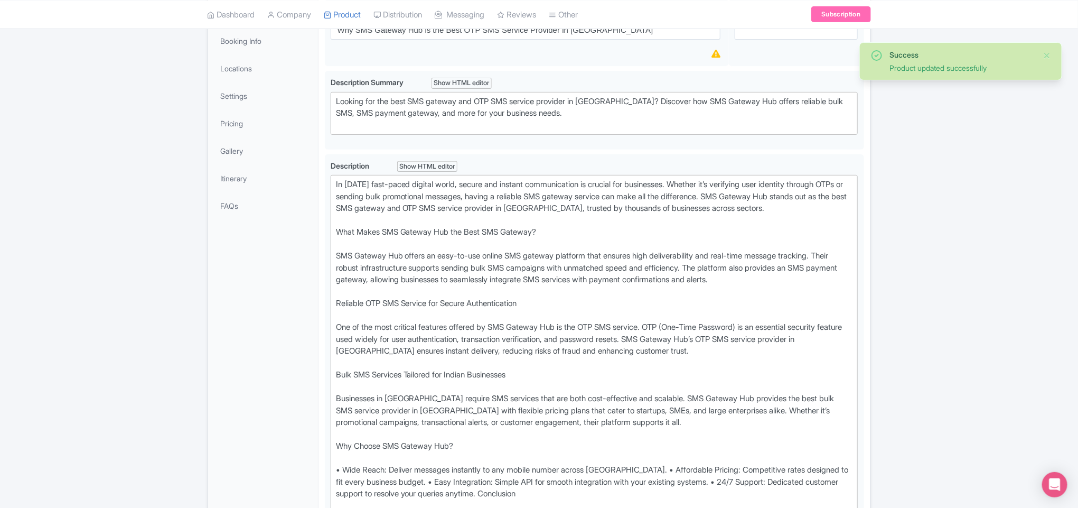
click at [959, 66] on div "Product updated successfully" at bounding box center [962, 67] width 145 height 11
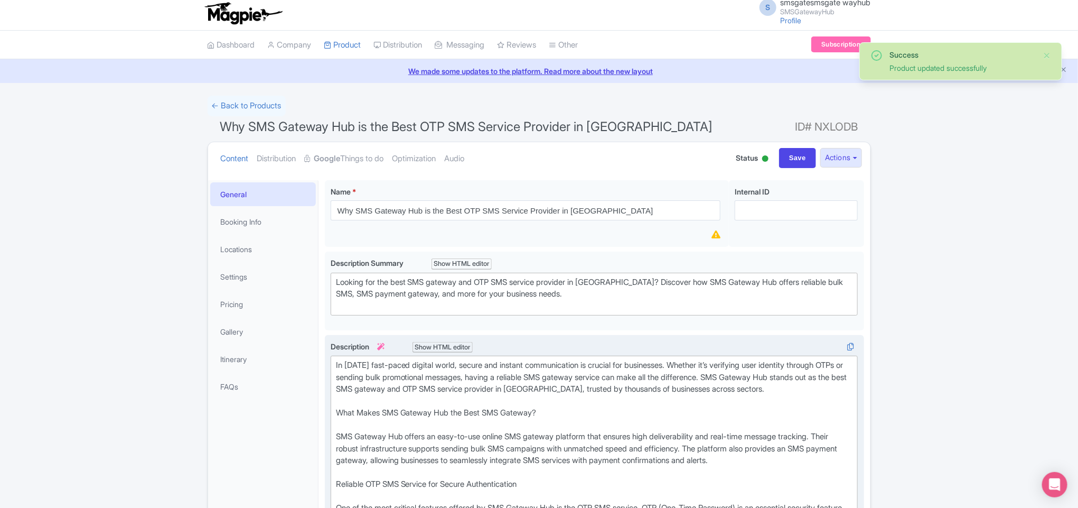
scroll to position [0, 0]
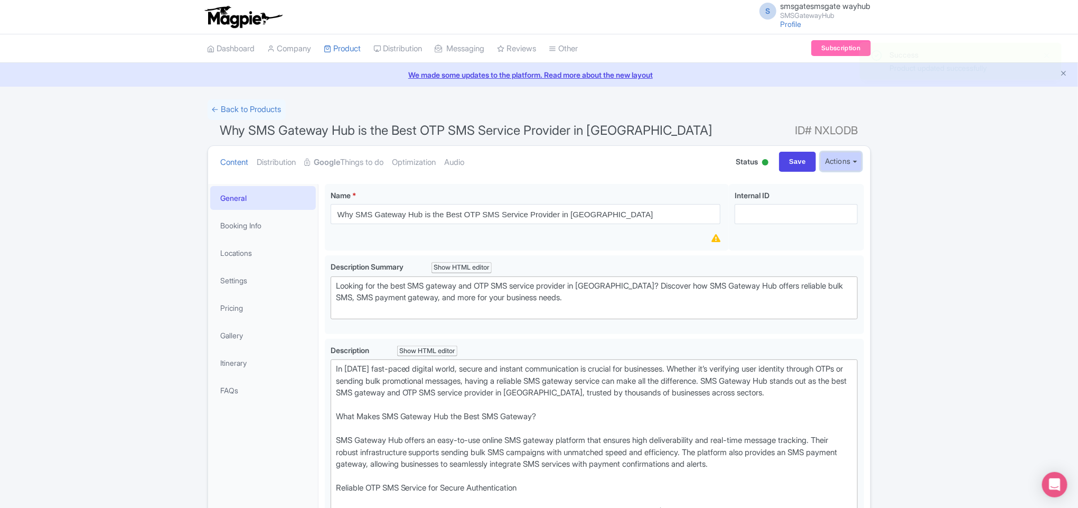
click at [840, 160] on button "Actions" at bounding box center [841, 162] width 42 height 20
click at [802, 187] on link "View on Magpie" at bounding box center [805, 185] width 109 height 16
click at [284, 163] on link "Distribution" at bounding box center [276, 162] width 39 height 33
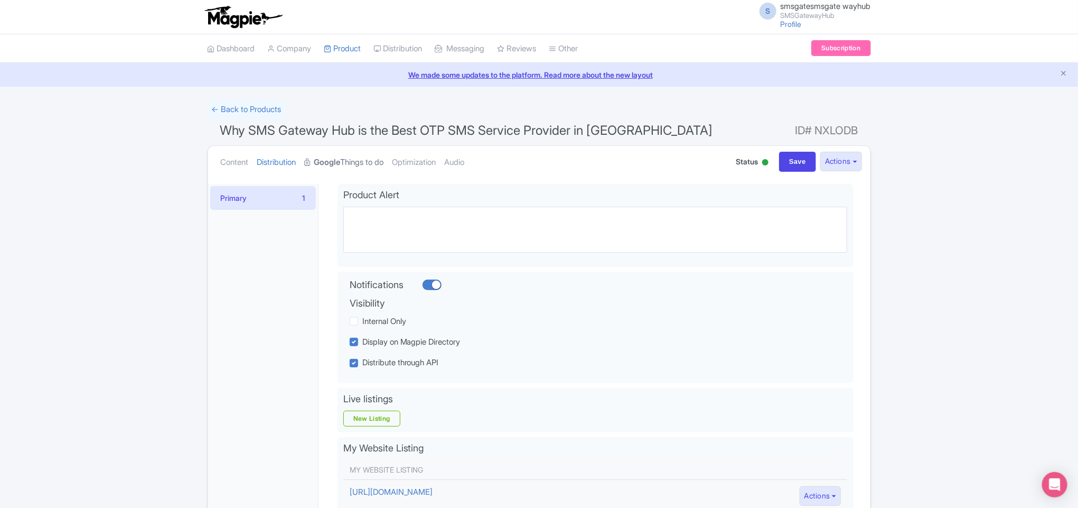
click at [336, 160] on strong "Google" at bounding box center [327, 162] width 26 height 12
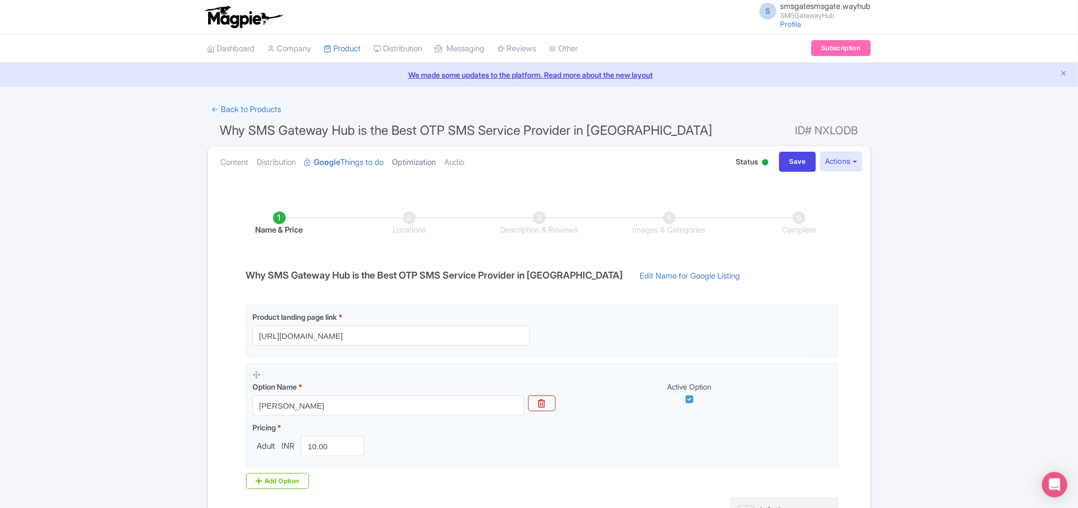
click at [432, 166] on link "Optimization" at bounding box center [414, 162] width 44 height 33
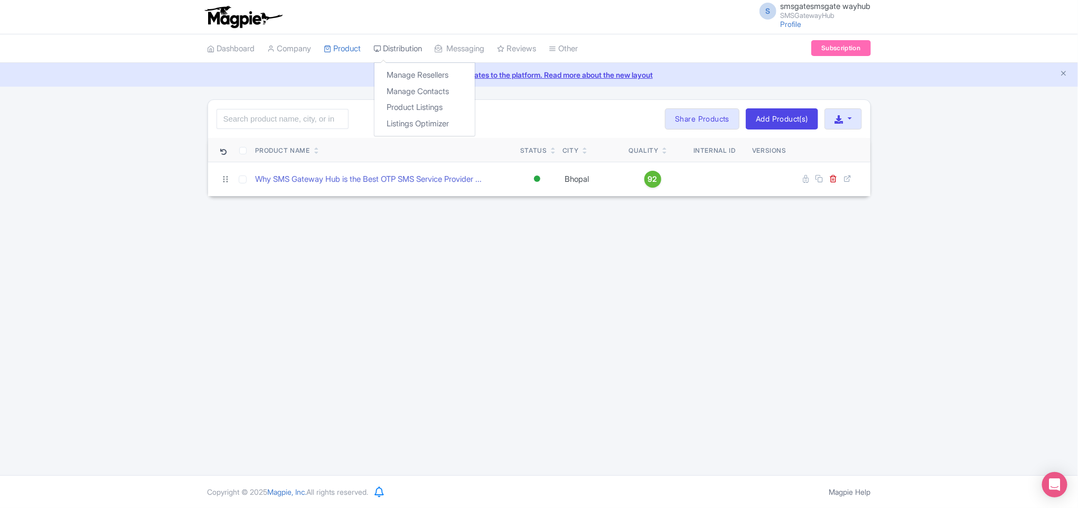
click at [397, 46] on link "Distribution" at bounding box center [398, 48] width 49 height 29
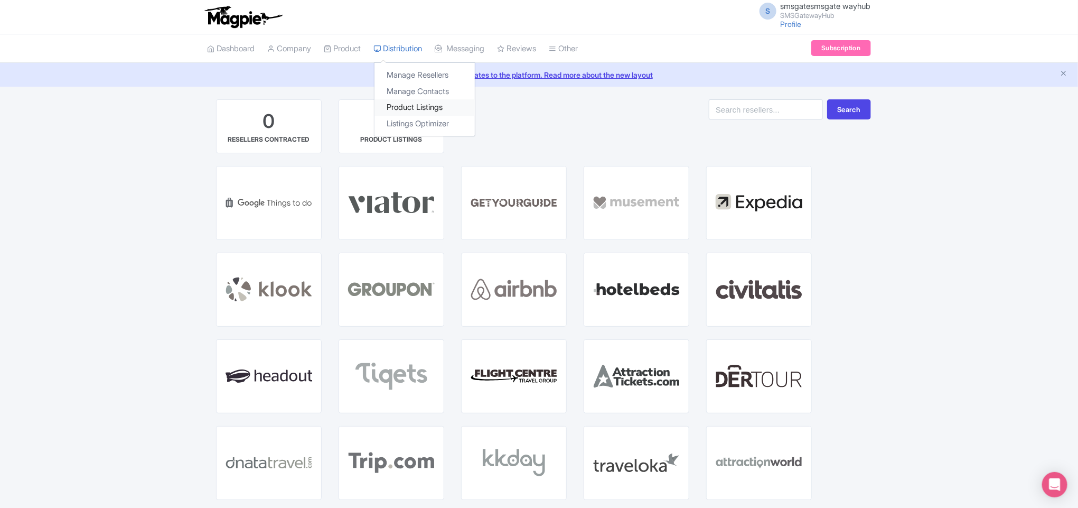
click at [431, 108] on link "Product Listings" at bounding box center [425, 107] width 100 height 16
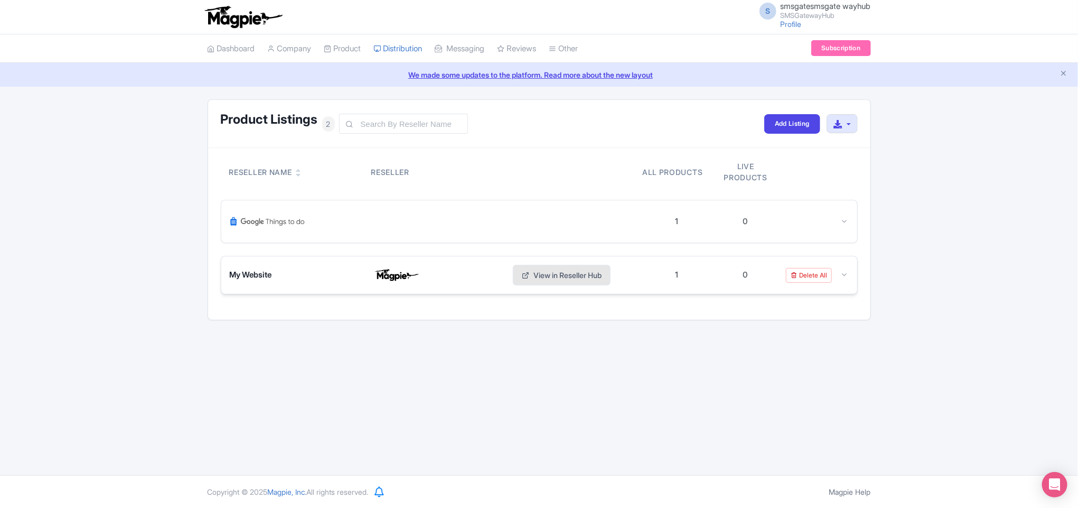
click at [593, 281] on link "View in Reseller Hub" at bounding box center [562, 275] width 98 height 21
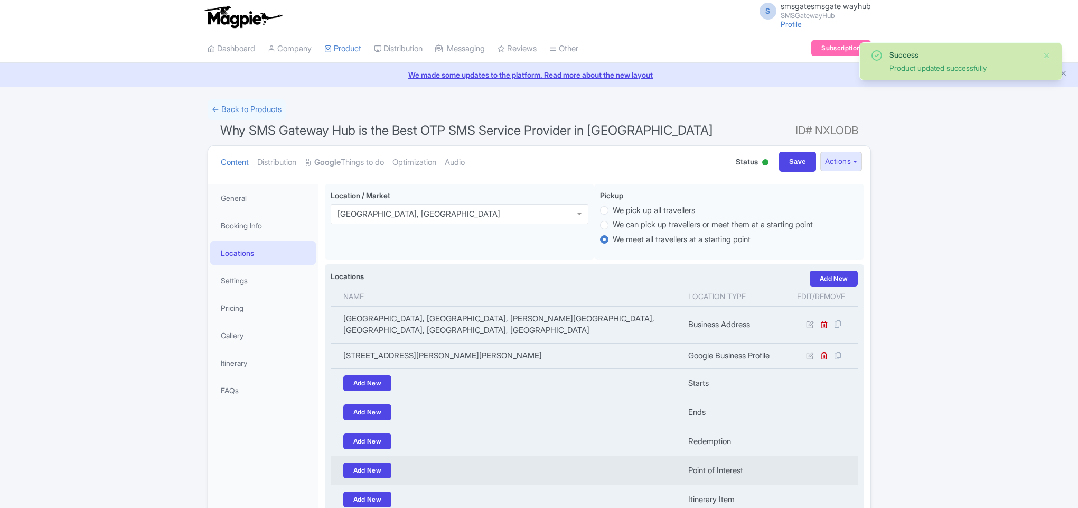
scroll to position [110, 0]
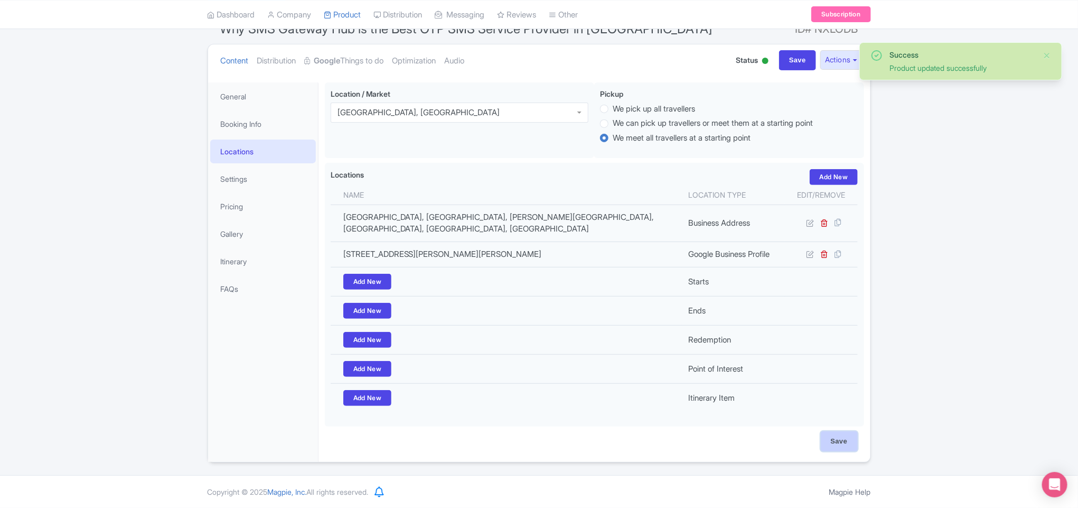
click at [826, 436] on input "Save" at bounding box center [839, 441] width 37 height 20
type input "Saving..."
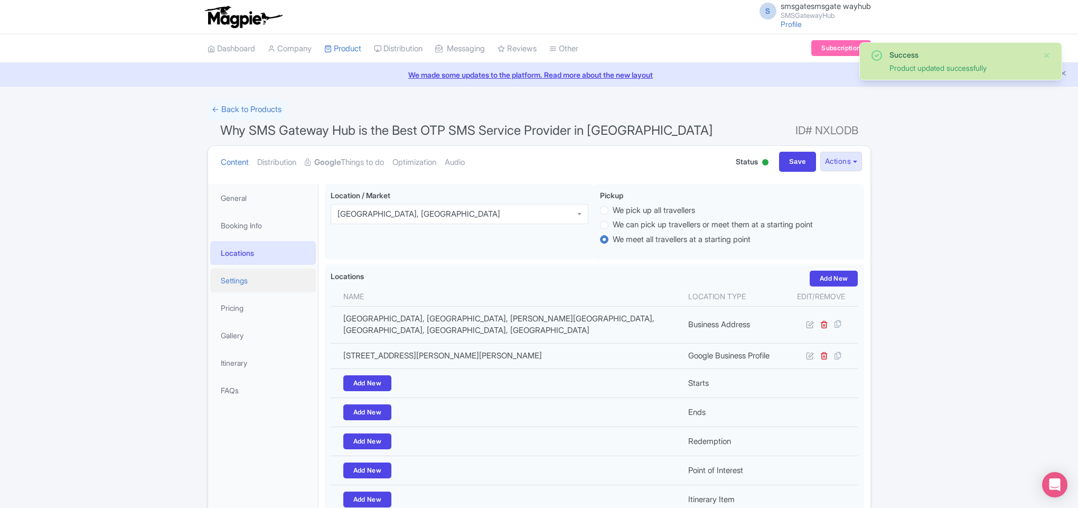
scroll to position [110, 0]
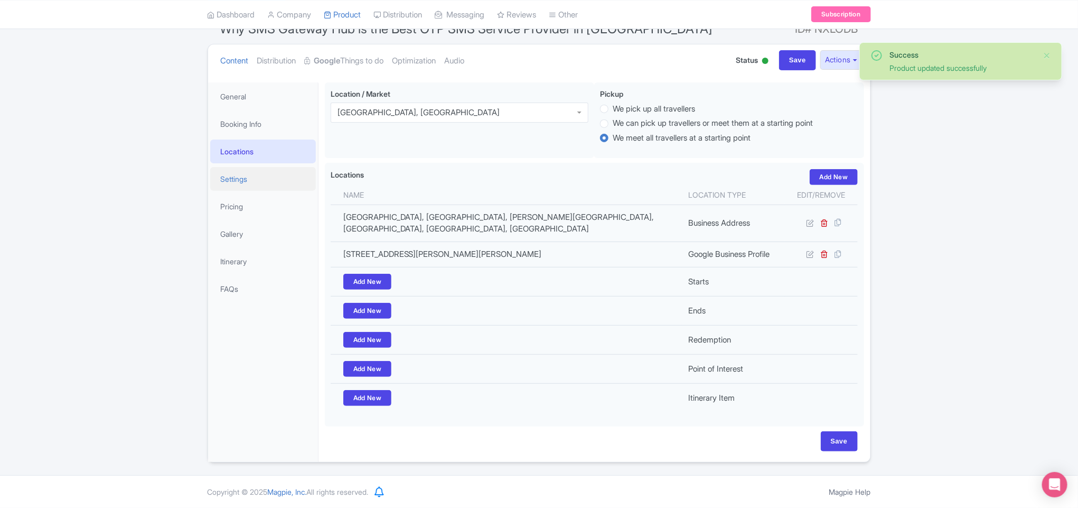
click at [250, 173] on link "Settings" at bounding box center [263, 179] width 106 height 24
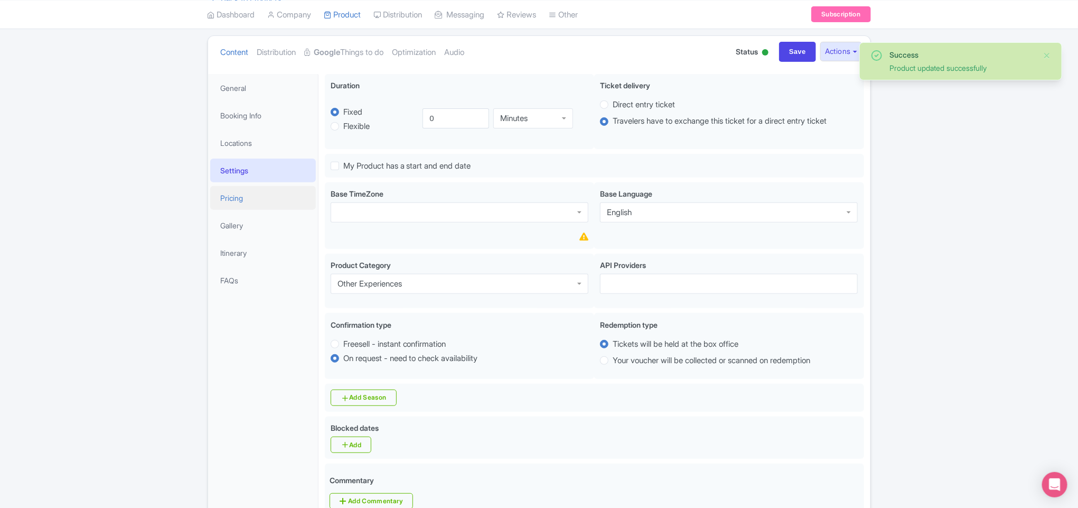
click at [265, 203] on link "Pricing" at bounding box center [263, 198] width 106 height 24
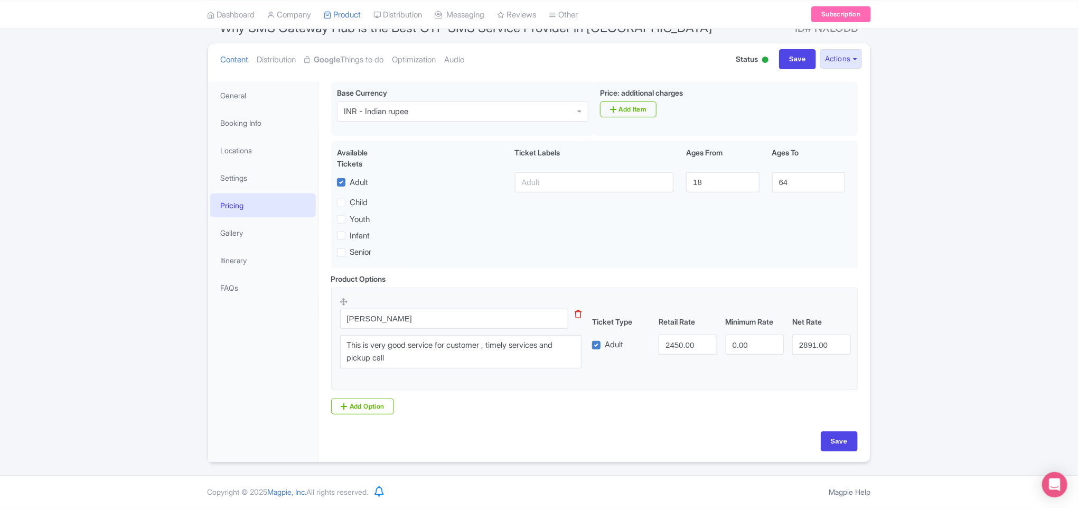
click at [261, 246] on li "Itinerary" at bounding box center [263, 260] width 110 height 28
click at [260, 230] on link "Gallery" at bounding box center [263, 233] width 106 height 24
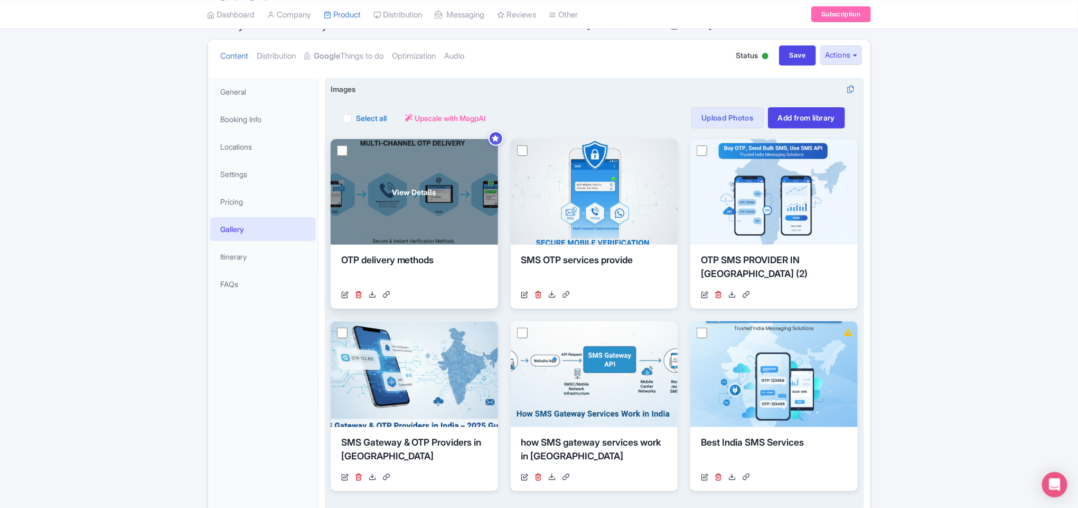
scroll to position [94, 0]
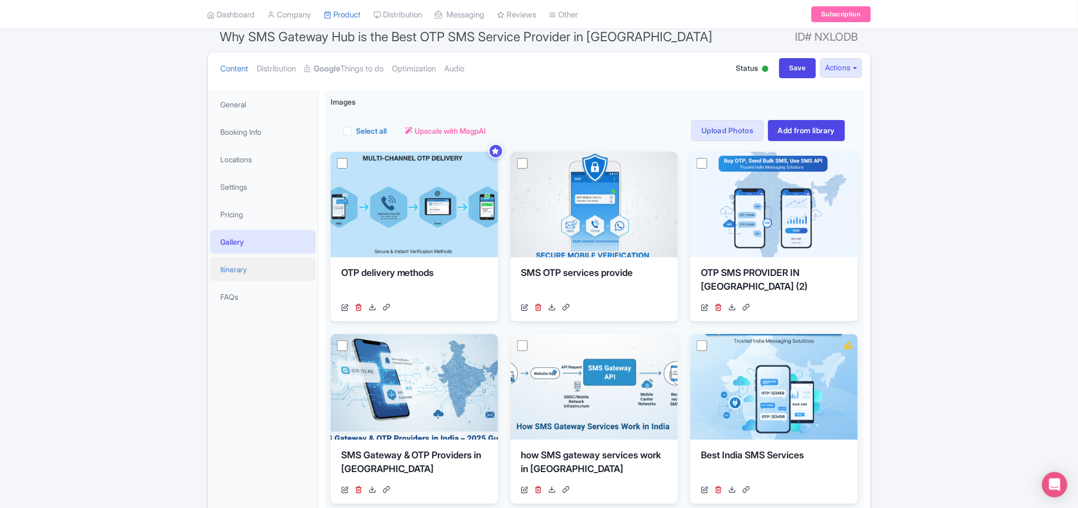
click at [246, 265] on link "Itinerary" at bounding box center [263, 269] width 106 height 24
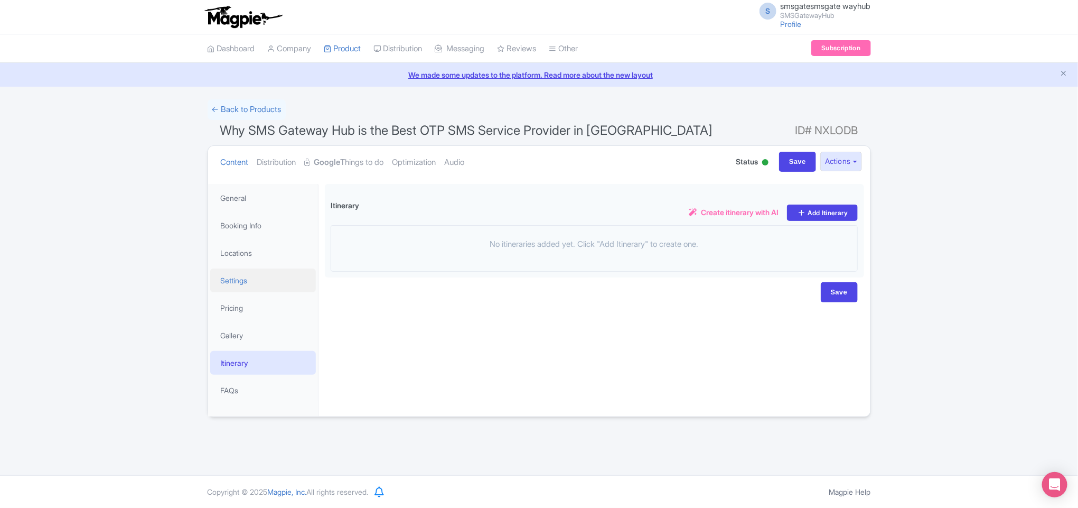
scroll to position [0, 0]
click at [780, 157] on input "Save" at bounding box center [797, 162] width 37 height 20
type input "Saving..."
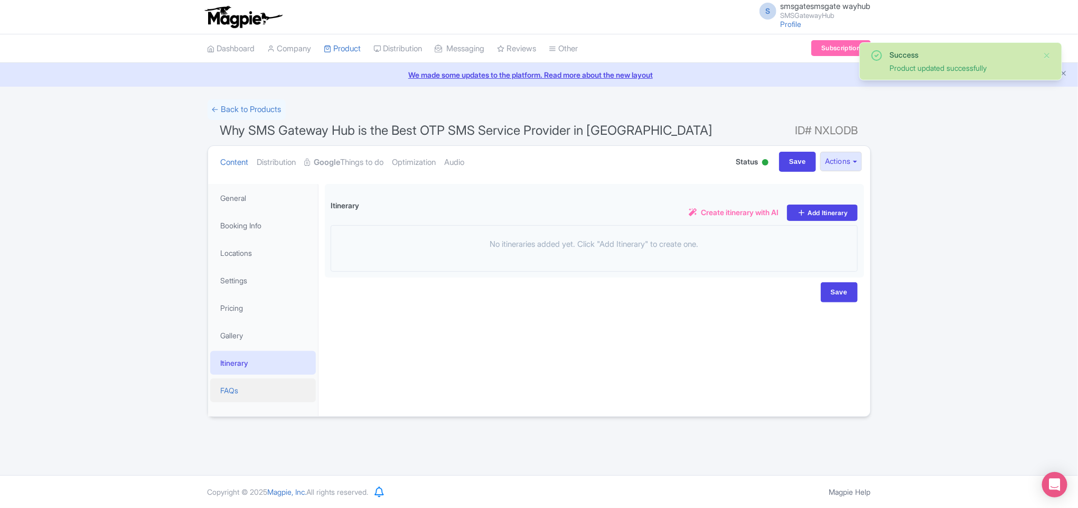
click at [240, 388] on link "FAQs" at bounding box center [263, 390] width 106 height 24
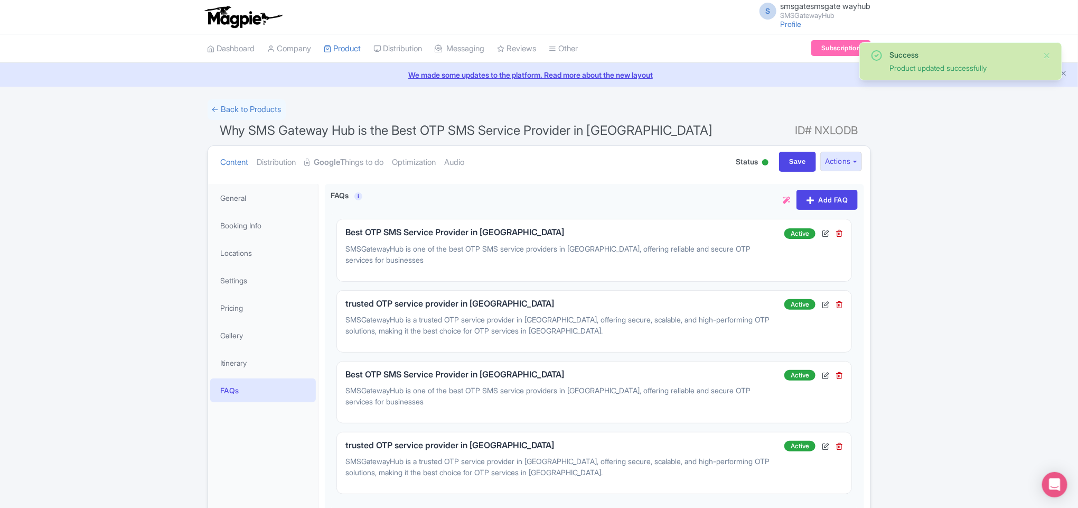
click at [786, 151] on div "Content Distribution Google Things to do Optimization Audio Status Active Inact…" at bounding box center [539, 162] width 662 height 32
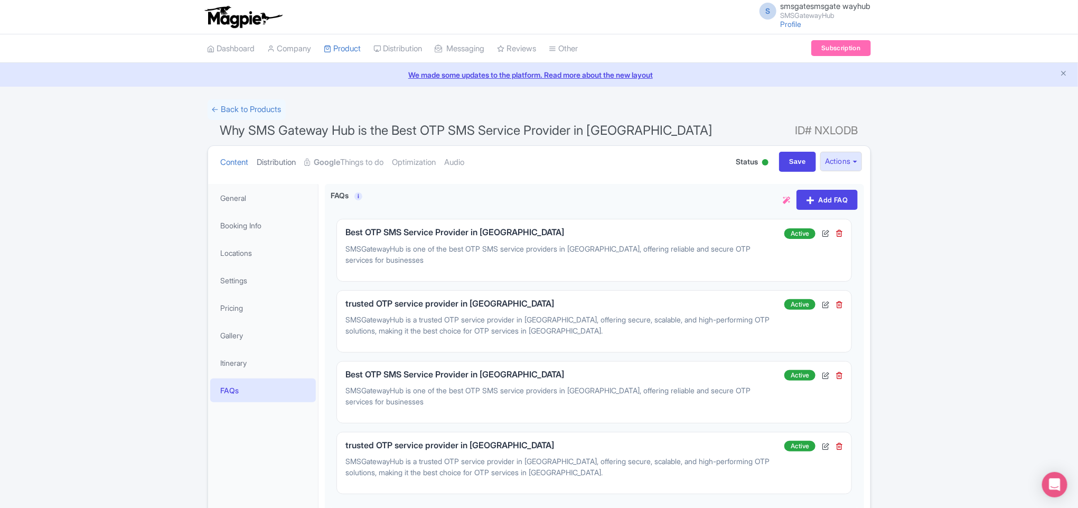
click at [292, 164] on link "Distribution" at bounding box center [276, 162] width 39 height 33
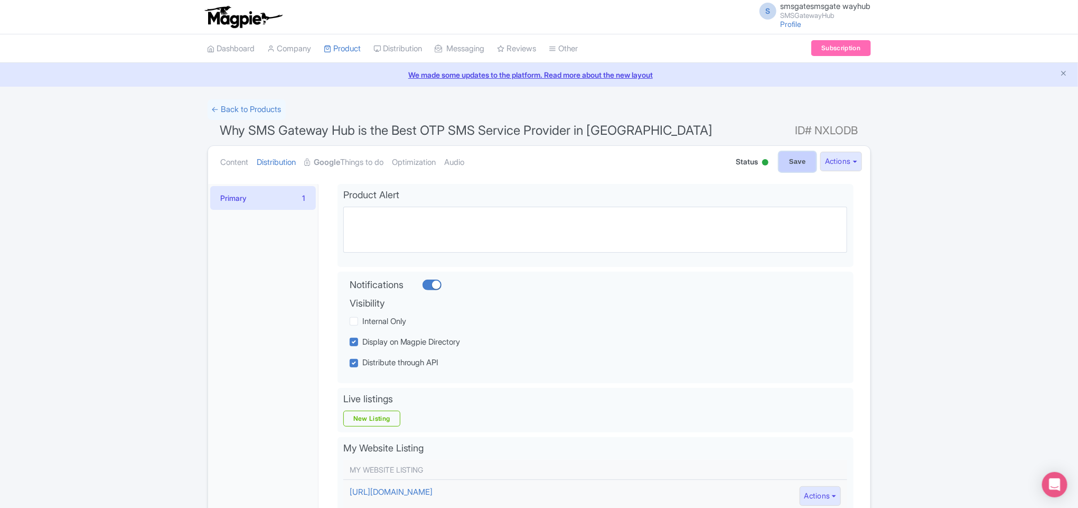
click at [786, 165] on input "Save" at bounding box center [797, 162] width 37 height 20
type input "Saving..."
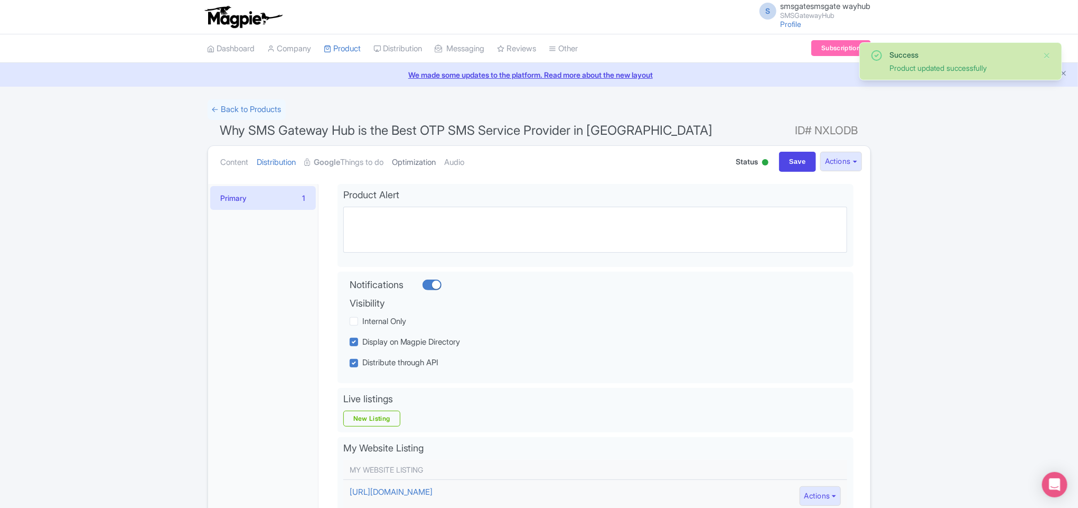
click at [418, 154] on link "Optimization" at bounding box center [414, 162] width 44 height 33
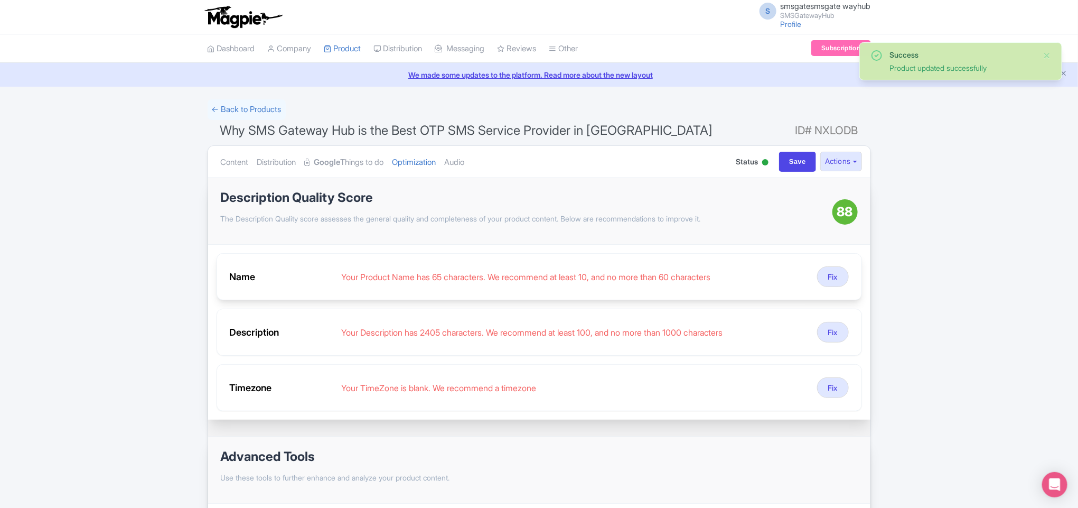
click at [722, 276] on div "Your Product Name has 65 characters. We recommend at least 10, and no more than…" at bounding box center [575, 276] width 468 height 13
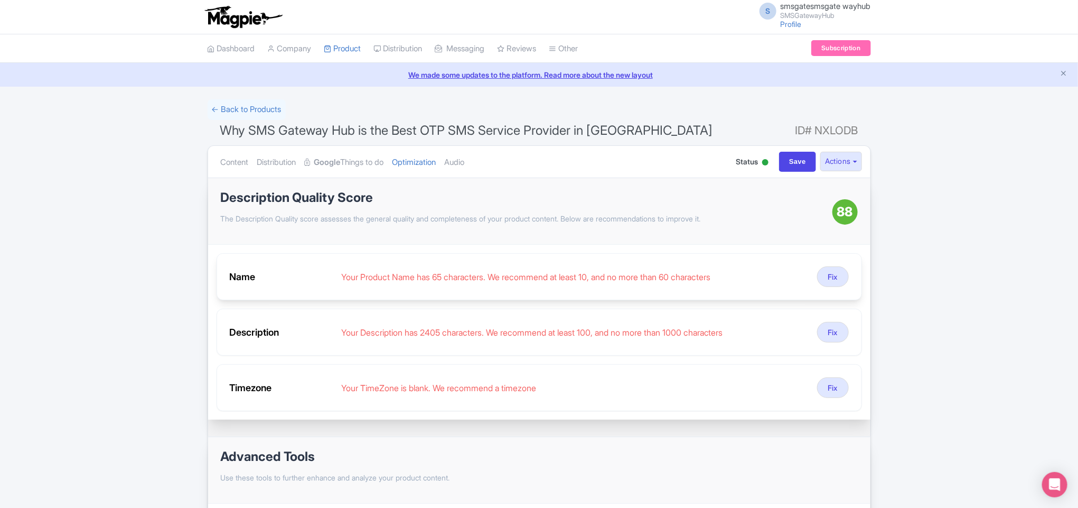
click at [707, 281] on div "Your Product Name has 65 characters. We recommend at least 10, and no more than…" at bounding box center [575, 276] width 468 height 13
click at [824, 275] on button "Fix" at bounding box center [833, 276] width 32 height 21
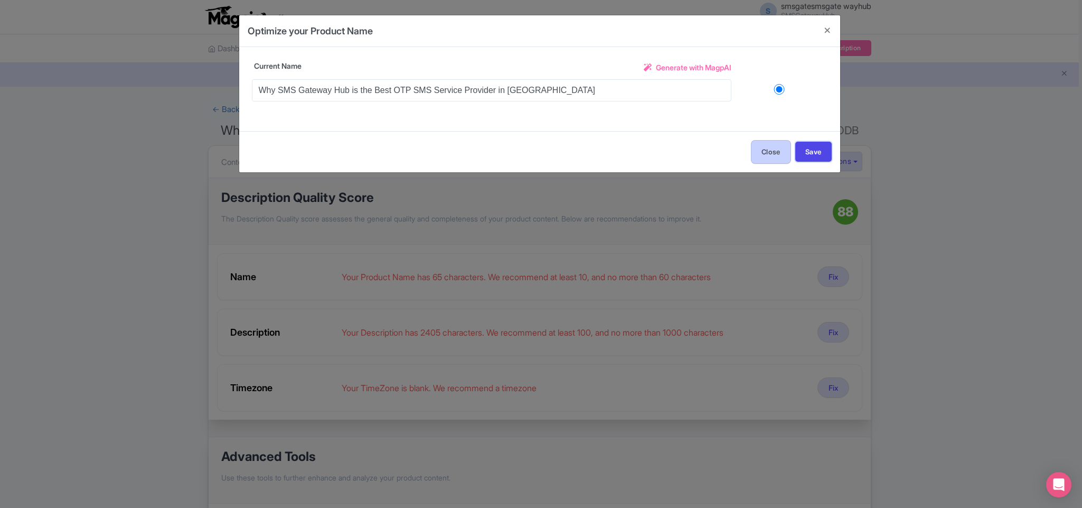
drag, startPoint x: 805, startPoint y: 151, endPoint x: 756, endPoint y: 161, distance: 50.1
click at [756, 161] on div "Close Save" at bounding box center [539, 151] width 601 height 41
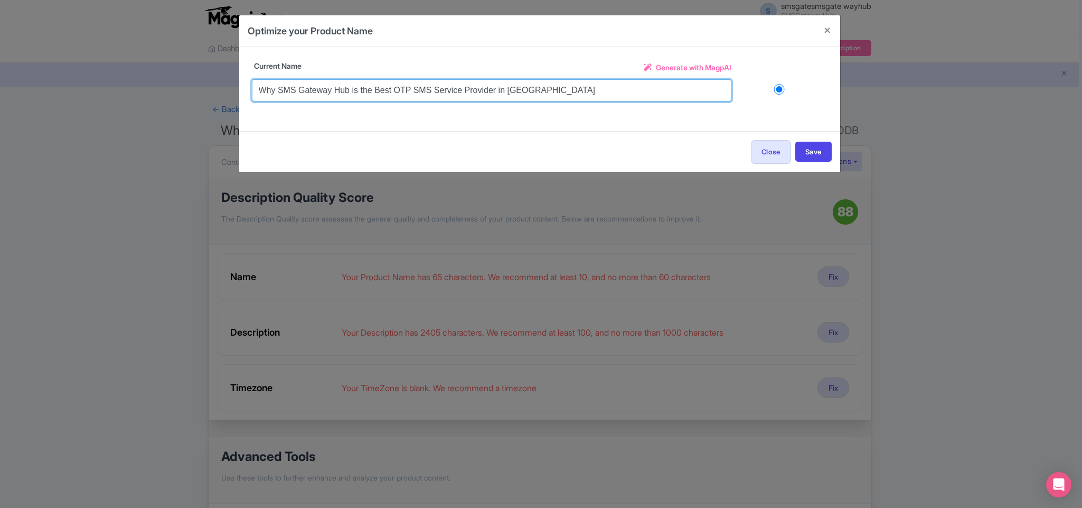
click at [371, 94] on input "Why SMS Gateway Hub is the Best OTP SMS Service Provider in India" at bounding box center [492, 90] width 480 height 22
drag, startPoint x: 496, startPoint y: 89, endPoint x: 614, endPoint y: 94, distance: 117.9
click at [614, 94] on input "Why SMS Gateway Hub is the Best OTP SMS Service Provider in India" at bounding box center [492, 90] width 480 height 22
type input "Why SMS Gateway Hub is the Best OTP SMS Service Provider"
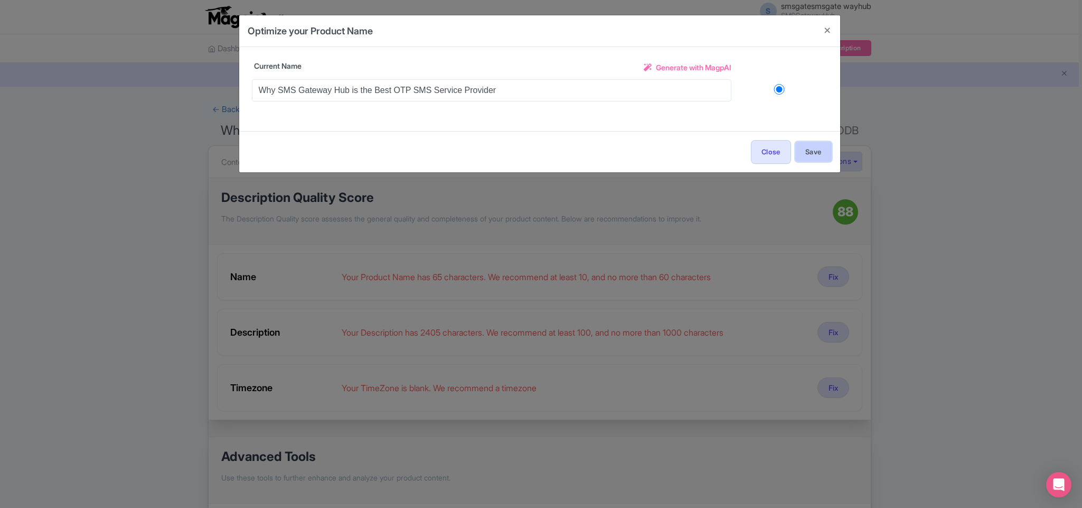
click at [817, 149] on button "Save" at bounding box center [814, 152] width 36 height 20
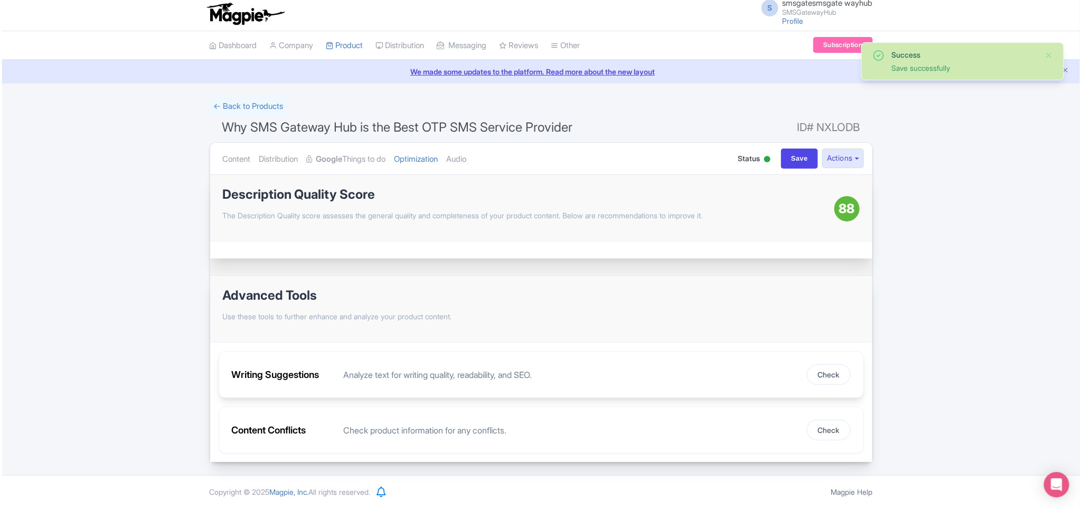
scroll to position [7, 0]
click at [819, 376] on button "Check" at bounding box center [827, 374] width 44 height 21
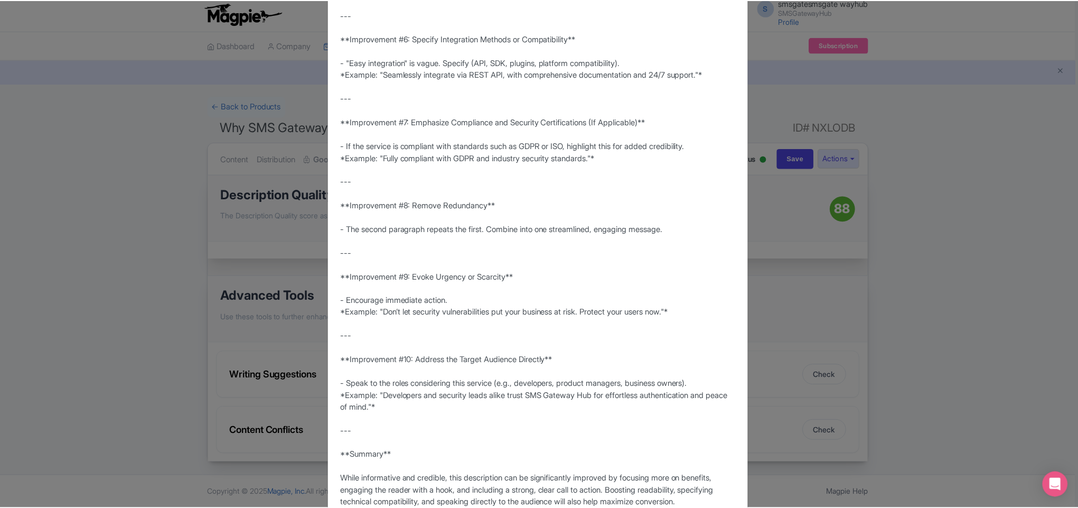
scroll to position [797, 0]
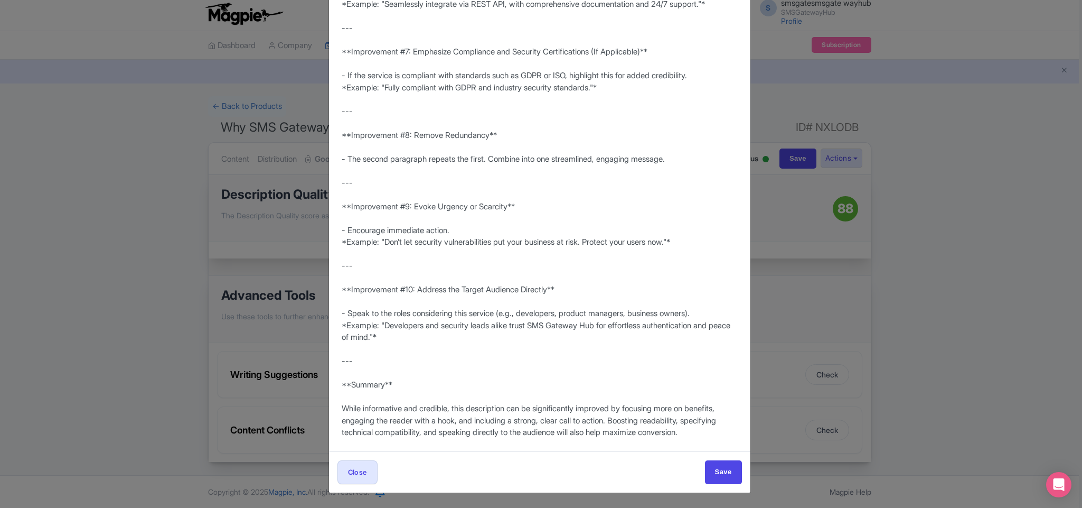
click at [142, 257] on div "Writing suggestions Re-generate **Score: 72/100** The product description is cl…" at bounding box center [541, 254] width 1082 height 508
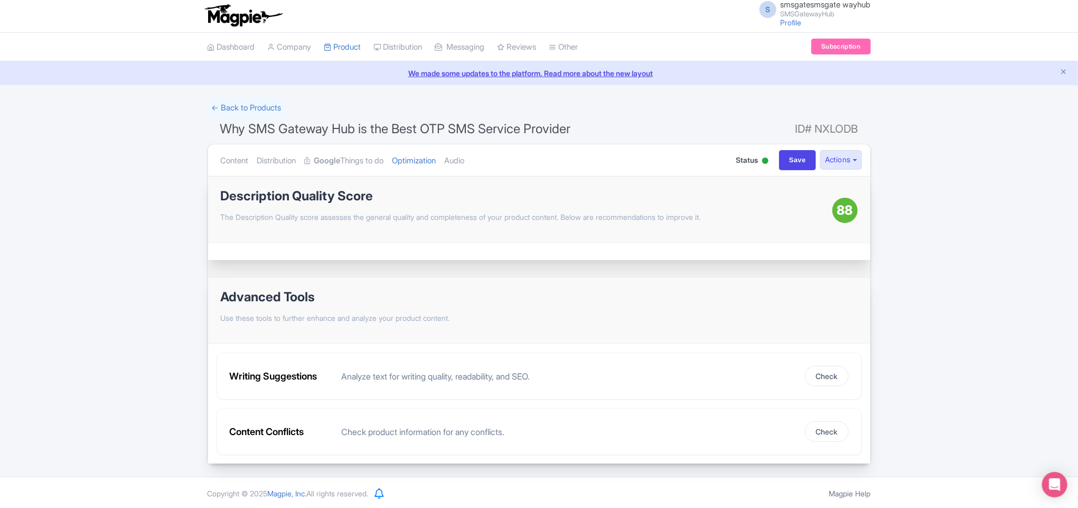
scroll to position [0, 0]
click at [786, 161] on input "Save" at bounding box center [797, 162] width 37 height 20
type input "Saving..."
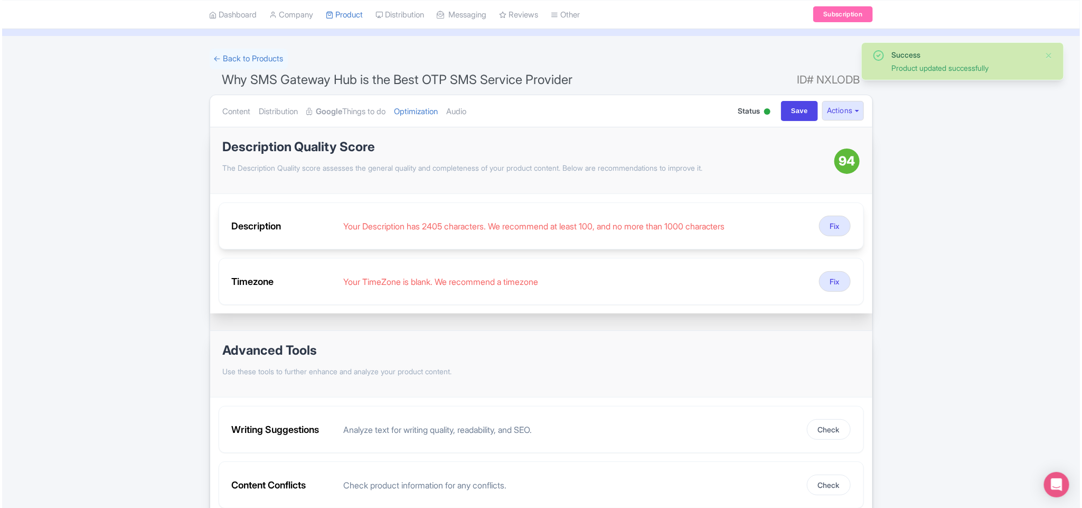
scroll to position [111, 0]
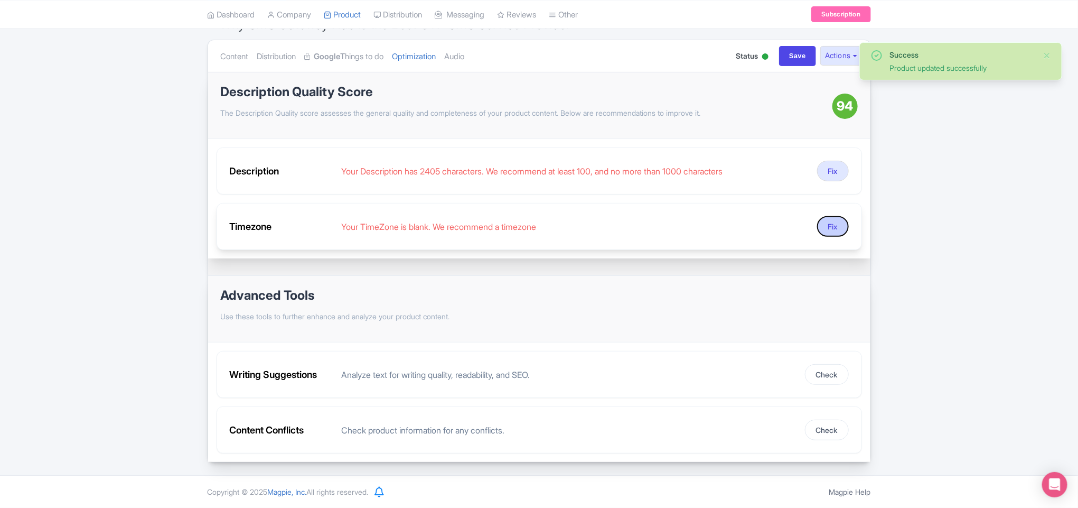
click at [829, 222] on button "Fix" at bounding box center [833, 226] width 32 height 21
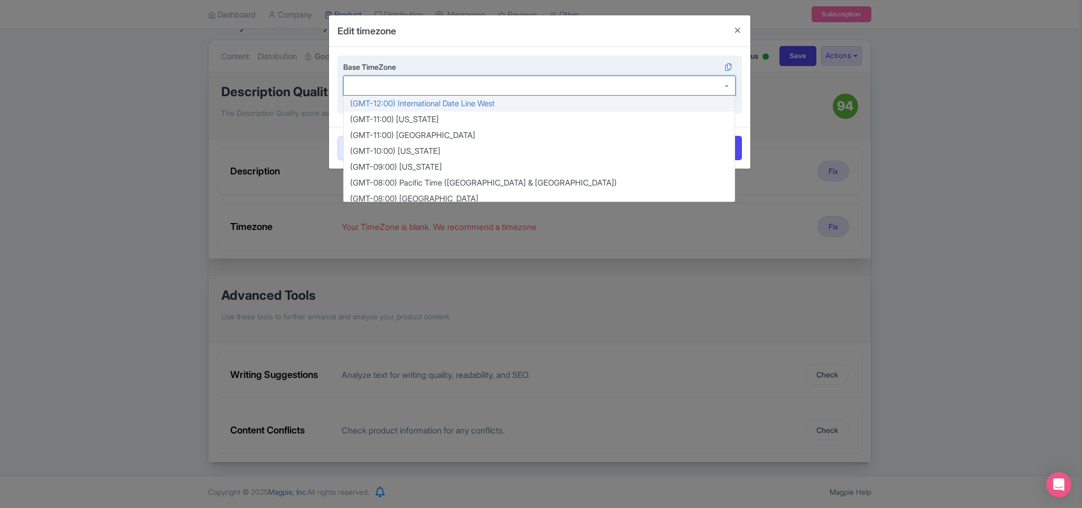
click at [461, 89] on div at bounding box center [539, 86] width 393 height 20
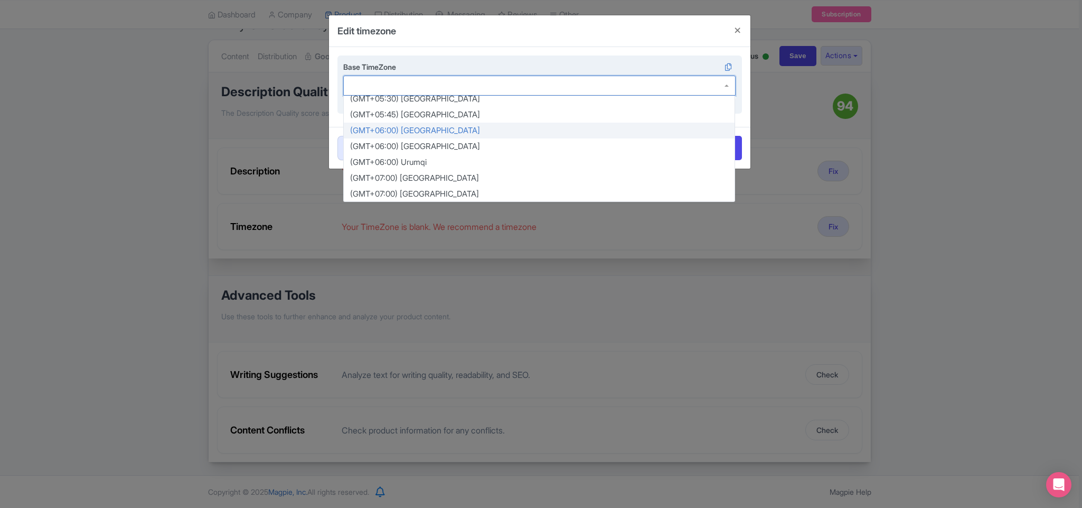
scroll to position [1526, 0]
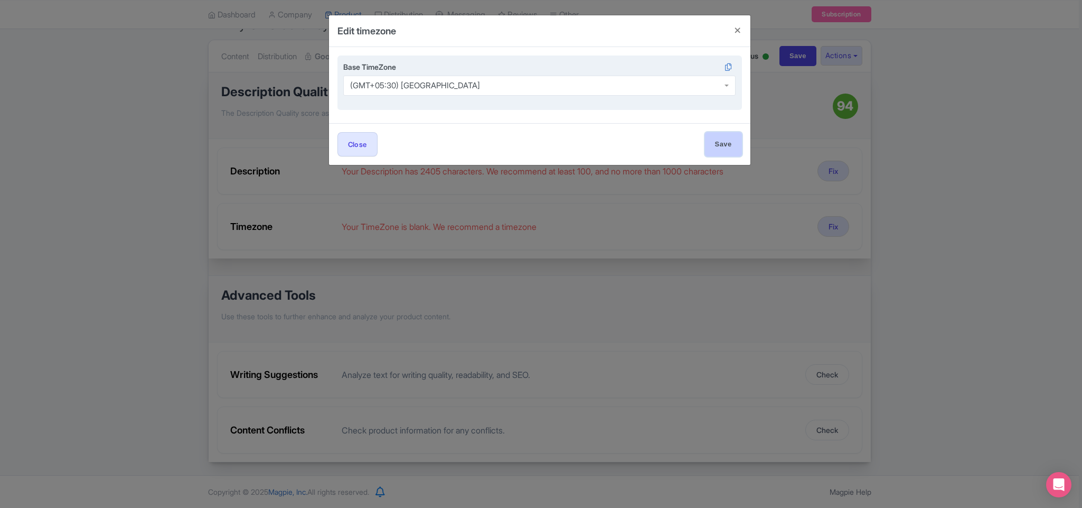
click at [735, 149] on input "Save" at bounding box center [723, 144] width 37 height 24
type input "Save"
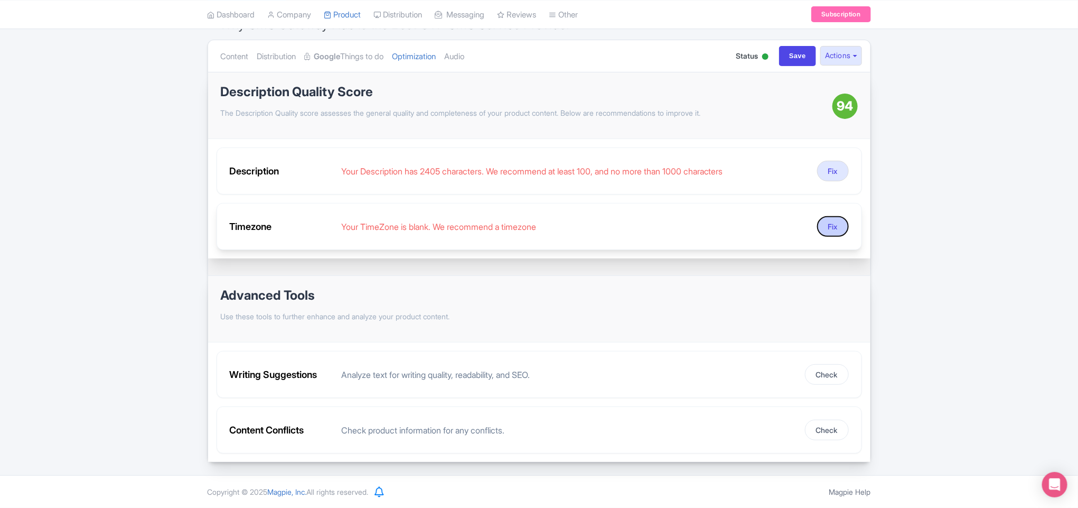
click at [834, 226] on button "Fix" at bounding box center [833, 226] width 32 height 21
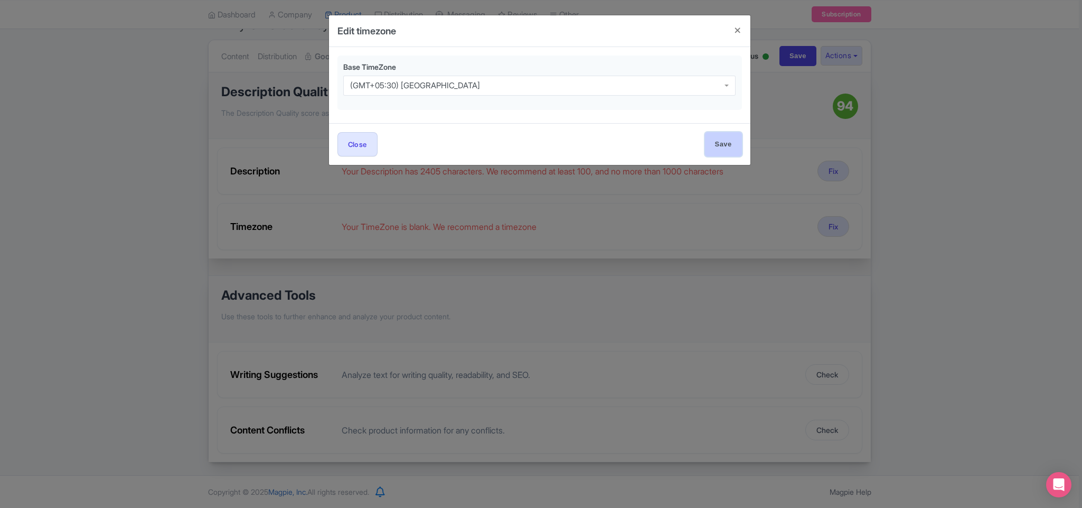
click at [726, 143] on input "Save" at bounding box center [723, 144] width 37 height 24
type input "Save"
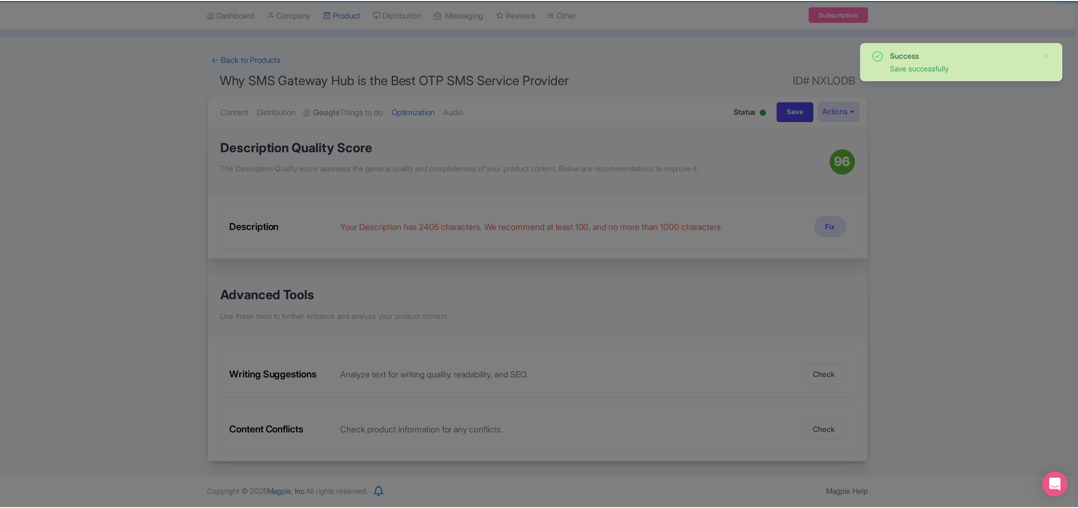
scroll to position [55, 0]
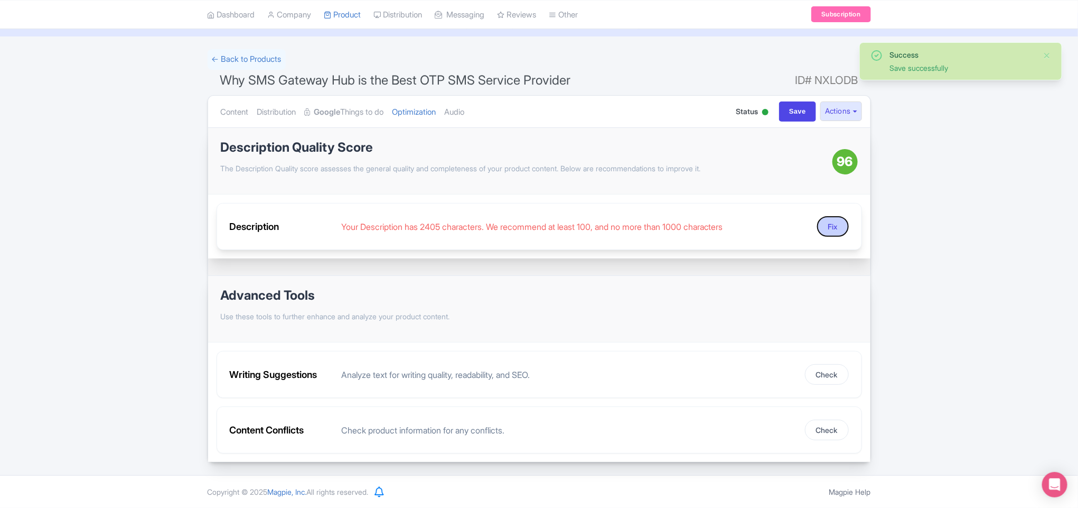
click at [832, 222] on button "Fix" at bounding box center [833, 226] width 32 height 21
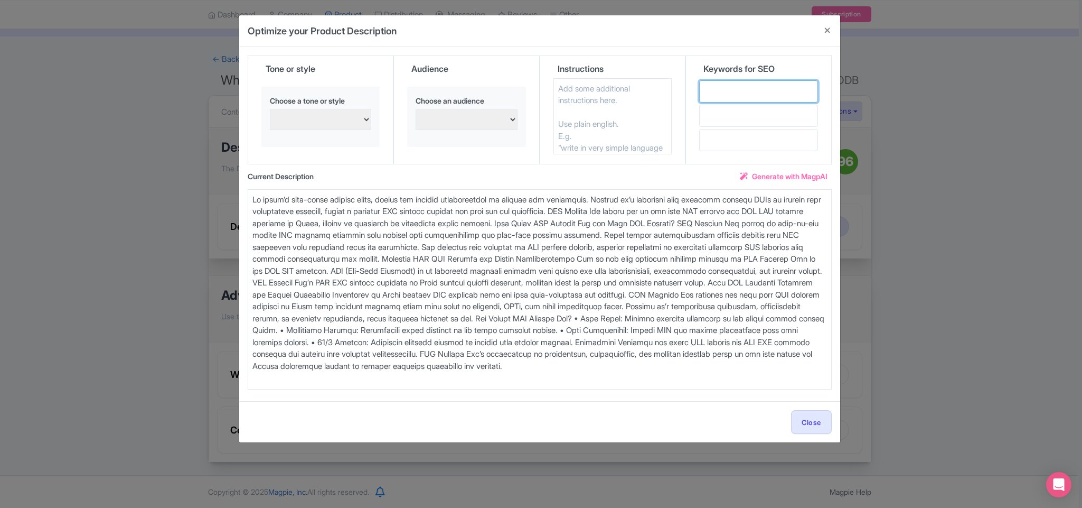
click at [758, 97] on input "text" at bounding box center [758, 91] width 119 height 22
type input "bulk message provider"
click at [740, 116] on input "text" at bounding box center [758, 116] width 119 height 22
paste input "OTP SMS Solutions"
type input "OTP SMS Solutions"
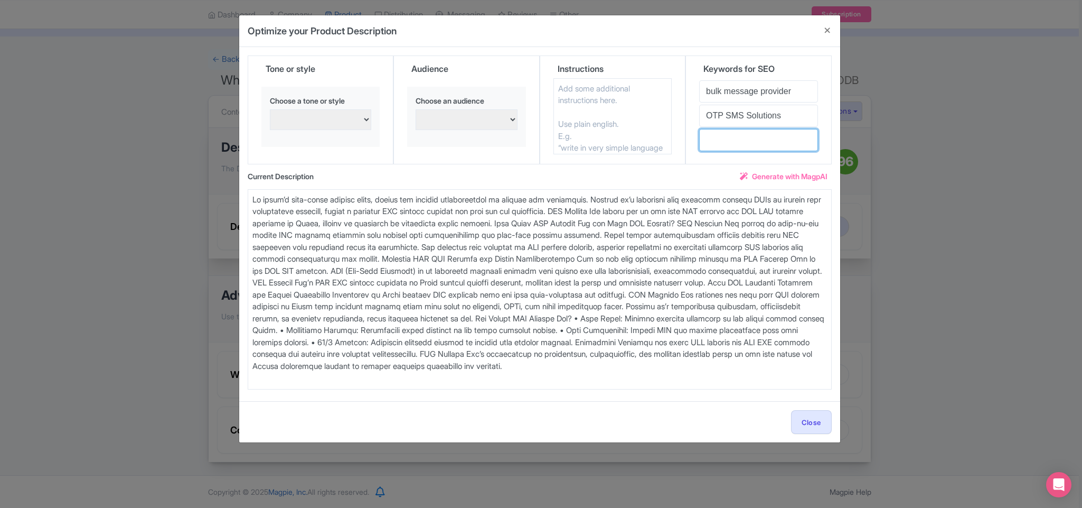
click at [736, 145] on input "text" at bounding box center [758, 140] width 119 height 22
paste input "OTP SMS PROVIDER"
click at [732, 138] on input "text" at bounding box center [758, 140] width 119 height 22
type input "OTP SMS PROVIDER"
click at [643, 148] on textarea at bounding box center [613, 116] width 119 height 76
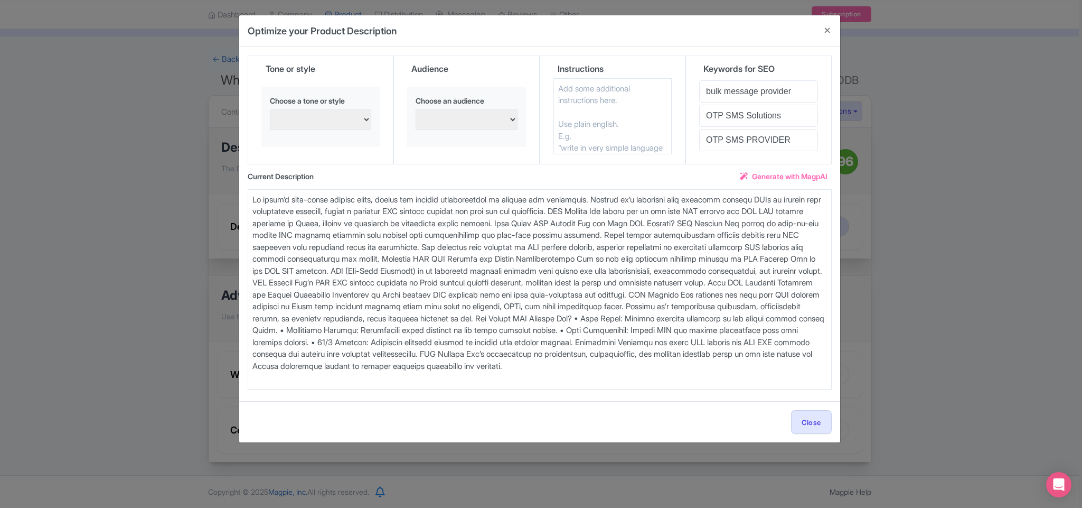
click at [443, 117] on select "Families with young children Confident and assertive Adventure seekers and thri…" at bounding box center [467, 119] width 102 height 21
click at [463, 119] on select "Families with young children Confident and assertive Adventure seekers and thri…" at bounding box center [467, 119] width 102 height 21
click at [352, 119] on select "persuasive, informative, and engaging Excited and enthusiastic Confident and as…" at bounding box center [321, 119] width 102 height 21
click at [831, 26] on button "Close" at bounding box center [827, 30] width 25 height 30
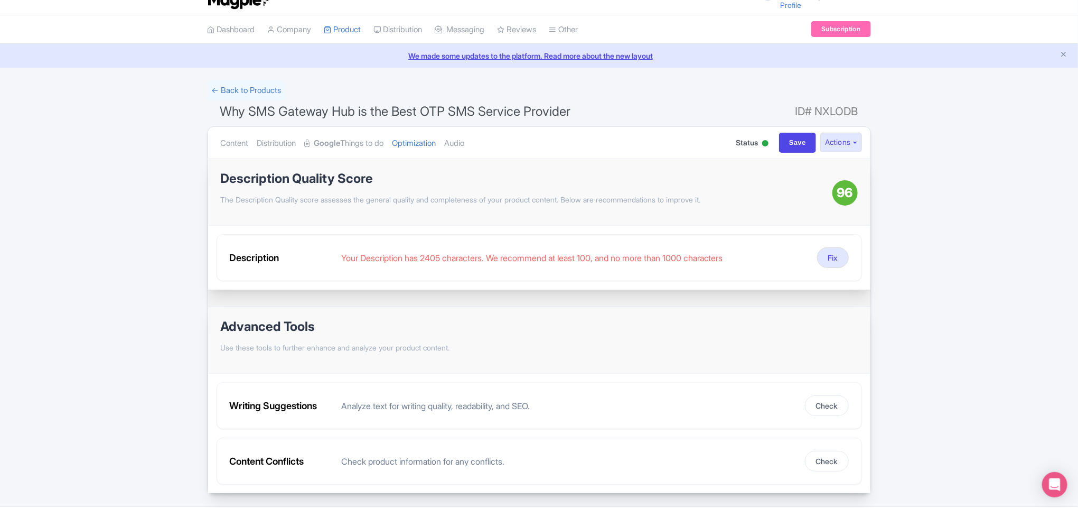
scroll to position [0, 0]
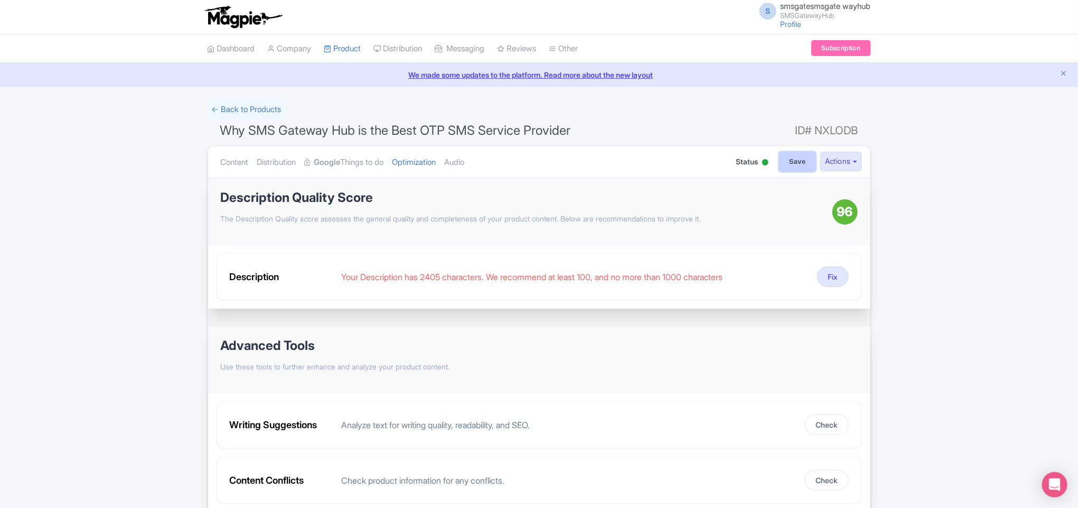
click at [801, 155] on input "Save" at bounding box center [797, 162] width 37 height 20
type input "Saving..."
click at [348, 43] on link "Product" at bounding box center [342, 48] width 37 height 29
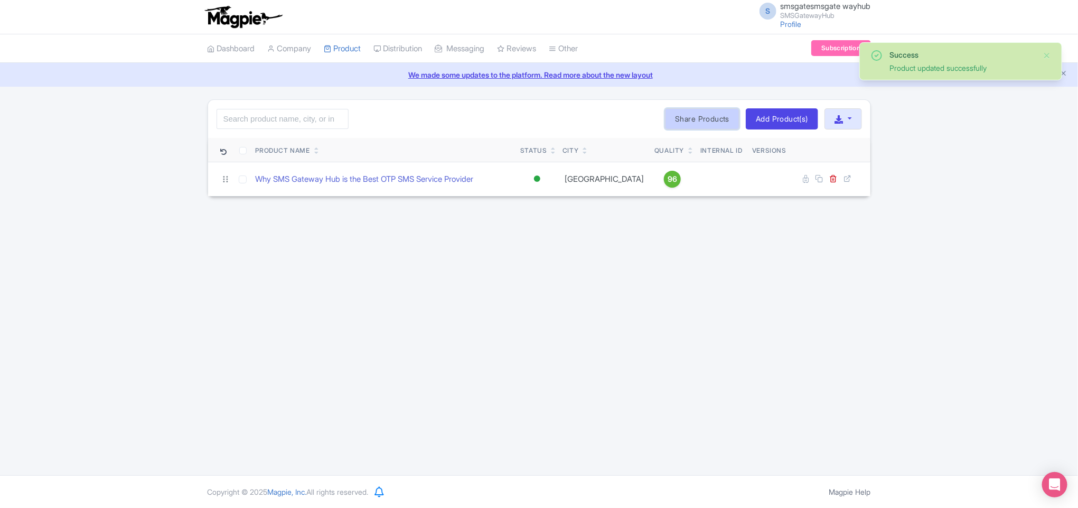
click at [723, 116] on link "Share Products" at bounding box center [702, 118] width 74 height 21
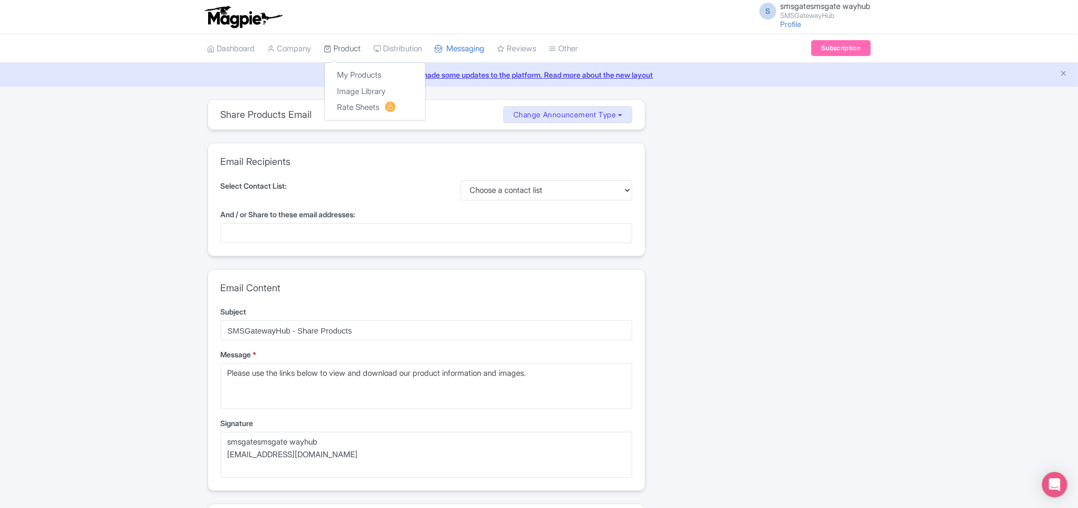
click at [341, 41] on link "Product" at bounding box center [342, 48] width 37 height 29
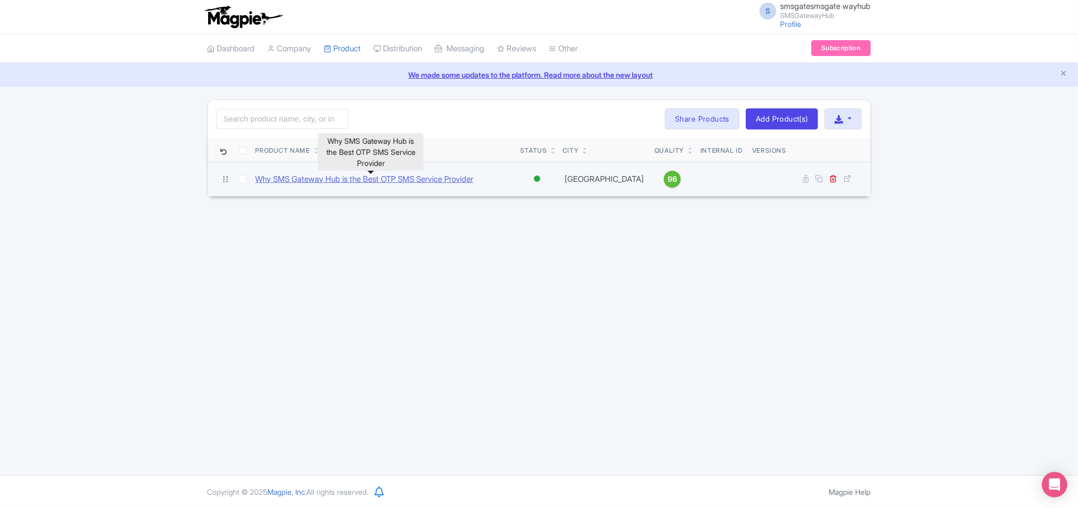
click at [409, 179] on link "Why SMS Gateway Hub is the Best OTP SMS Service Provider" at bounding box center [365, 179] width 218 height 12
click at [847, 176] on icon at bounding box center [848, 178] width 8 height 8
